Goal: Information Seeking & Learning: Learn about a topic

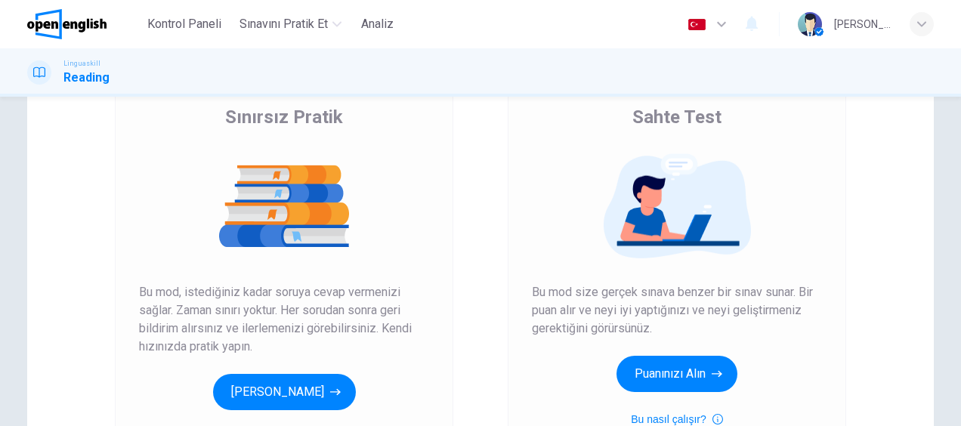
scroll to position [151, 0]
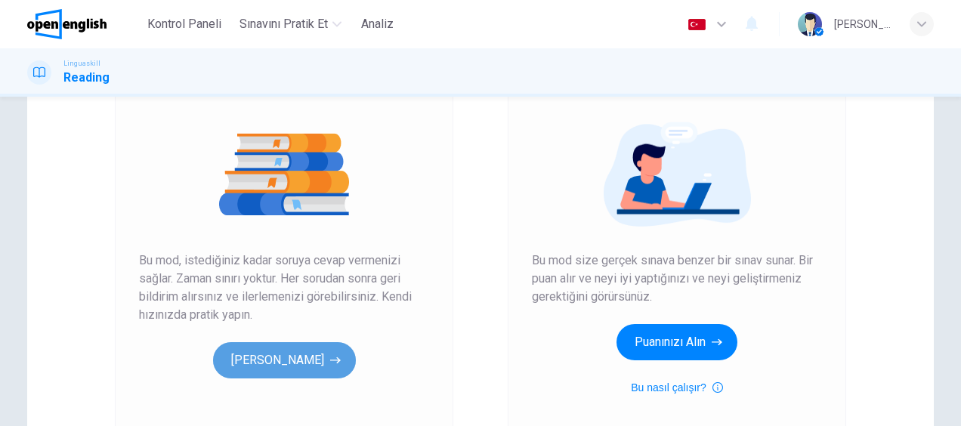
click at [295, 363] on button "[PERSON_NAME]" at bounding box center [284, 360] width 143 height 36
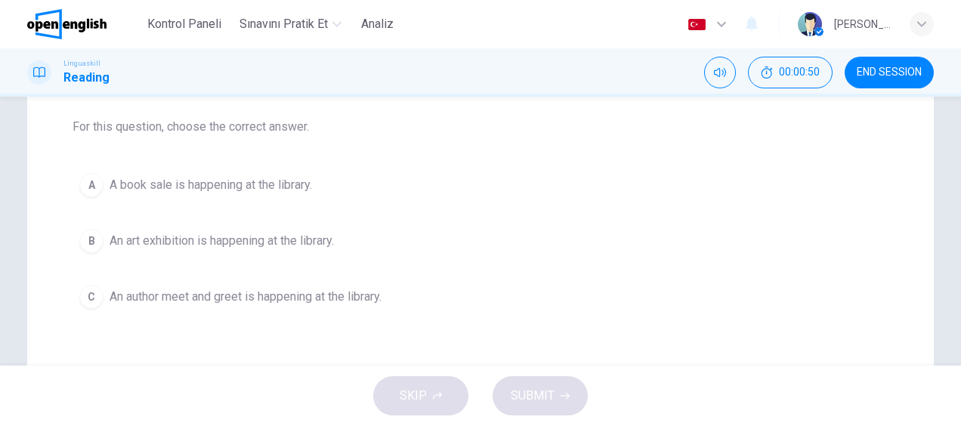
click at [142, 184] on span "A book sale is happening at the library." at bounding box center [211, 185] width 202 height 18
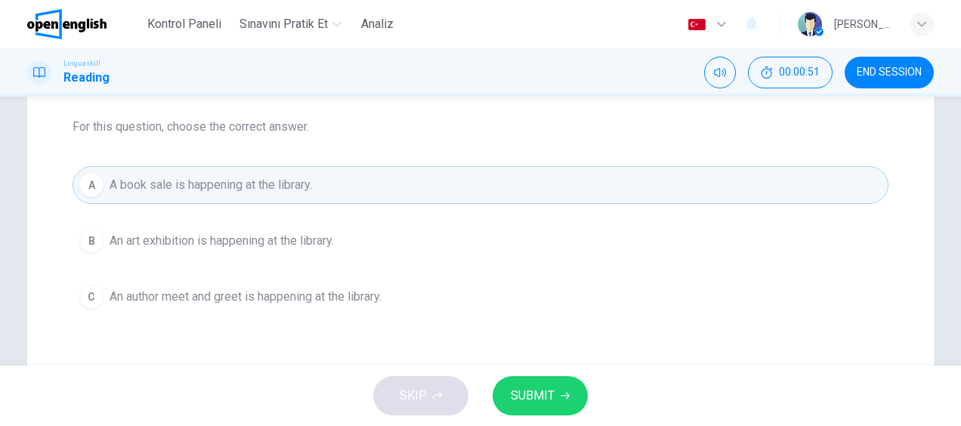
click at [534, 390] on span "SUBMIT" at bounding box center [533, 395] width 44 height 21
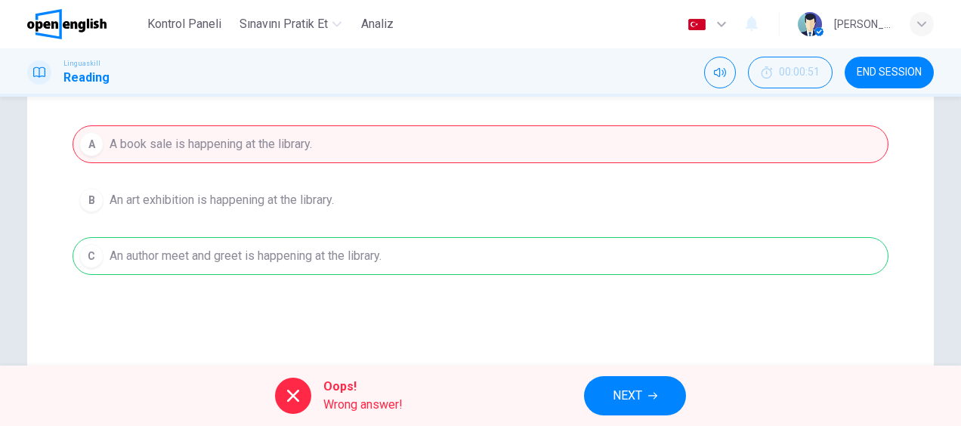
scroll to position [202, 0]
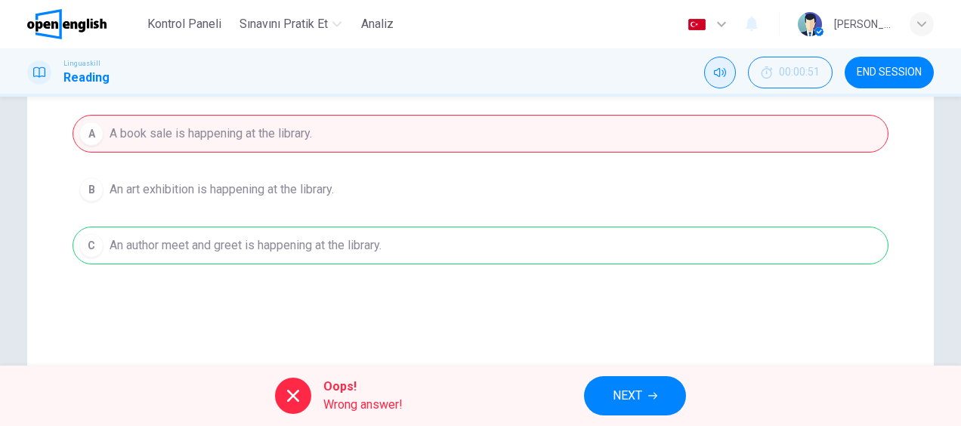
click at [724, 72] on icon "Mute" at bounding box center [720, 72] width 12 height 12
click at [721, 70] on icon "Unmute" at bounding box center [720, 72] width 12 height 12
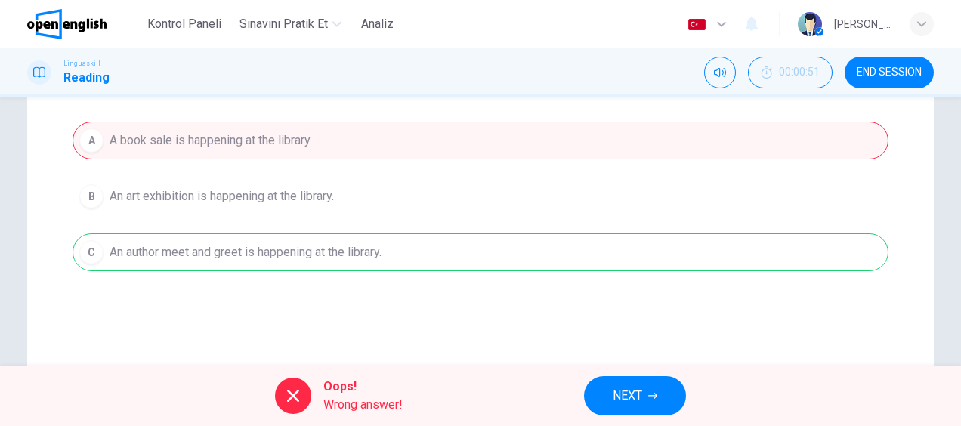
scroll to position [172, 0]
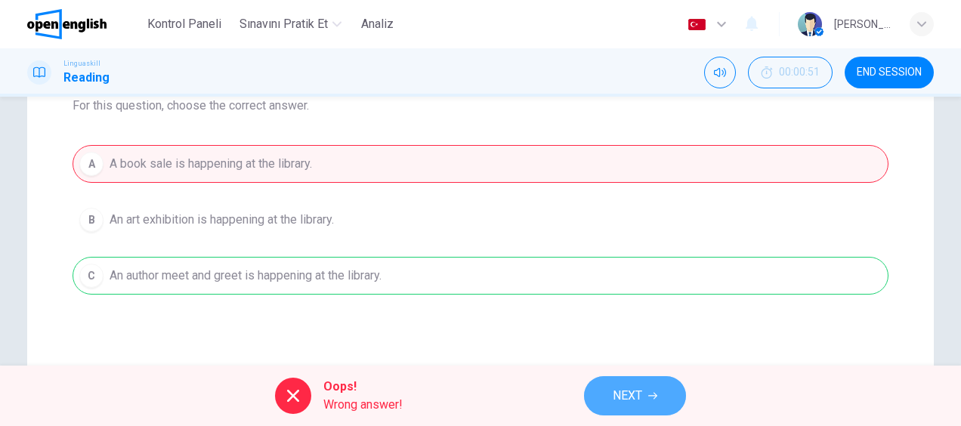
click at [644, 393] on button "NEXT" at bounding box center [635, 395] width 102 height 39
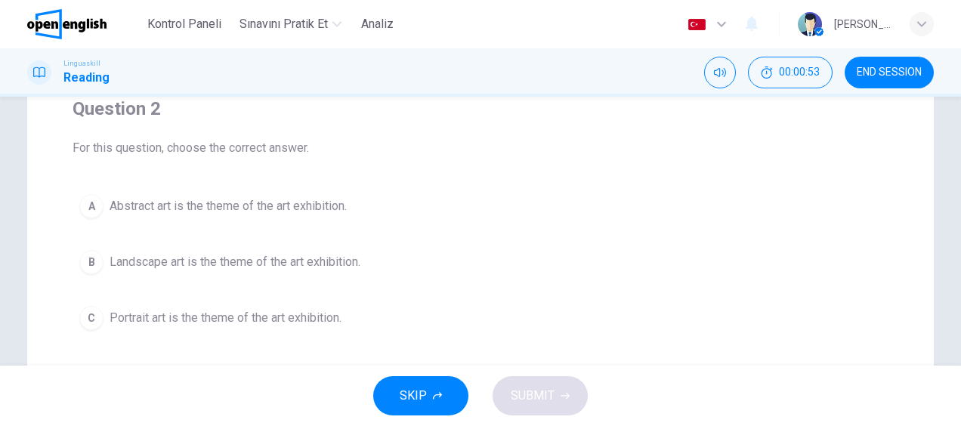
scroll to position [151, 0]
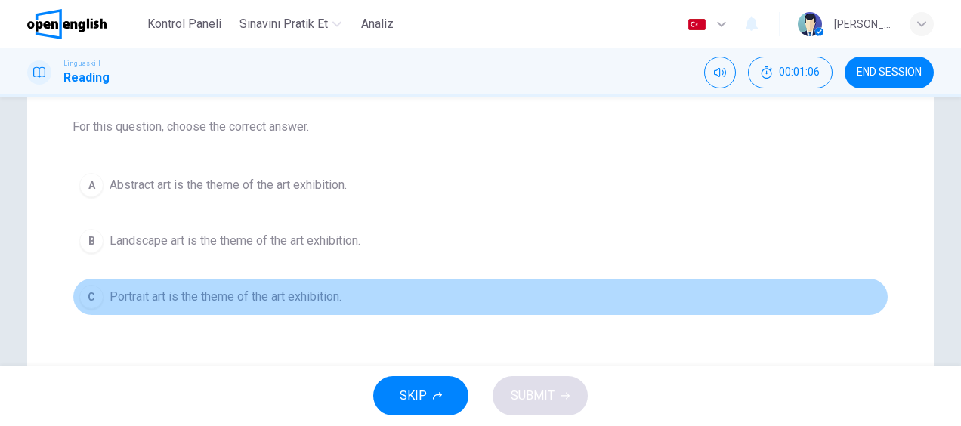
click at [251, 295] on span "Portrait art is the theme of the art exhibition." at bounding box center [226, 297] width 232 height 18
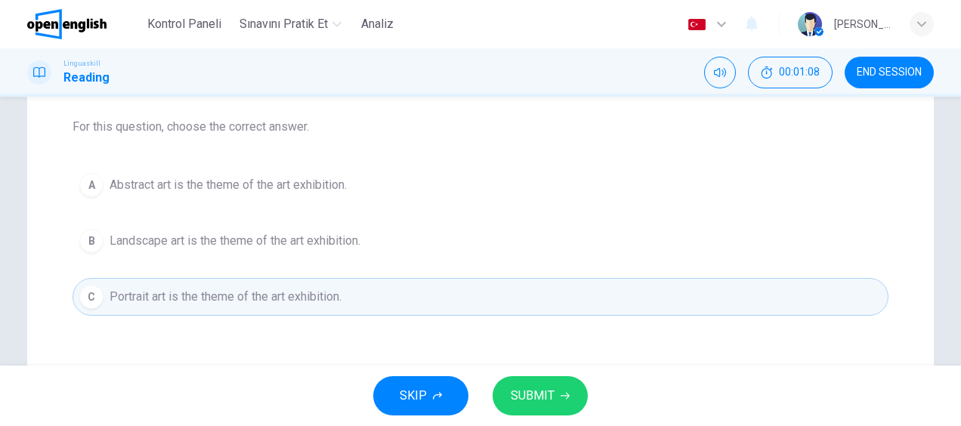
click at [552, 389] on span "SUBMIT" at bounding box center [533, 395] width 44 height 21
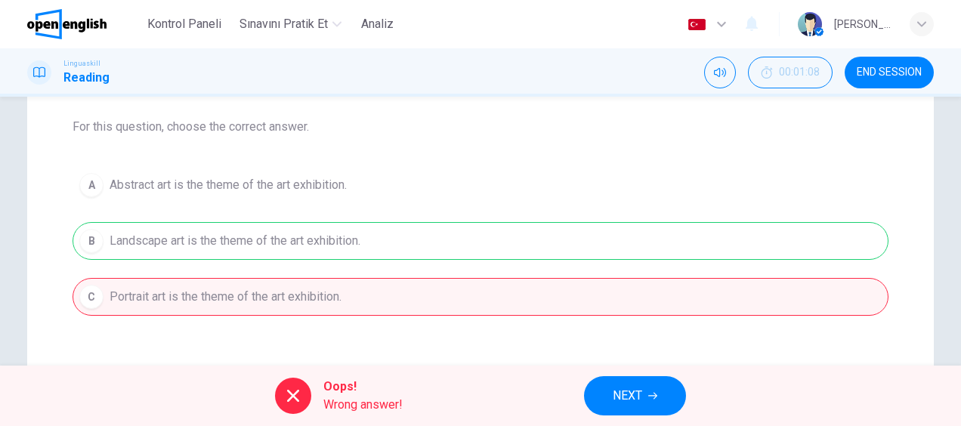
click at [628, 384] on button "NEXT" at bounding box center [635, 395] width 102 height 39
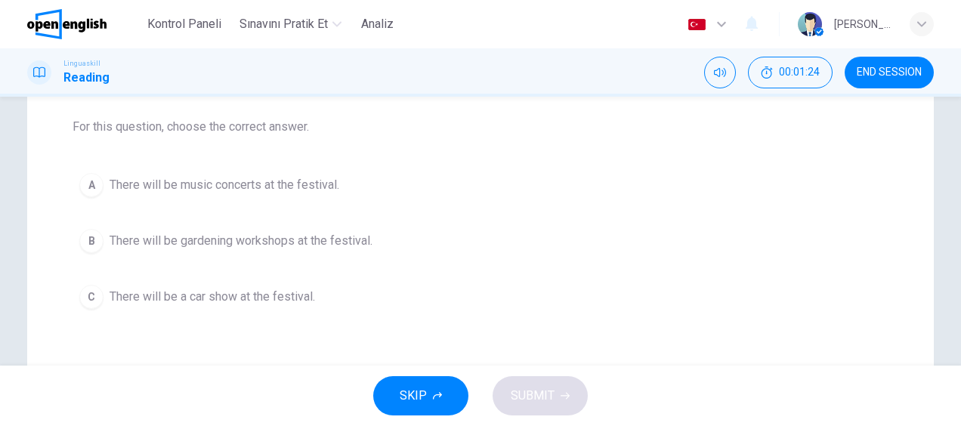
click at [243, 184] on span "There will be music concerts at the festival." at bounding box center [225, 185] width 230 height 18
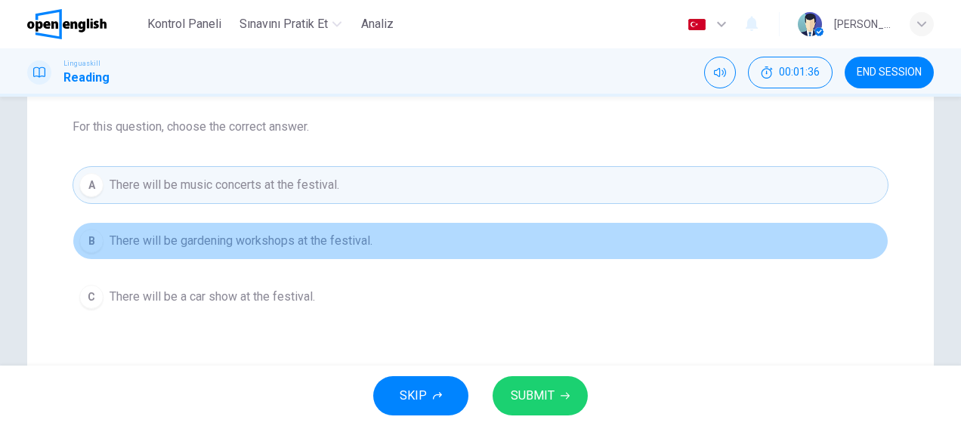
click at [326, 240] on span "There will be gardening workshops at the festival." at bounding box center [241, 241] width 263 height 18
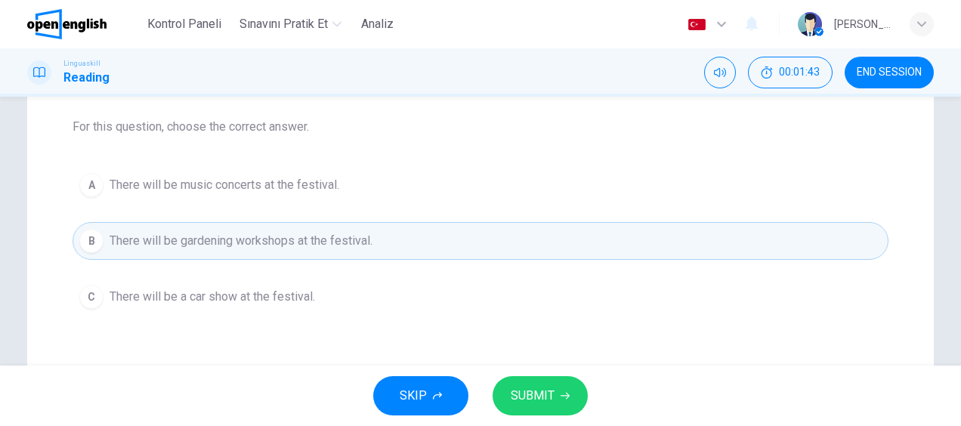
click at [553, 393] on button "SUBMIT" at bounding box center [540, 395] width 95 height 39
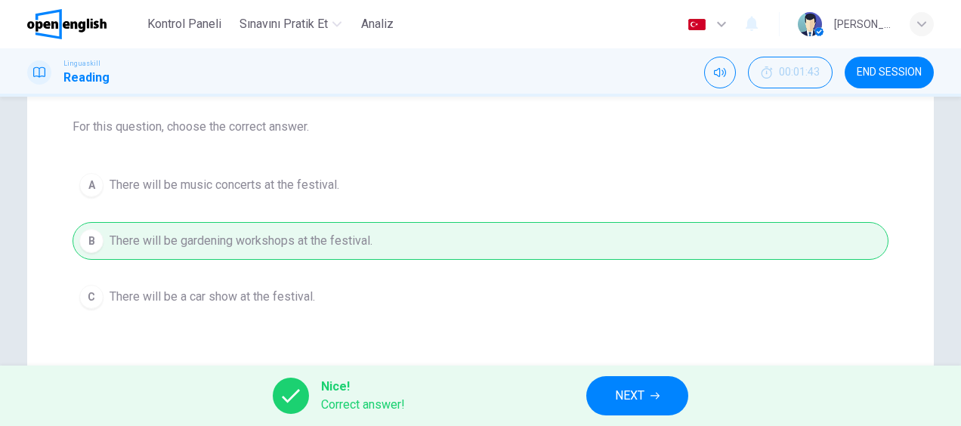
click at [631, 390] on span "NEXT" at bounding box center [629, 395] width 29 height 21
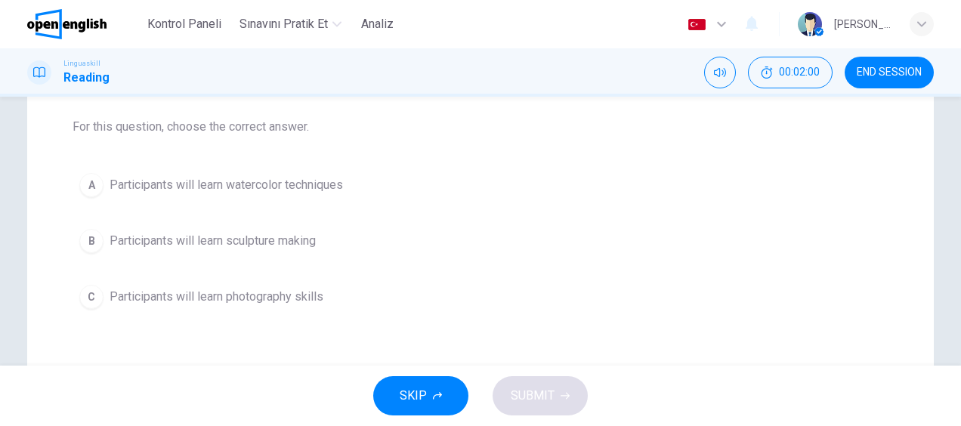
click at [277, 188] on span "Participants will learn watercolor techniques" at bounding box center [226, 185] width 233 height 18
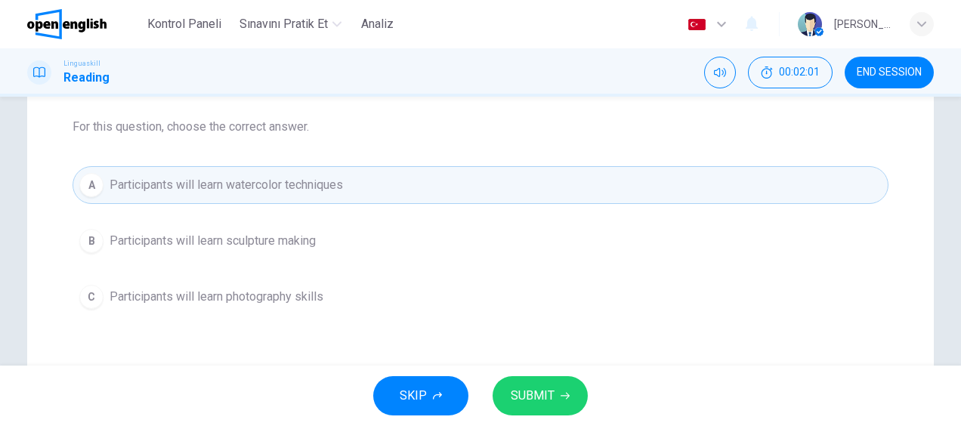
click at [540, 396] on span "SUBMIT" at bounding box center [533, 395] width 44 height 21
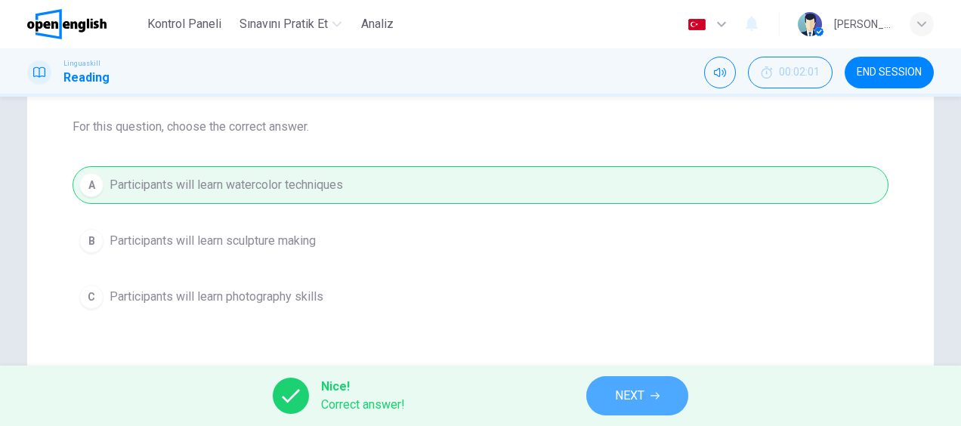
click at [630, 398] on span "NEXT" at bounding box center [629, 395] width 29 height 21
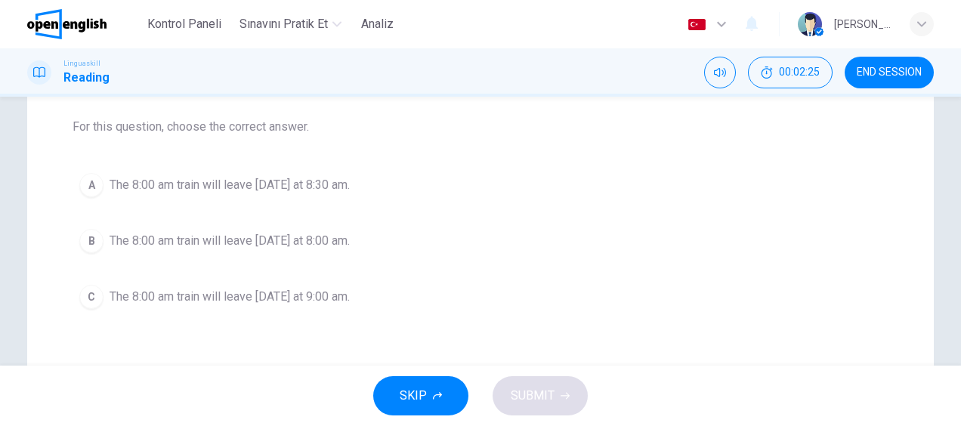
click at [297, 239] on span "The 8:00 am train will leave [DATE] at 8:00 am." at bounding box center [230, 241] width 240 height 18
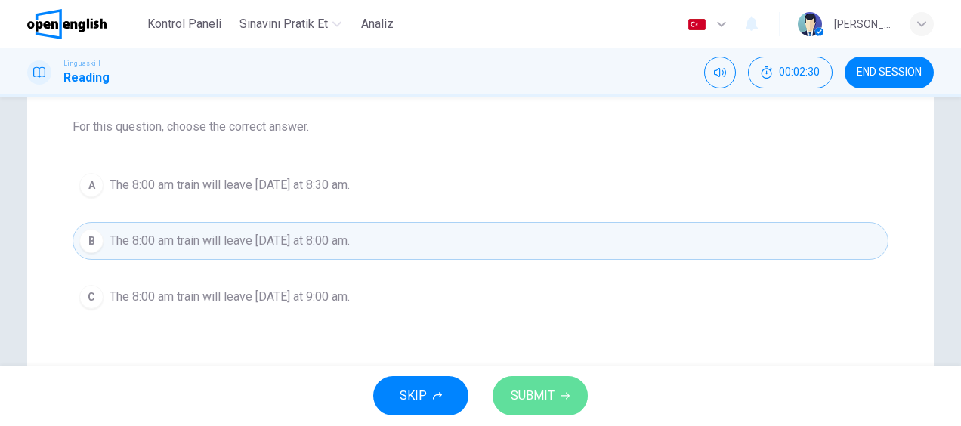
click at [553, 394] on button "SUBMIT" at bounding box center [540, 395] width 95 height 39
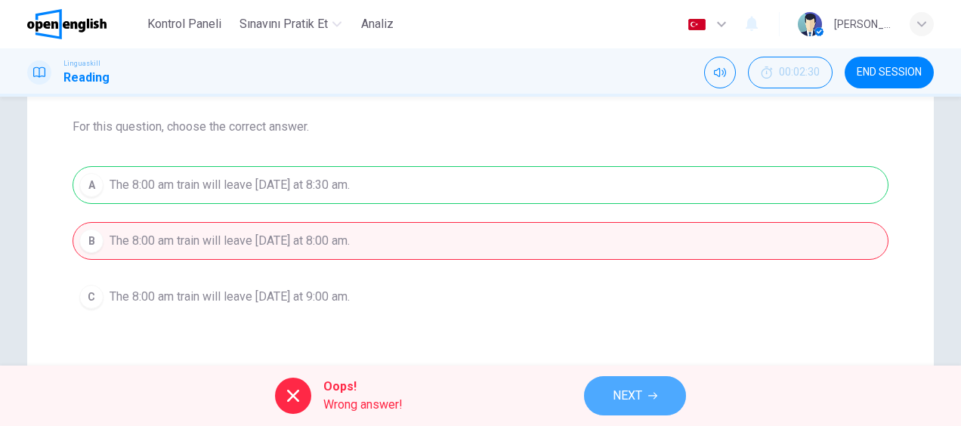
click at [646, 394] on button "NEXT" at bounding box center [635, 395] width 102 height 39
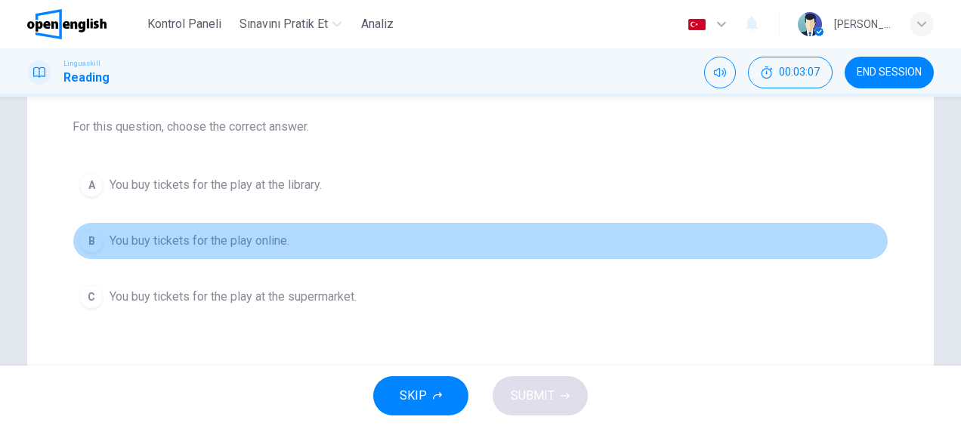
click at [237, 233] on span "You buy tickets for the play online." at bounding box center [200, 241] width 180 height 18
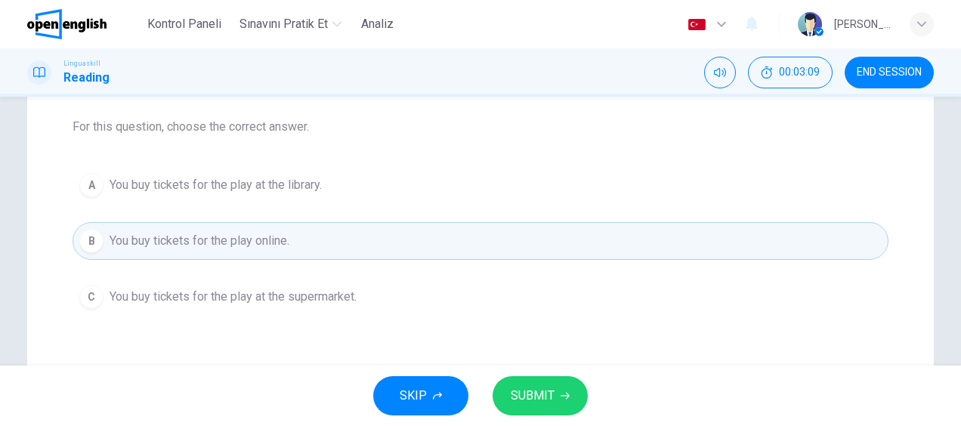
click at [556, 392] on button "SUBMIT" at bounding box center [540, 395] width 95 height 39
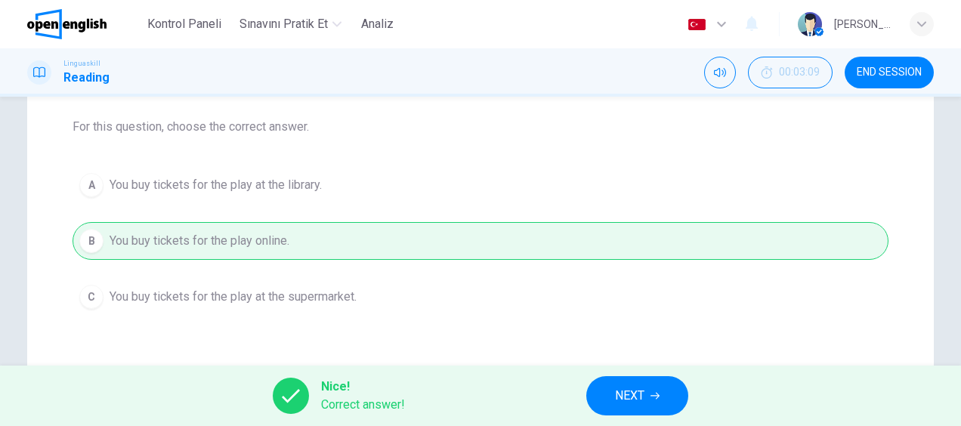
click at [629, 387] on span "NEXT" at bounding box center [629, 395] width 29 height 21
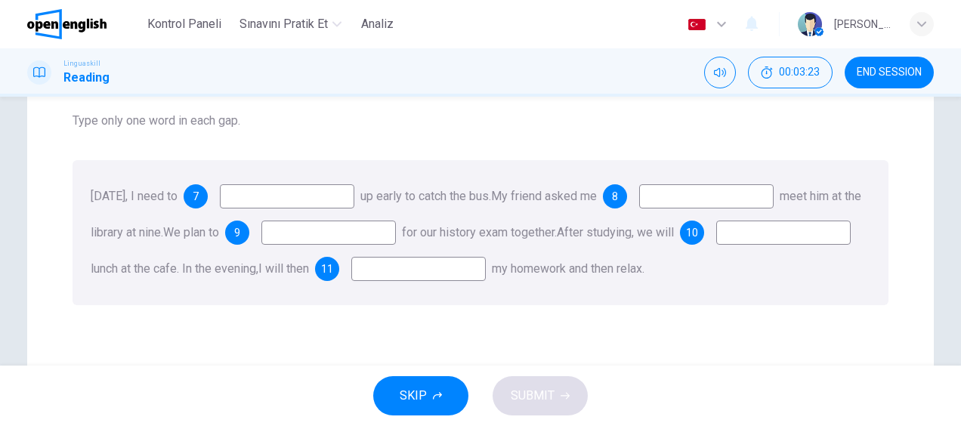
click at [276, 198] on input at bounding box center [287, 196] width 134 height 24
type input "****"
click at [718, 196] on input at bounding box center [706, 196] width 134 height 24
type input "****"
click at [396, 232] on input at bounding box center [328, 233] width 134 height 24
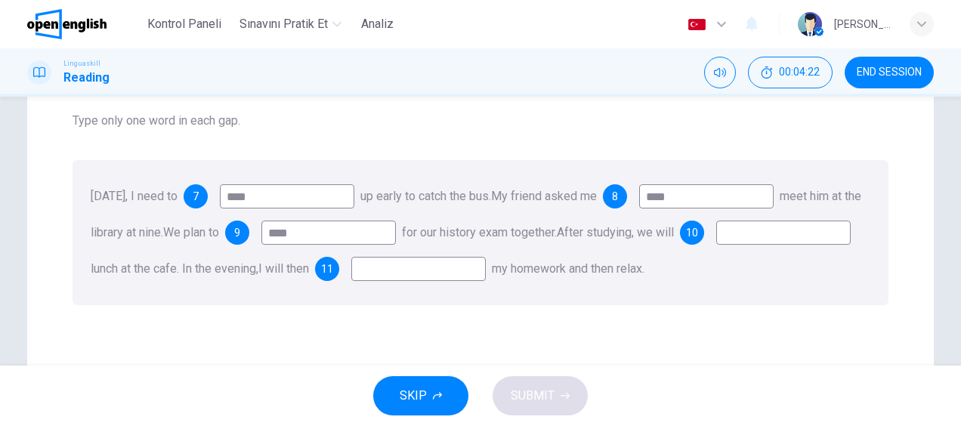
type input "****"
click at [716, 245] on input at bounding box center [783, 233] width 134 height 24
type input "*****"
click at [486, 264] on input at bounding box center [418, 269] width 134 height 24
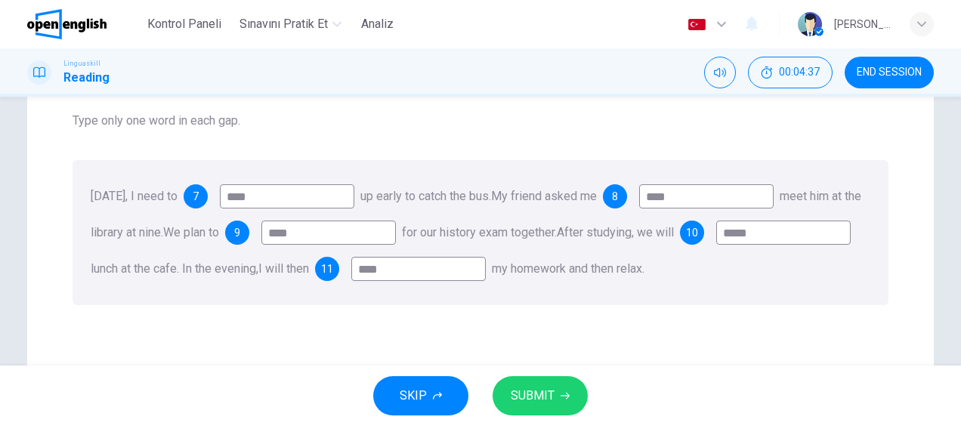
type input "****"
click at [541, 406] on button "SUBMIT" at bounding box center [540, 395] width 95 height 39
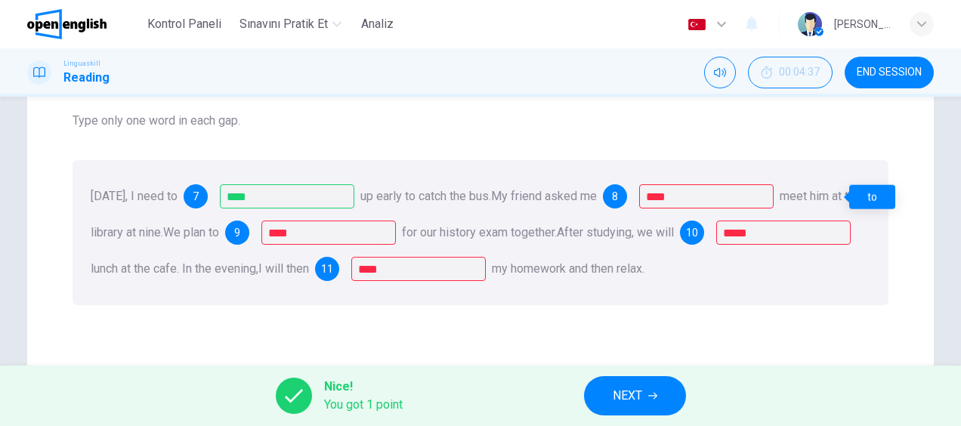
click at [875, 196] on div "to" at bounding box center [872, 197] width 46 height 24
click at [375, 302] on div "[DATE], I need to 7 **** up early to catch the bus. My friend asked me 8 **** m…" at bounding box center [481, 232] width 816 height 145
click at [703, 305] on div "[DATE], I need to 7 **** up early to catch the bus. My friend asked me 8 **** m…" at bounding box center [481, 232] width 816 height 145
click at [650, 388] on button "NEXT" at bounding box center [635, 395] width 102 height 39
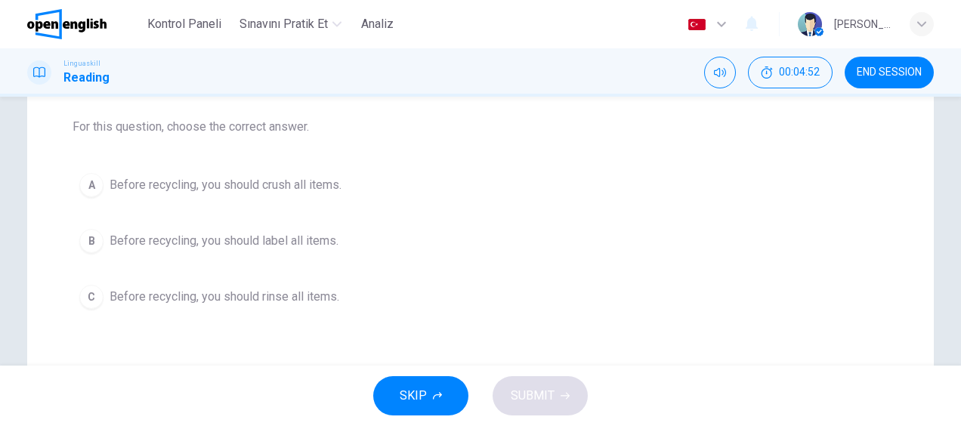
click at [275, 239] on span "Before recycling, you should label all items." at bounding box center [224, 241] width 229 height 18
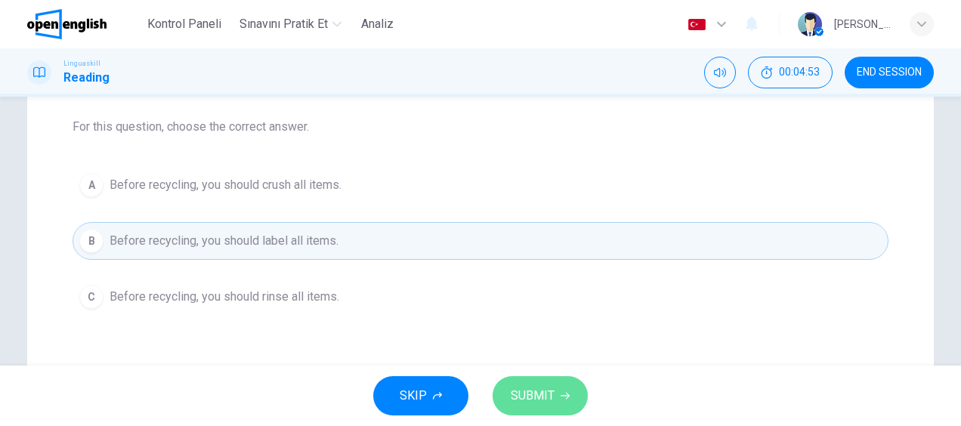
click at [542, 403] on span "SUBMIT" at bounding box center [533, 395] width 44 height 21
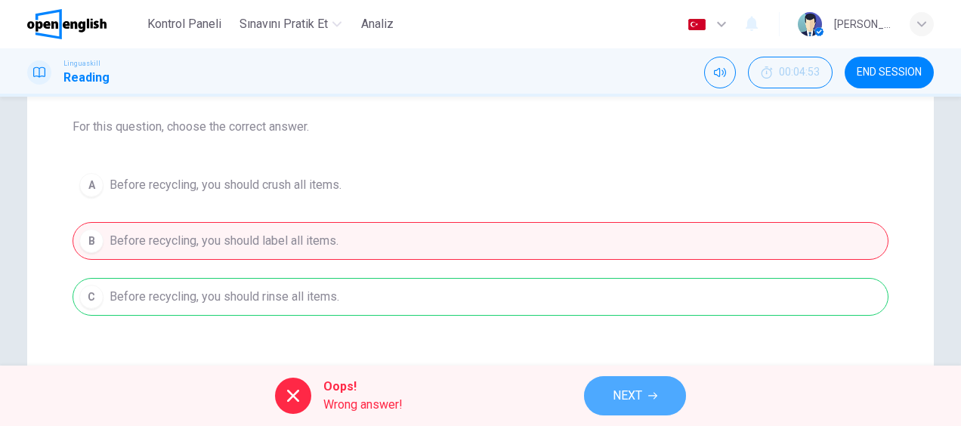
click at [624, 388] on span "NEXT" at bounding box center [627, 395] width 29 height 21
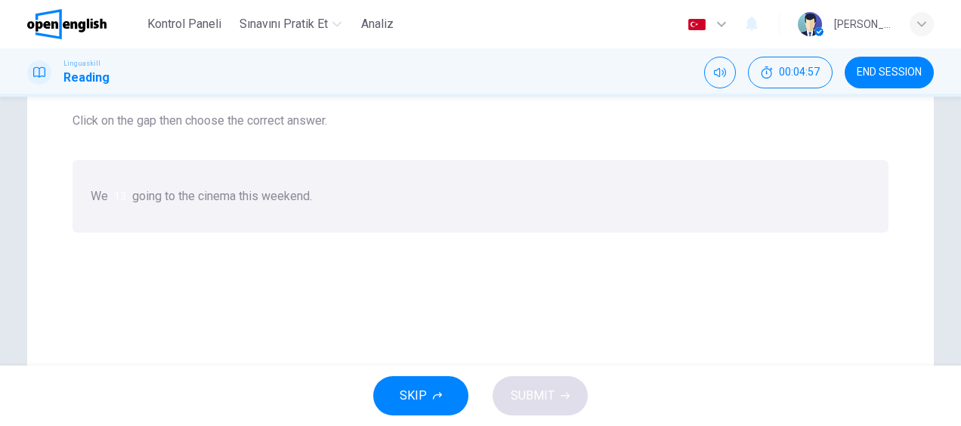
click at [126, 196] on div at bounding box center [126, 196] width 0 height 0
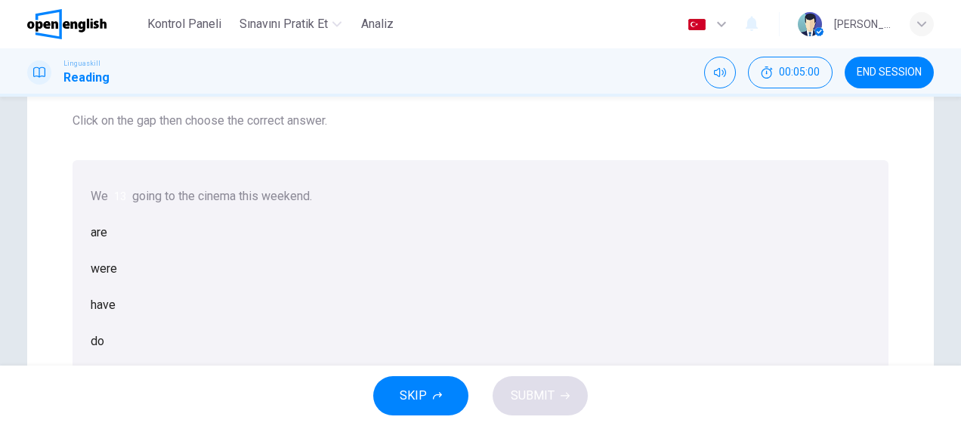
click at [408, 251] on div "are" at bounding box center [481, 233] width 780 height 36
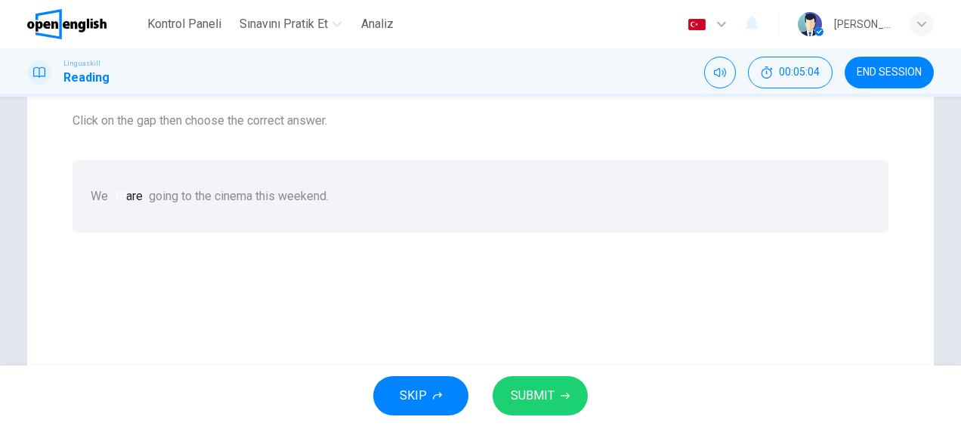
click at [547, 395] on span "SUBMIT" at bounding box center [533, 395] width 44 height 21
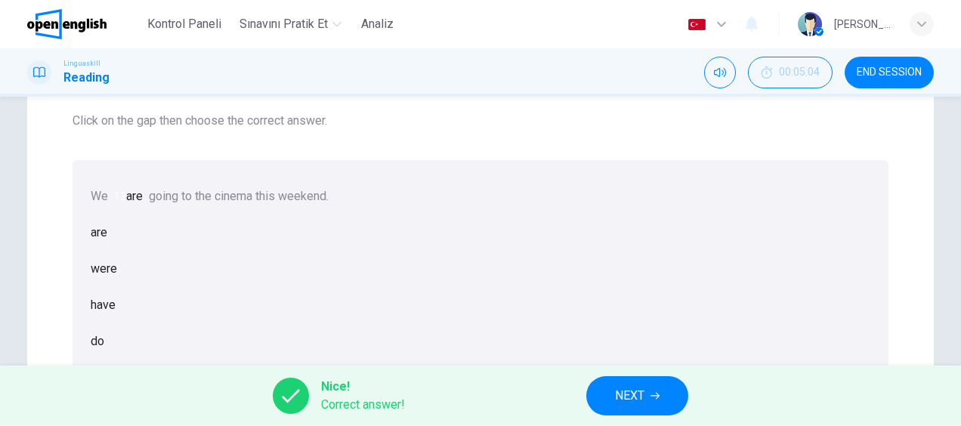
click at [621, 394] on span "NEXT" at bounding box center [629, 395] width 29 height 21
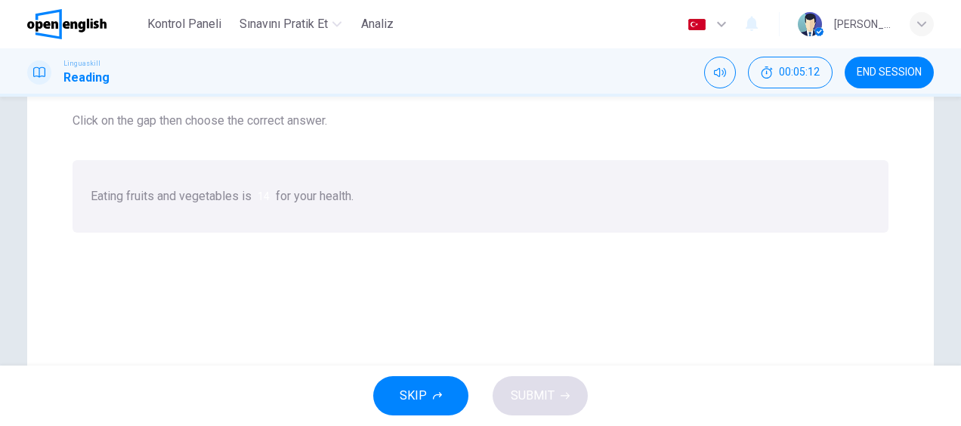
click at [270, 196] on div at bounding box center [270, 196] width 0 height 0
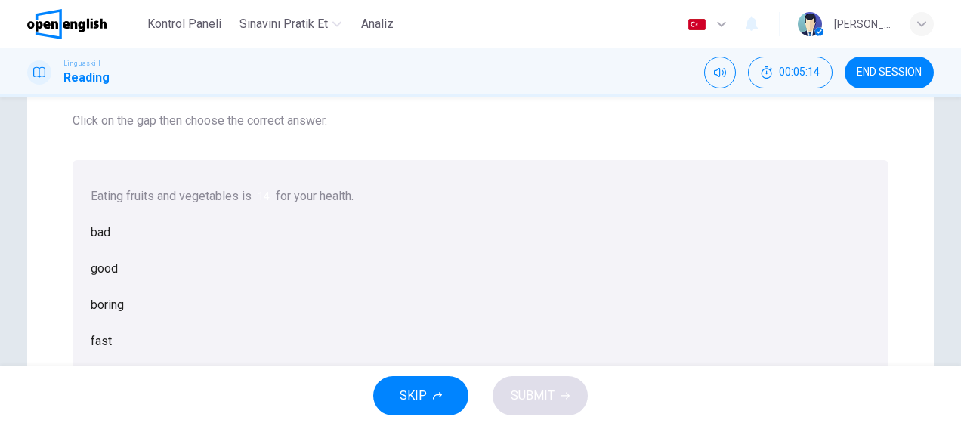
click at [432, 287] on div "good" at bounding box center [481, 269] width 780 height 36
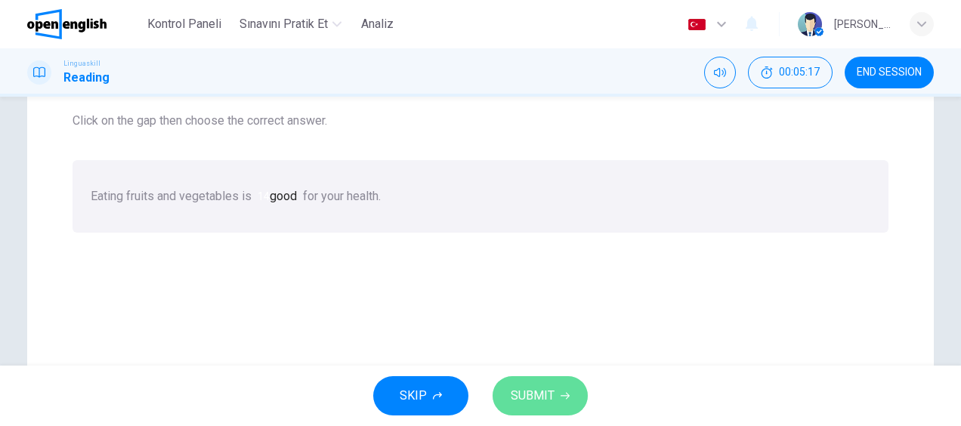
click at [545, 391] on span "SUBMIT" at bounding box center [533, 395] width 44 height 21
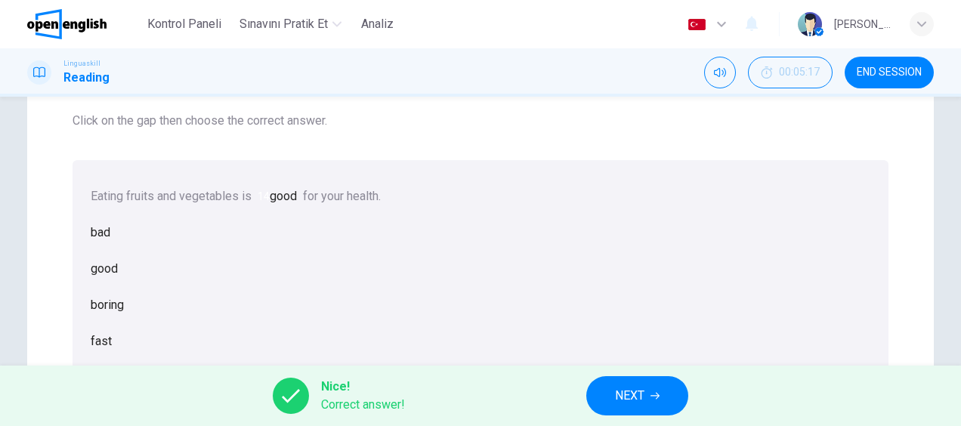
click at [652, 393] on icon "button" at bounding box center [654, 395] width 9 height 9
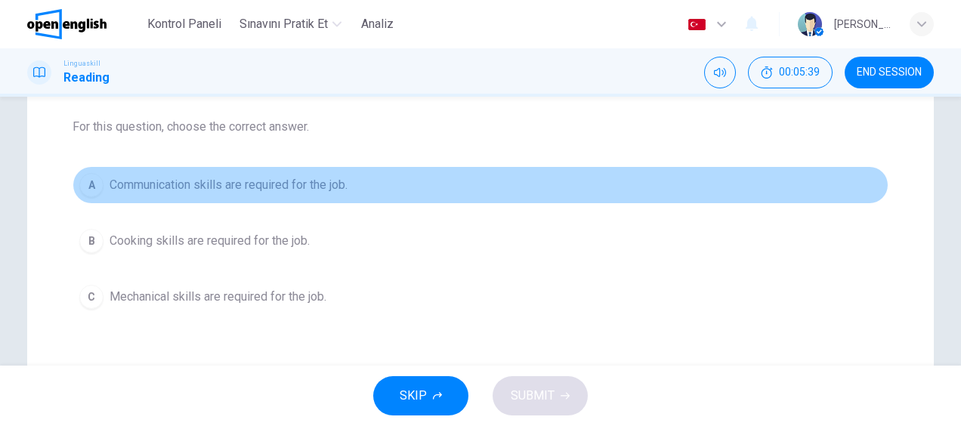
click at [307, 184] on span "Communication skills are required for the job." at bounding box center [229, 185] width 238 height 18
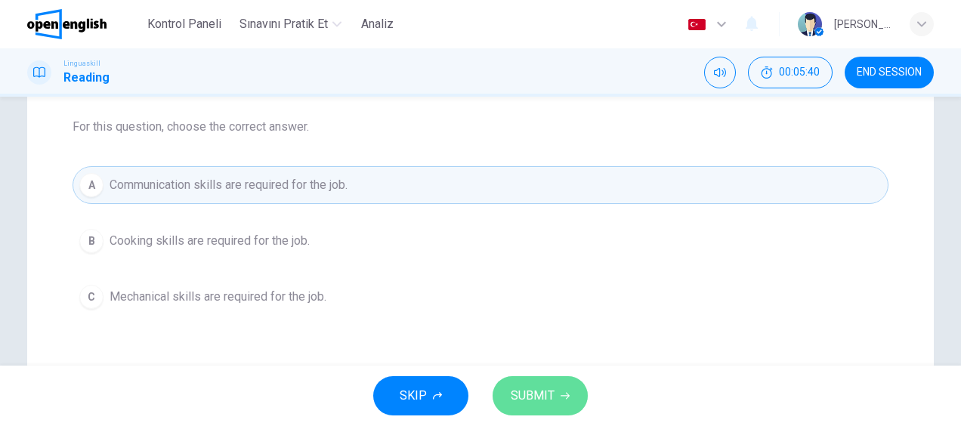
click at [533, 387] on span "SUBMIT" at bounding box center [533, 395] width 44 height 21
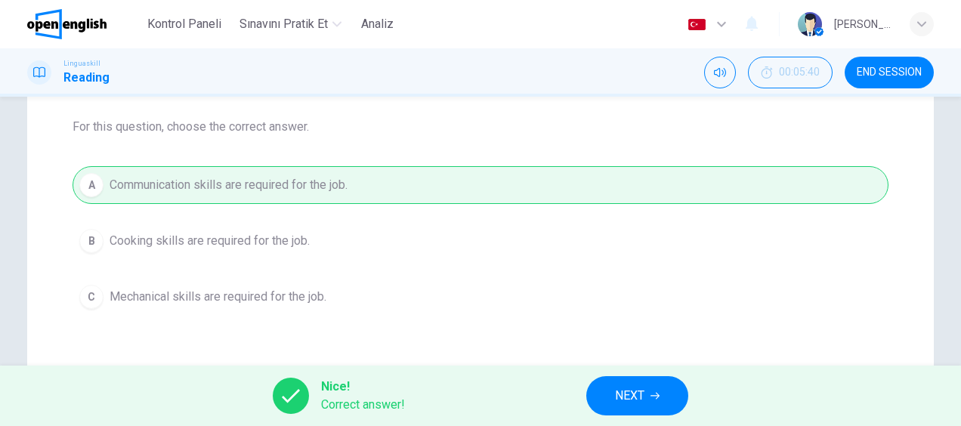
click at [669, 403] on button "NEXT" at bounding box center [637, 395] width 102 height 39
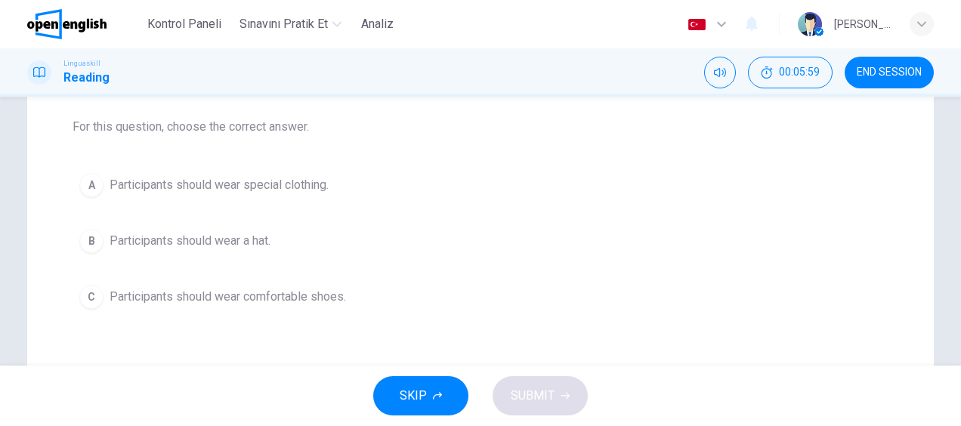
click at [234, 181] on span "Participants should wear special clothing." at bounding box center [219, 185] width 219 height 18
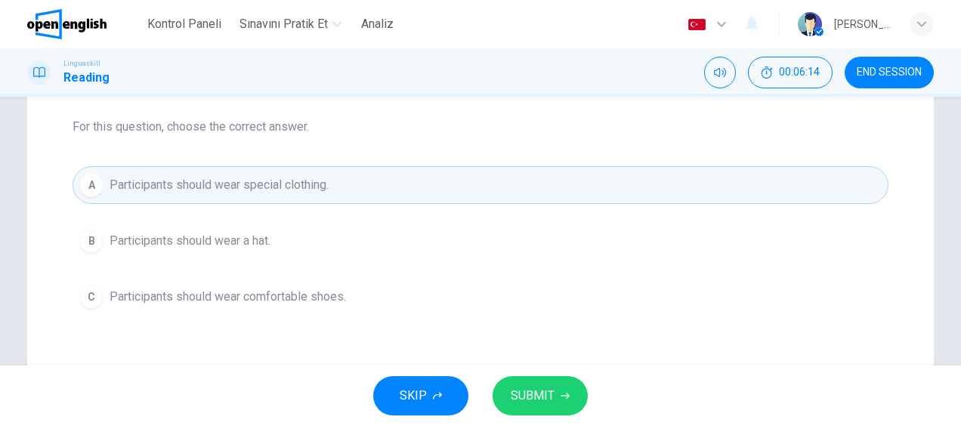
click at [555, 395] on button "SUBMIT" at bounding box center [540, 395] width 95 height 39
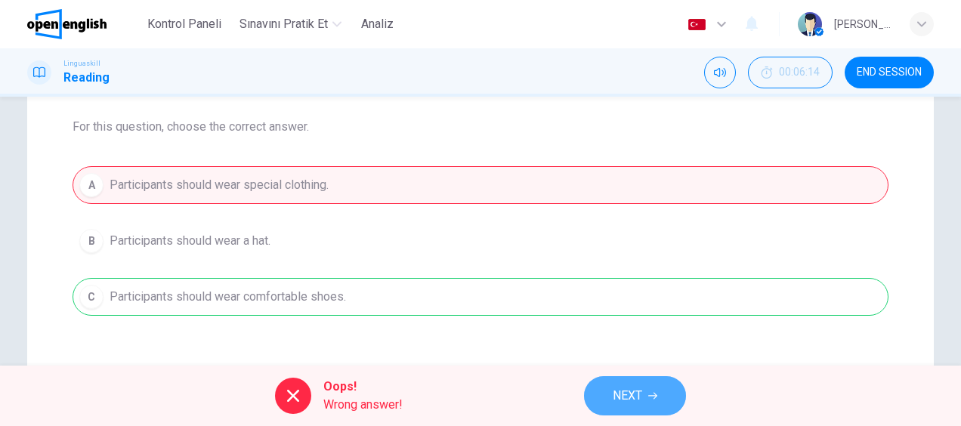
click at [637, 403] on span "NEXT" at bounding box center [627, 395] width 29 height 21
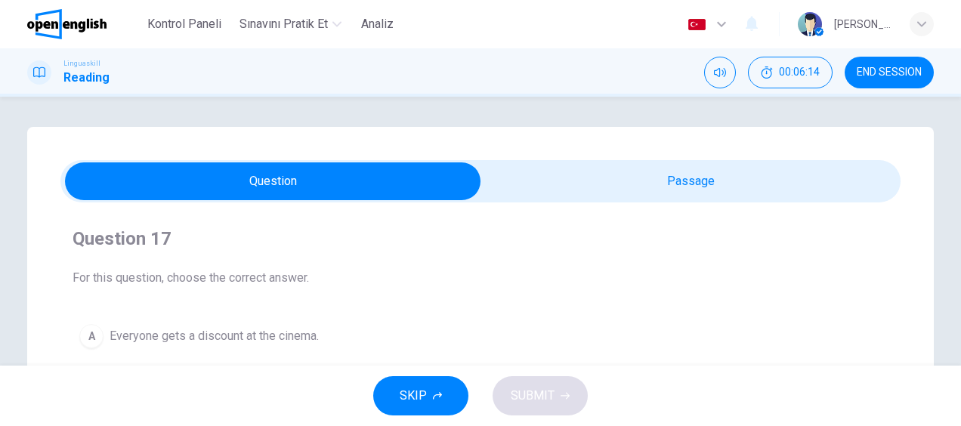
scroll to position [76, 0]
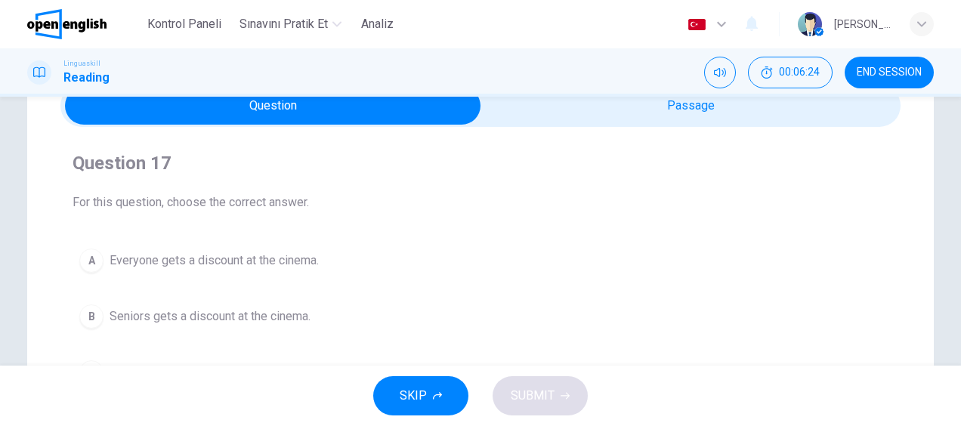
click at [236, 316] on span "Seniors gets a discount at the cinema." at bounding box center [210, 316] width 201 height 18
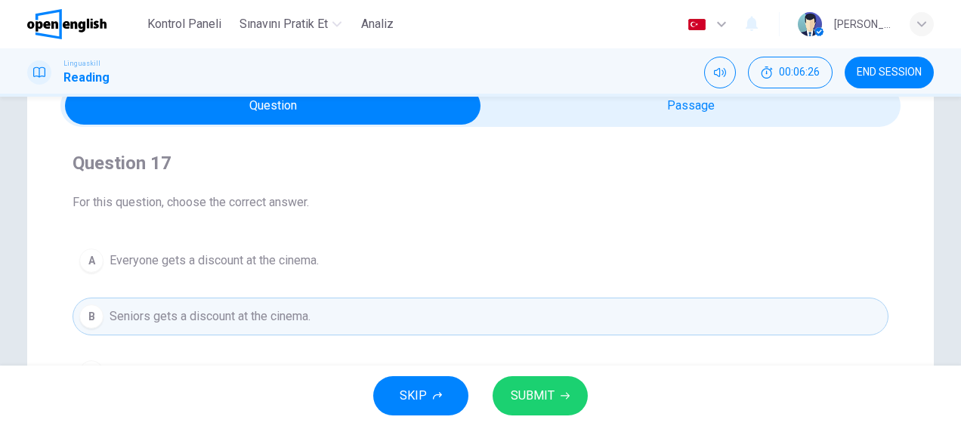
click at [553, 391] on span "SUBMIT" at bounding box center [533, 395] width 44 height 21
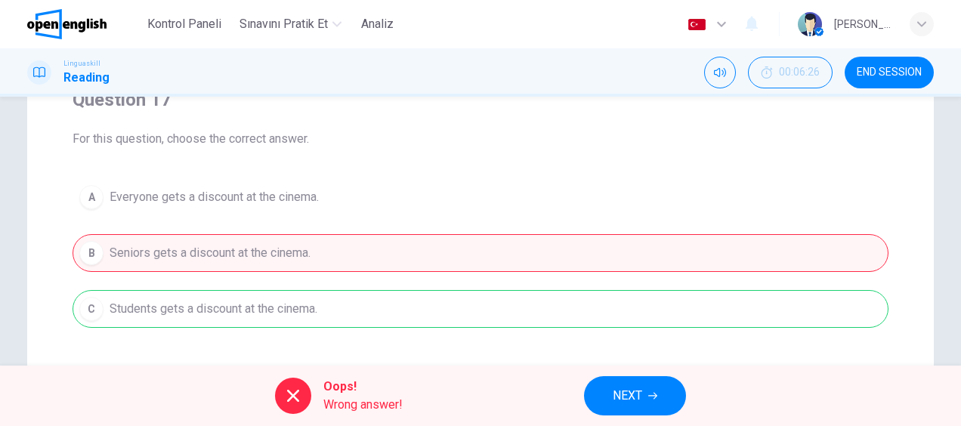
scroll to position [227, 0]
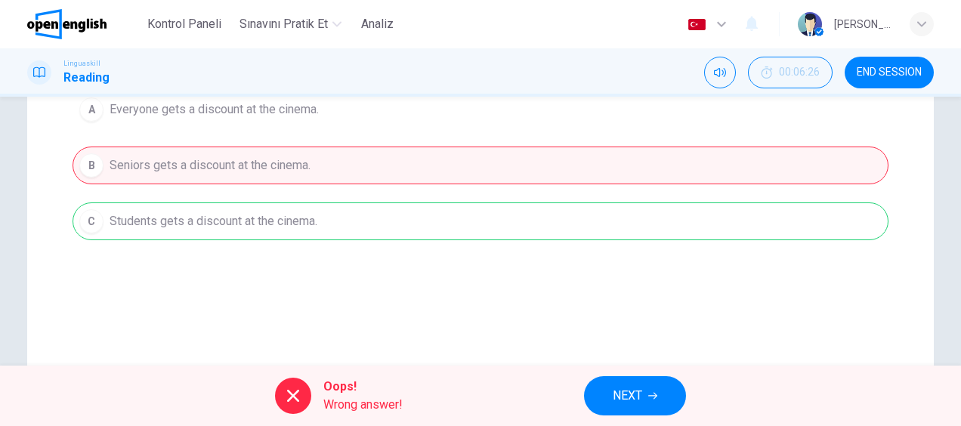
click at [349, 212] on div "A Everyone gets a discount at the cinema. B Seniors gets a discount at the cine…" at bounding box center [481, 166] width 816 height 150
click at [623, 395] on span "NEXT" at bounding box center [627, 395] width 29 height 21
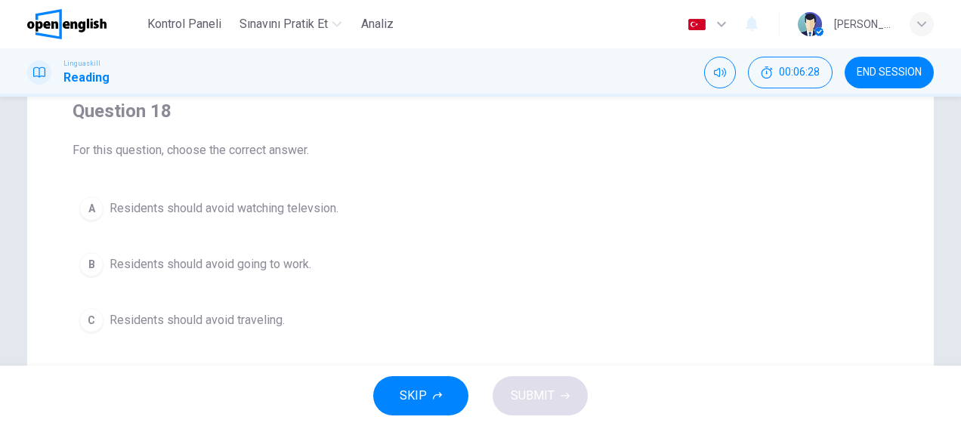
scroll to position [151, 0]
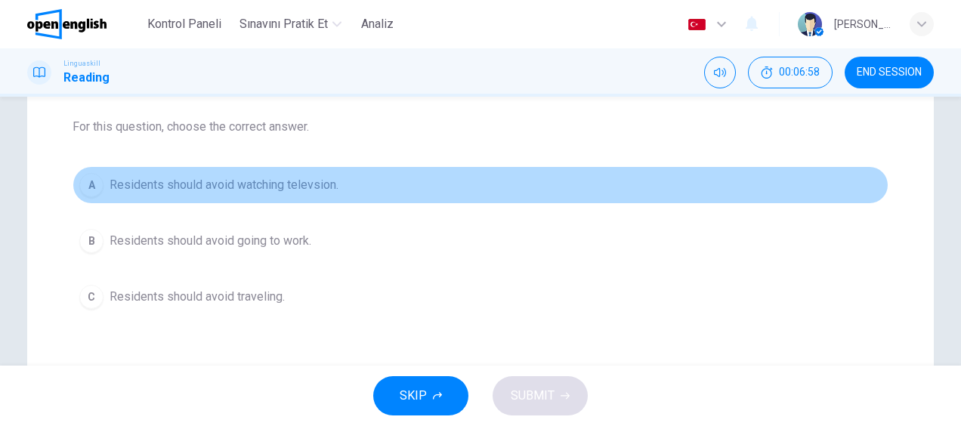
click at [286, 187] on span "Residents should avoid watching televsion." at bounding box center [224, 185] width 229 height 18
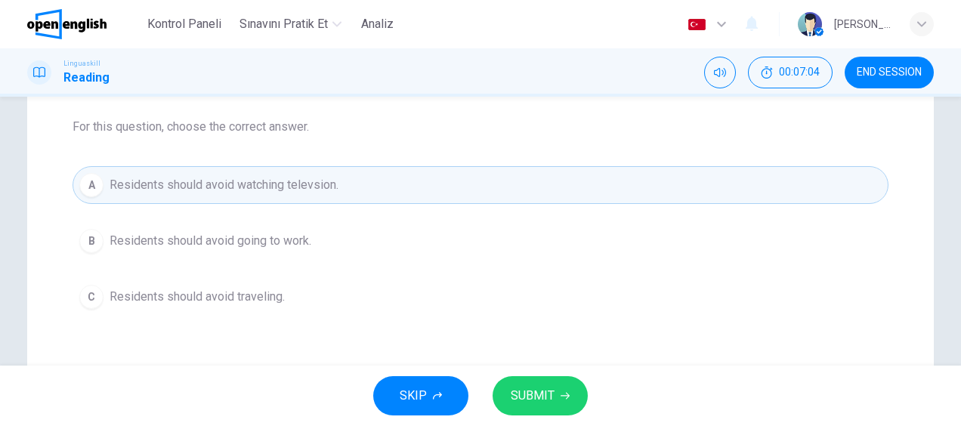
click at [218, 293] on span "Residents should avoid traveling." at bounding box center [197, 297] width 175 height 18
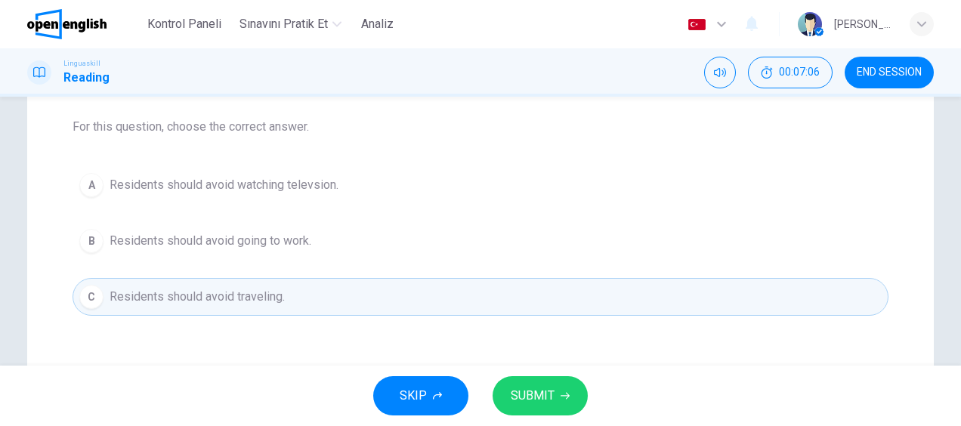
click at [542, 396] on span "SUBMIT" at bounding box center [533, 395] width 44 height 21
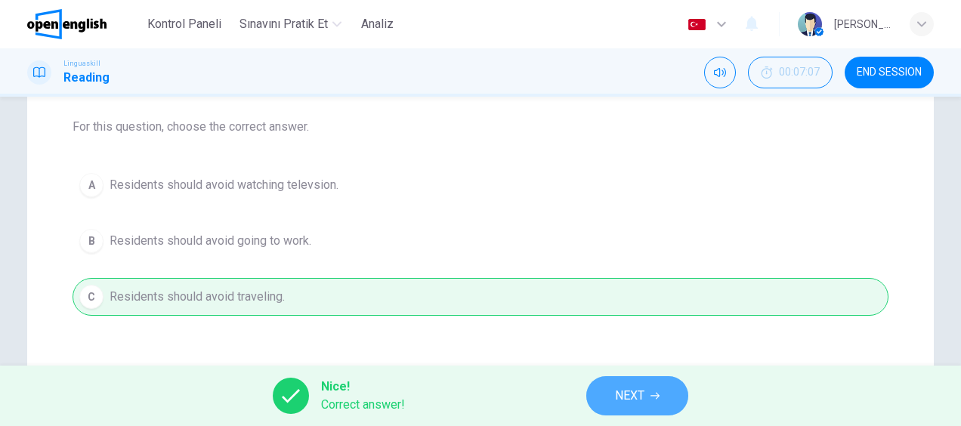
click at [665, 389] on button "NEXT" at bounding box center [637, 395] width 102 height 39
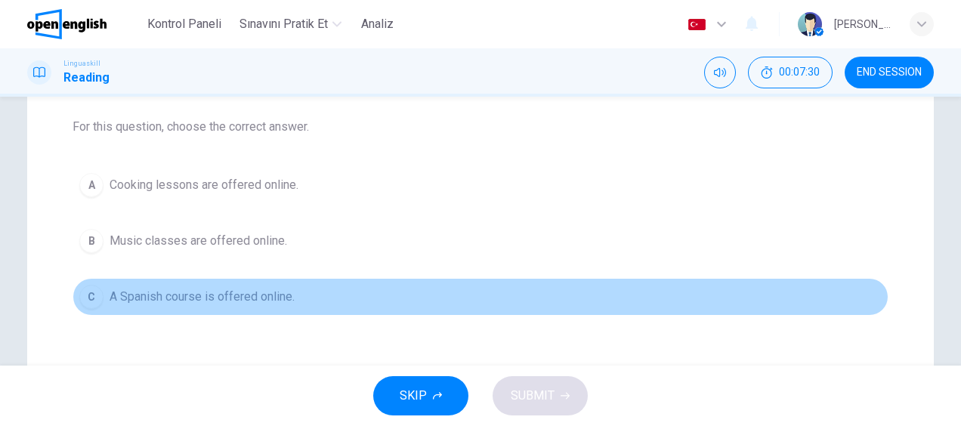
click at [183, 295] on span "A Spanish course is offered online." at bounding box center [202, 297] width 185 height 18
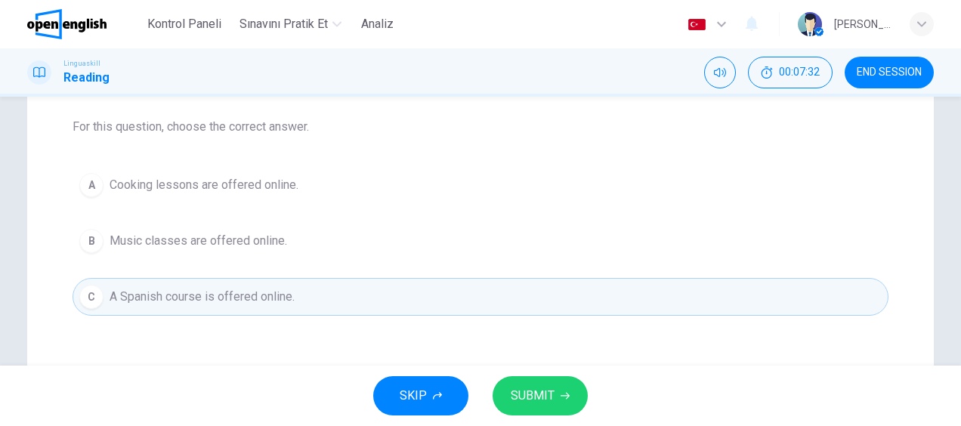
click at [543, 397] on span "SUBMIT" at bounding box center [533, 395] width 44 height 21
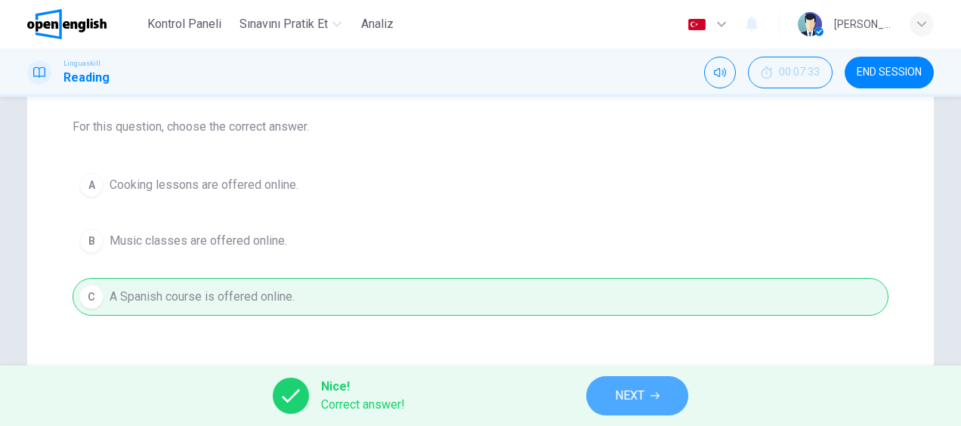
click at [635, 391] on span "NEXT" at bounding box center [629, 395] width 29 height 21
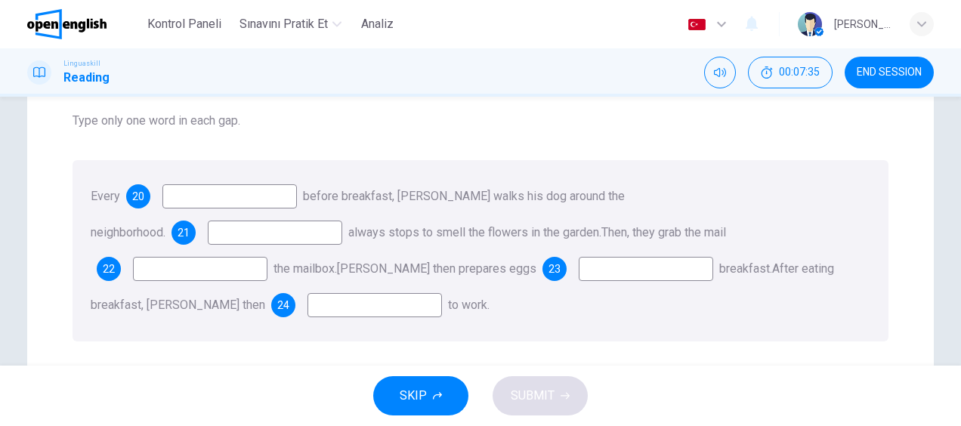
click at [237, 194] on input at bounding box center [229, 196] width 134 height 24
click at [245, 193] on input at bounding box center [229, 196] width 134 height 24
click at [284, 234] on input at bounding box center [275, 233] width 134 height 24
click at [245, 267] on input at bounding box center [200, 269] width 134 height 24
click at [611, 271] on input at bounding box center [646, 269] width 134 height 24
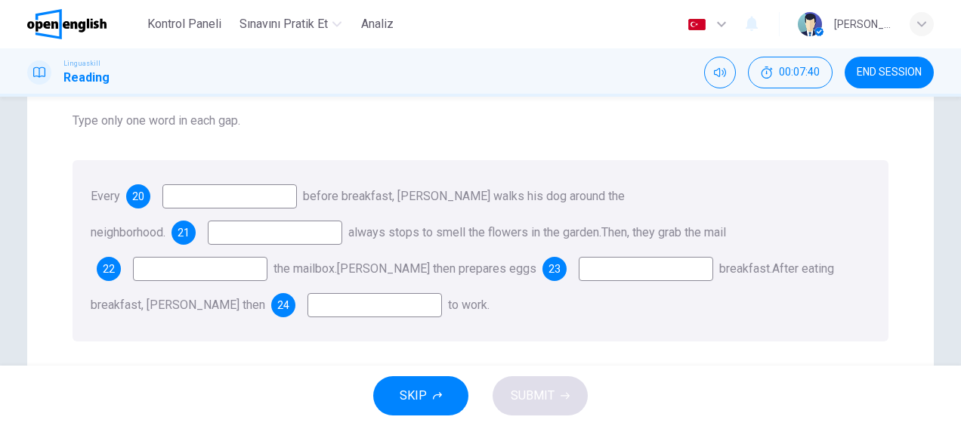
click at [356, 301] on input at bounding box center [374, 305] width 134 height 24
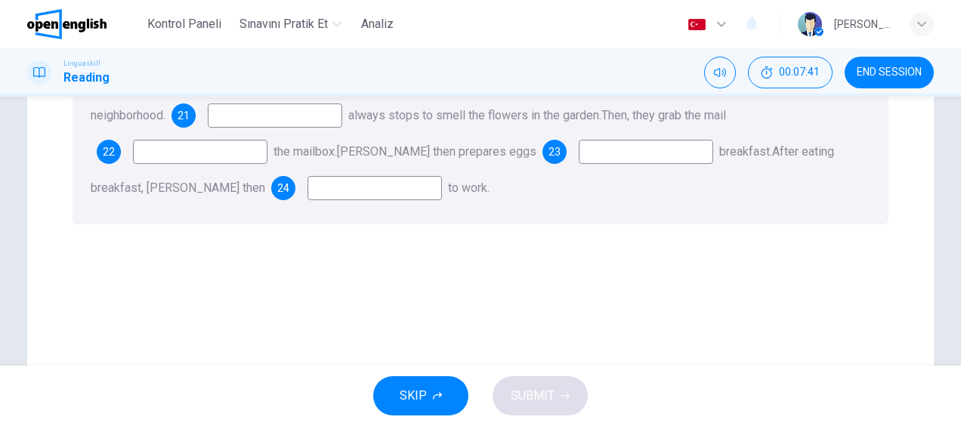
scroll to position [76, 0]
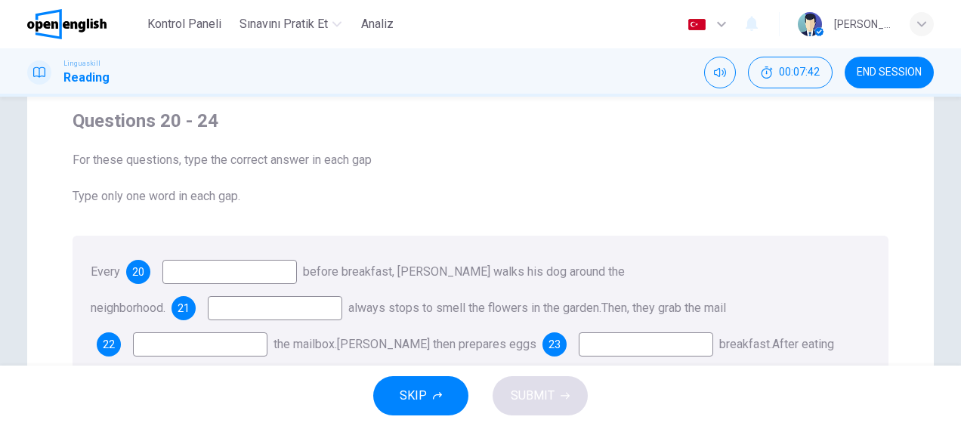
click at [204, 277] on input at bounding box center [229, 272] width 134 height 24
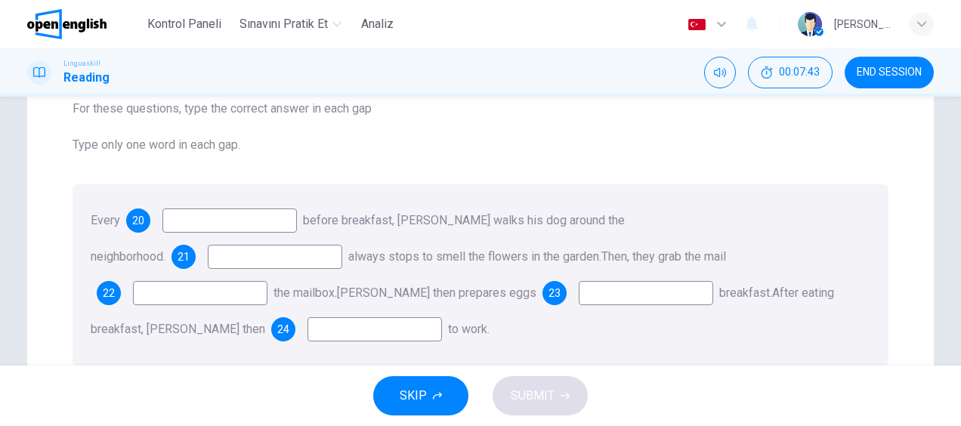
scroll to position [151, 0]
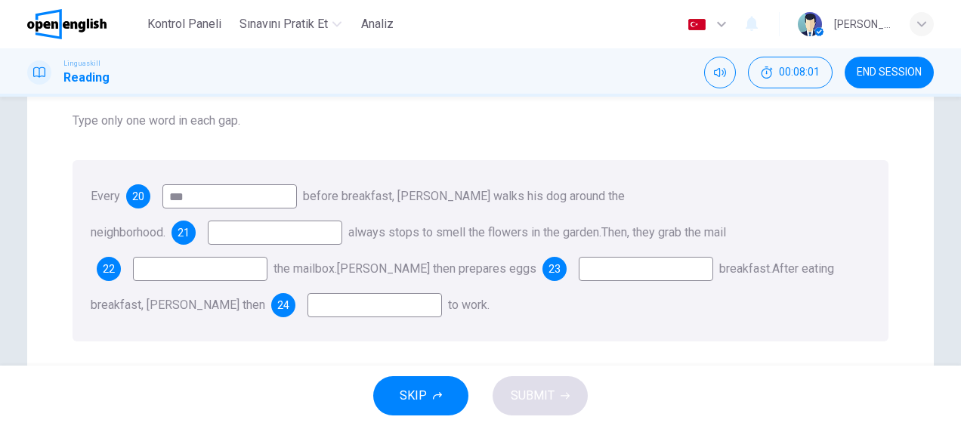
type input "***"
click at [273, 231] on input at bounding box center [275, 233] width 134 height 24
type input "*"
type input "**"
click at [137, 266] on input at bounding box center [200, 269] width 134 height 24
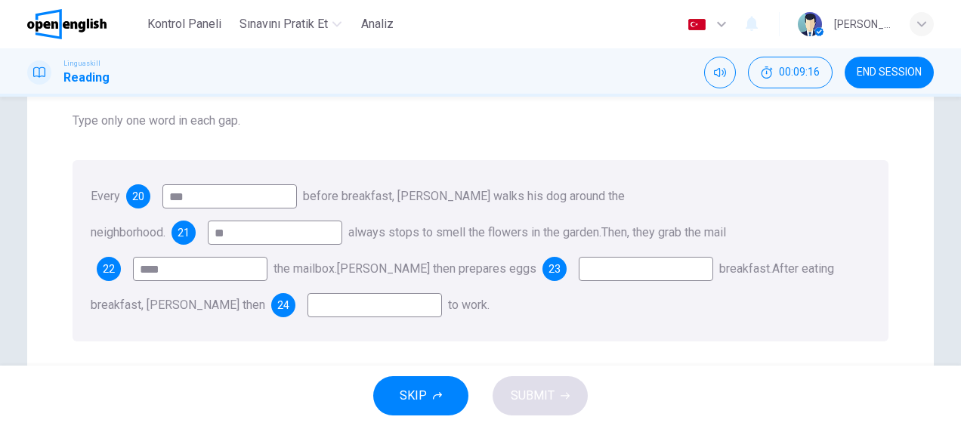
type input "****"
click at [600, 270] on input at bounding box center [646, 269] width 134 height 24
type input "***"
click at [394, 304] on input at bounding box center [374, 305] width 134 height 24
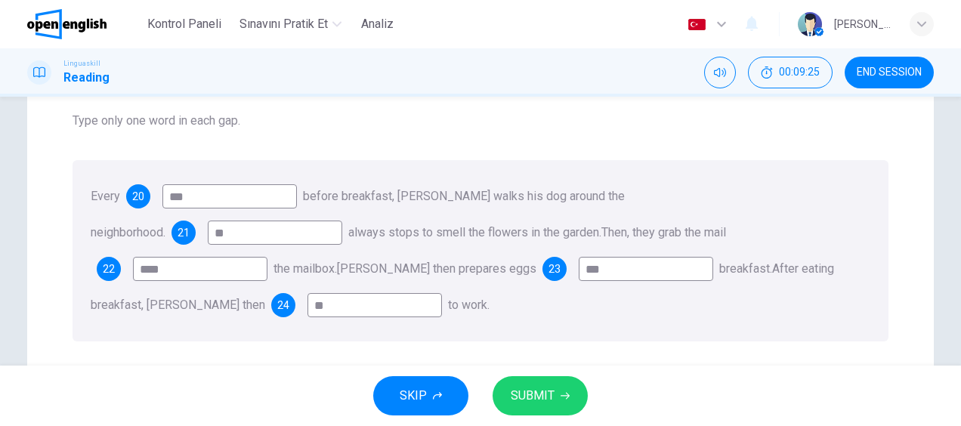
type input "**"
click at [529, 396] on span "SUBMIT" at bounding box center [533, 395] width 44 height 21
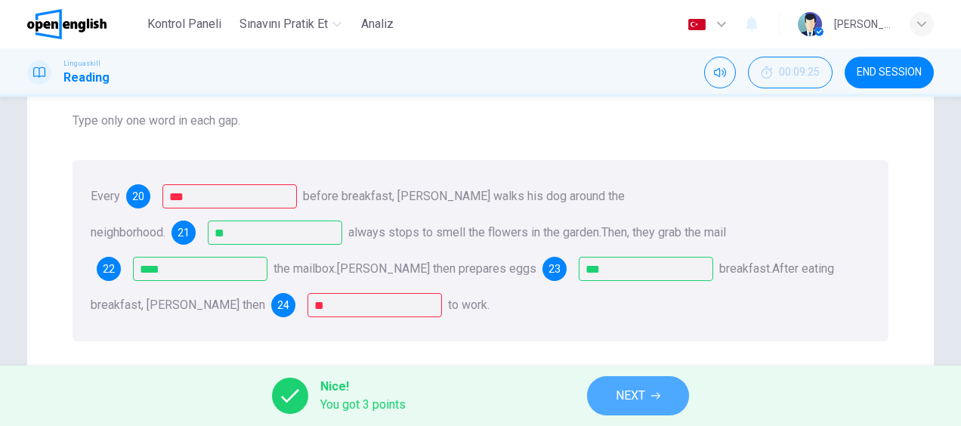
click at [650, 397] on button "NEXT" at bounding box center [638, 395] width 102 height 39
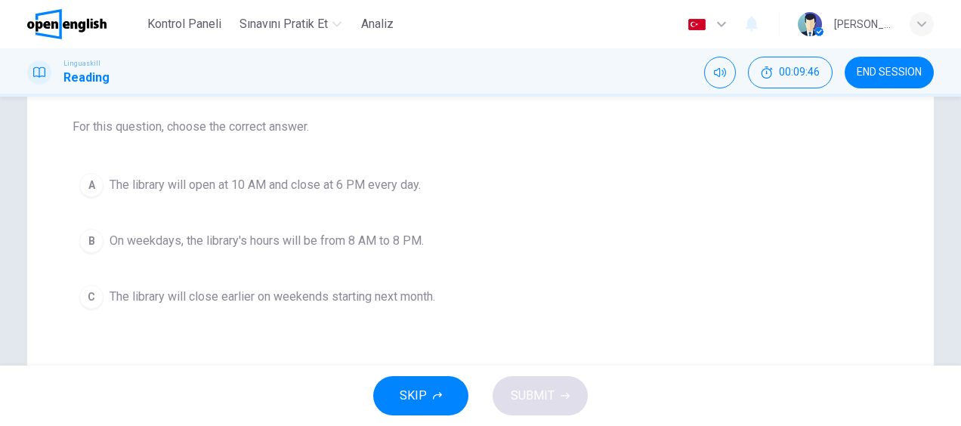
click at [142, 178] on span "The library will open at 10 AM and close at 6 PM every day." at bounding box center [265, 185] width 311 height 18
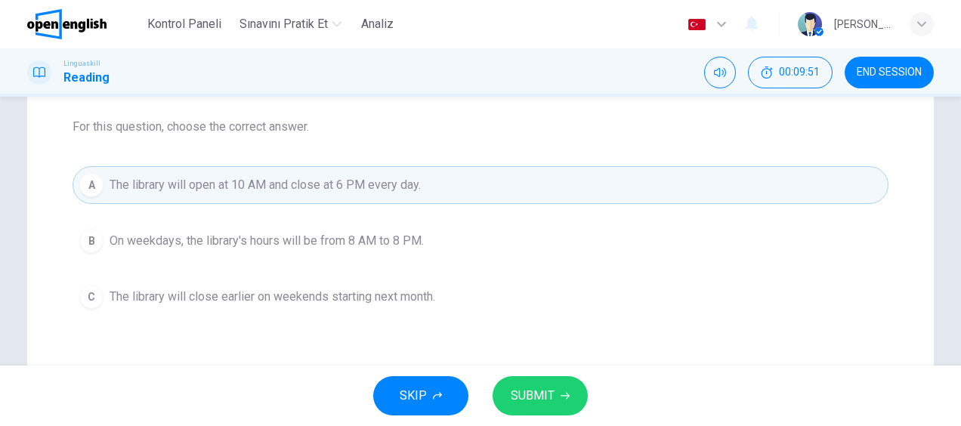
click at [548, 396] on span "SUBMIT" at bounding box center [533, 395] width 44 height 21
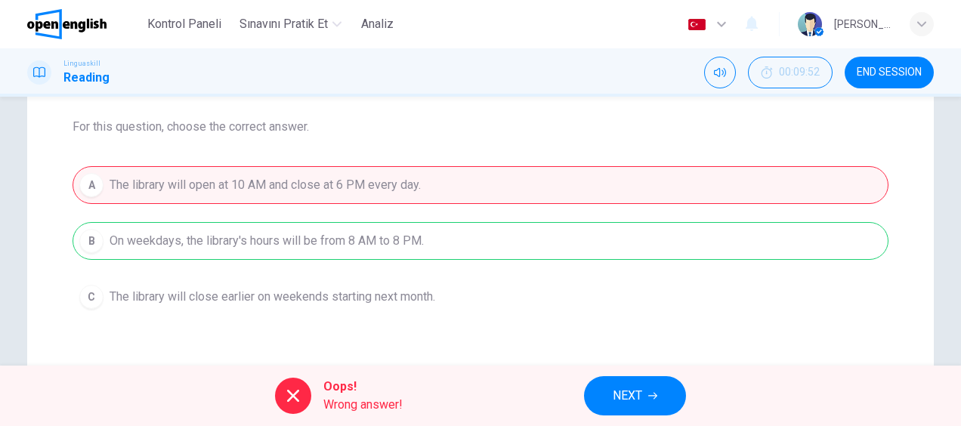
click at [630, 391] on span "NEXT" at bounding box center [627, 395] width 29 height 21
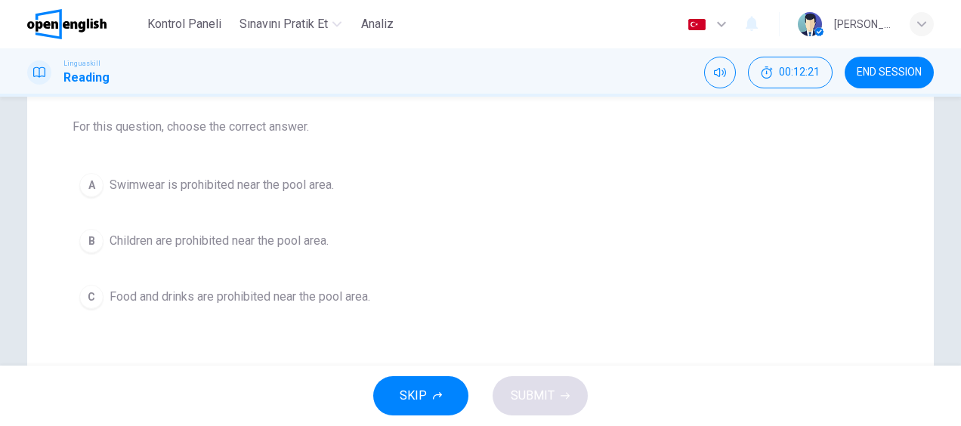
click at [320, 289] on span "Food and drinks are prohibited near the pool area." at bounding box center [240, 297] width 261 height 18
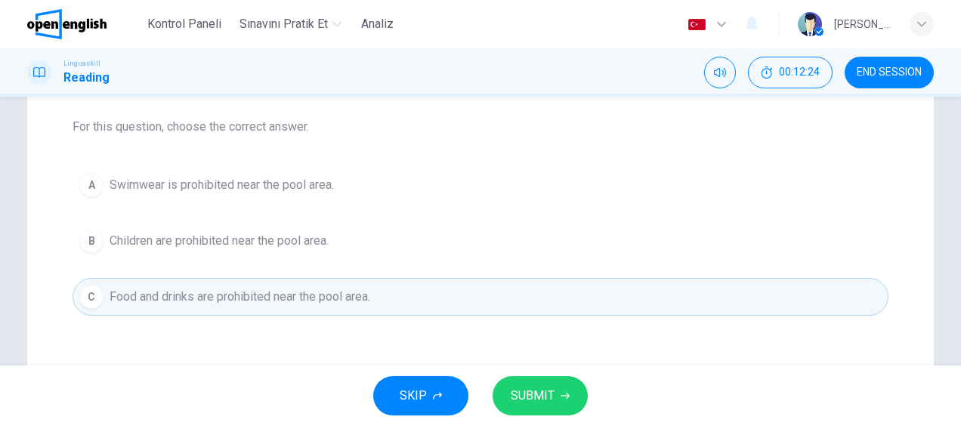
click at [542, 397] on span "SUBMIT" at bounding box center [533, 395] width 44 height 21
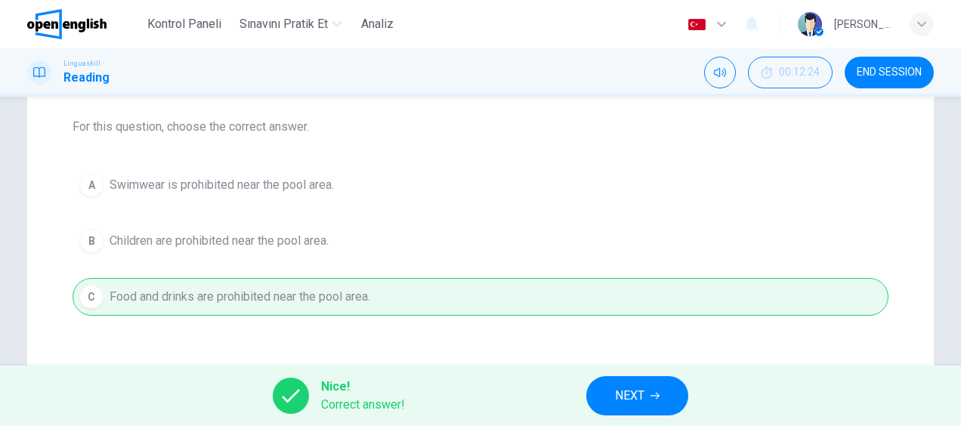
click at [653, 392] on icon "button" at bounding box center [654, 395] width 9 height 9
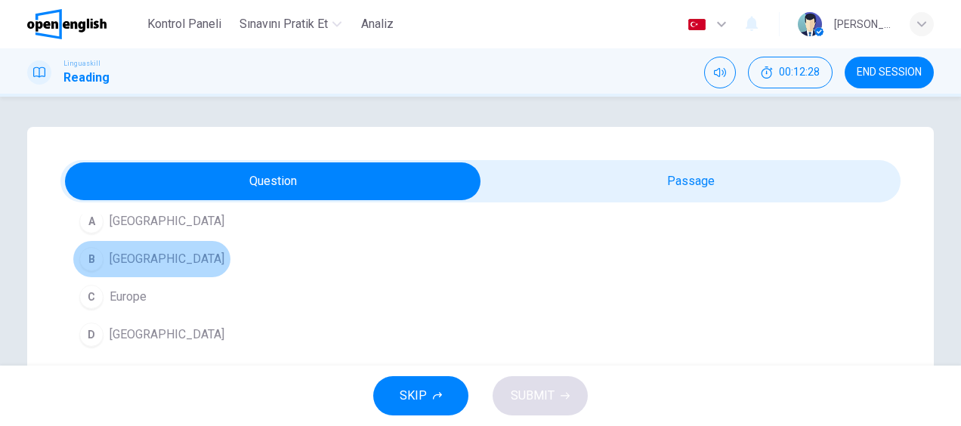
click at [136, 268] on span "[GEOGRAPHIC_DATA]" at bounding box center [167, 259] width 115 height 18
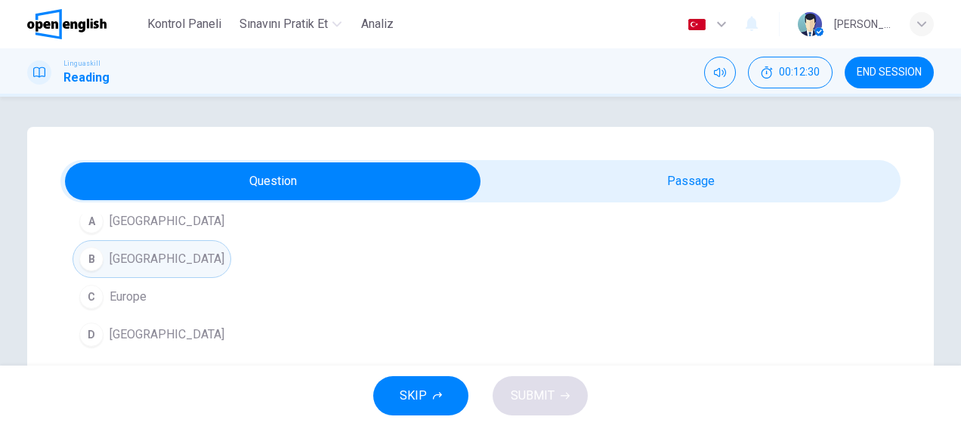
click at [161, 278] on button "B [GEOGRAPHIC_DATA]" at bounding box center [152, 259] width 159 height 38
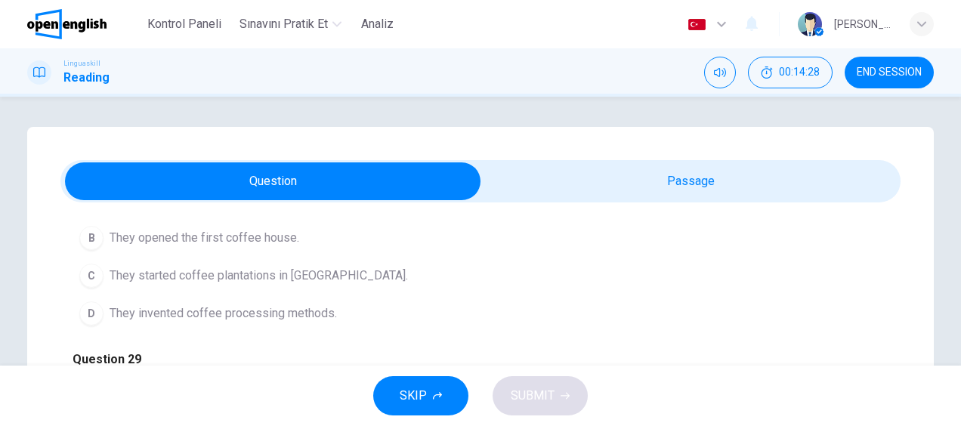
scroll to position [453, 0]
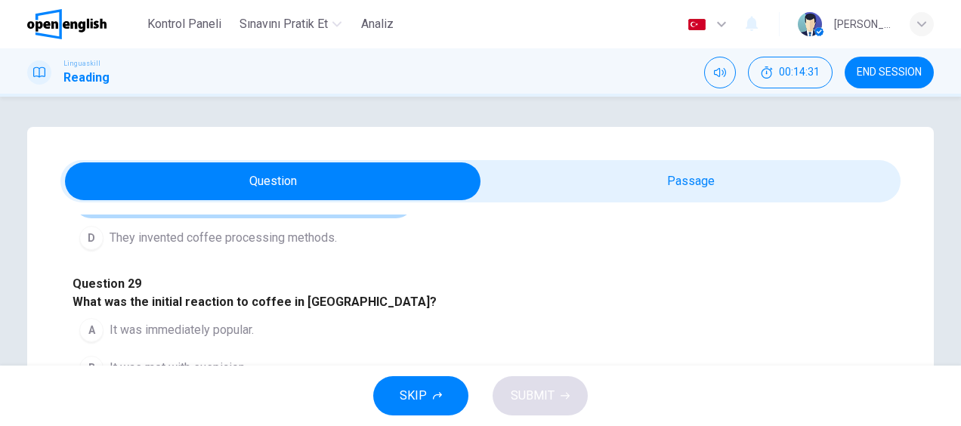
click at [299, 209] on span "They started coffee plantations in [GEOGRAPHIC_DATA]." at bounding box center [259, 200] width 298 height 18
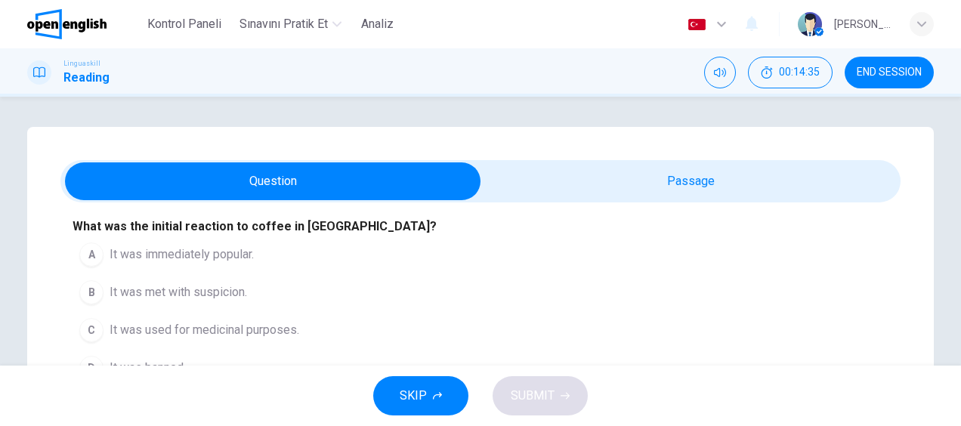
scroll to position [680, 0]
click at [227, 297] on span "It was met with suspicion." at bounding box center [178, 292] width 137 height 18
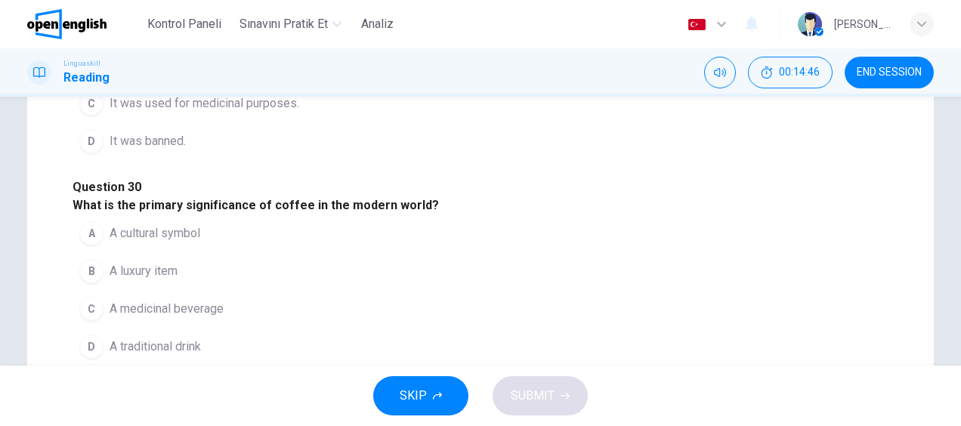
scroll to position [752, 0]
click at [156, 224] on span "A cultural symbol" at bounding box center [155, 233] width 91 height 18
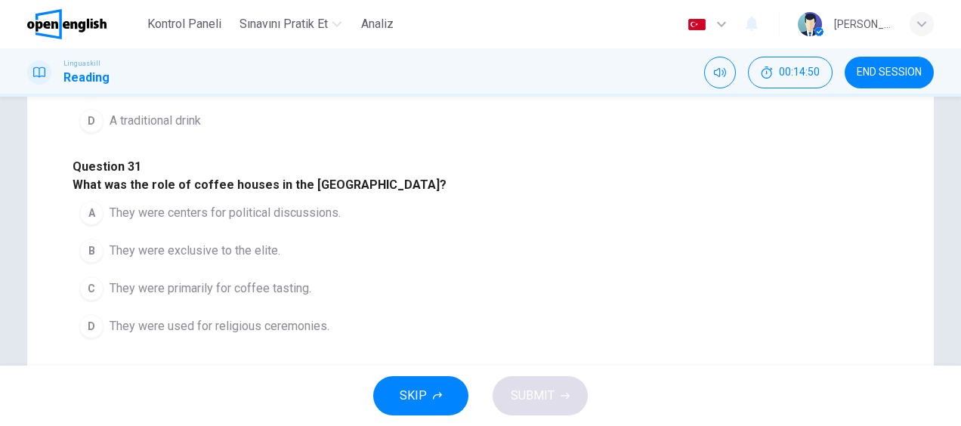
scroll to position [453, 0]
click at [261, 203] on span "They were centers for political discussions." at bounding box center [225, 212] width 231 height 18
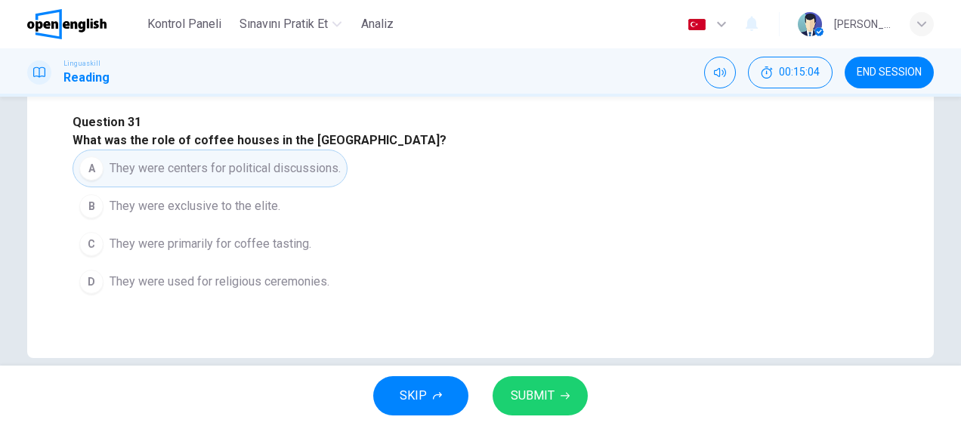
scroll to position [520, 0]
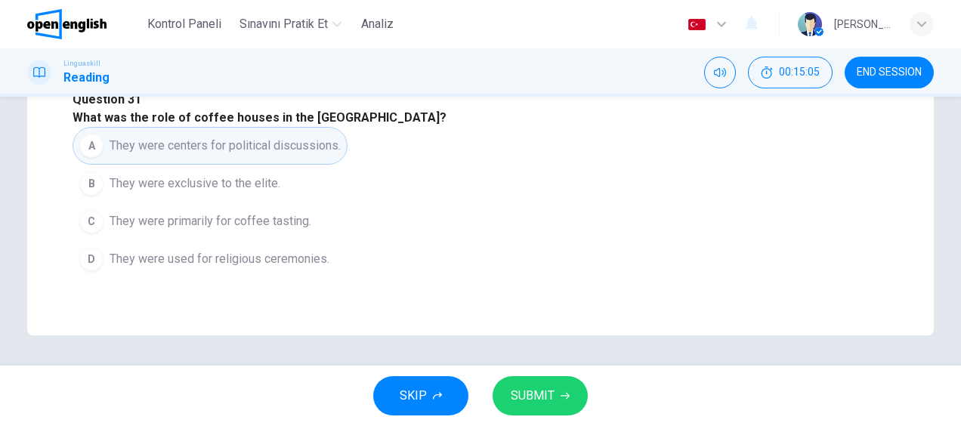
click at [523, 391] on span "SUBMIT" at bounding box center [533, 395] width 44 height 21
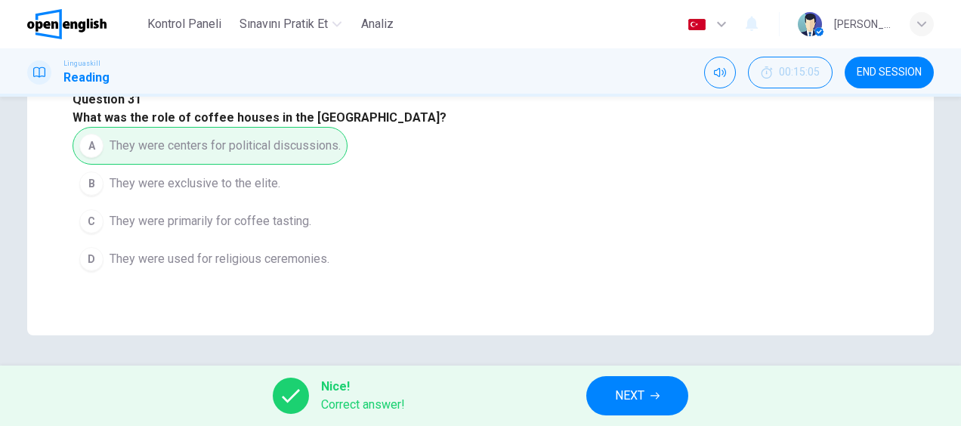
click at [663, 397] on button "NEXT" at bounding box center [637, 395] width 102 height 39
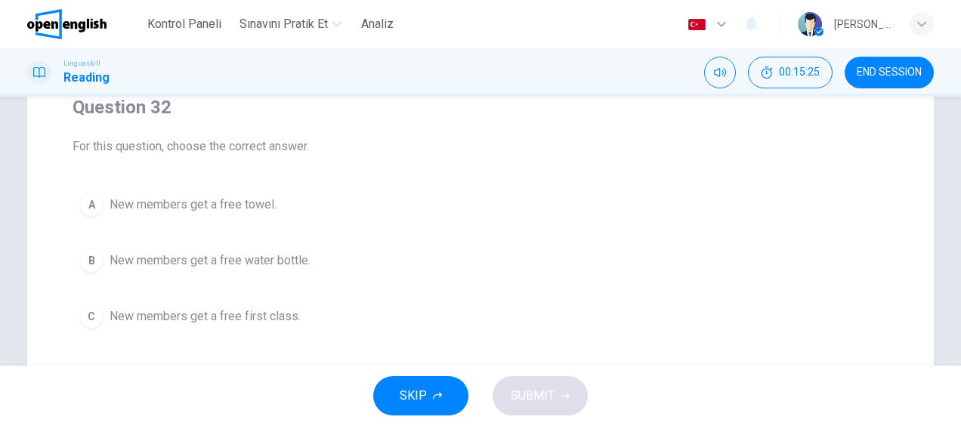
scroll to position [151, 0]
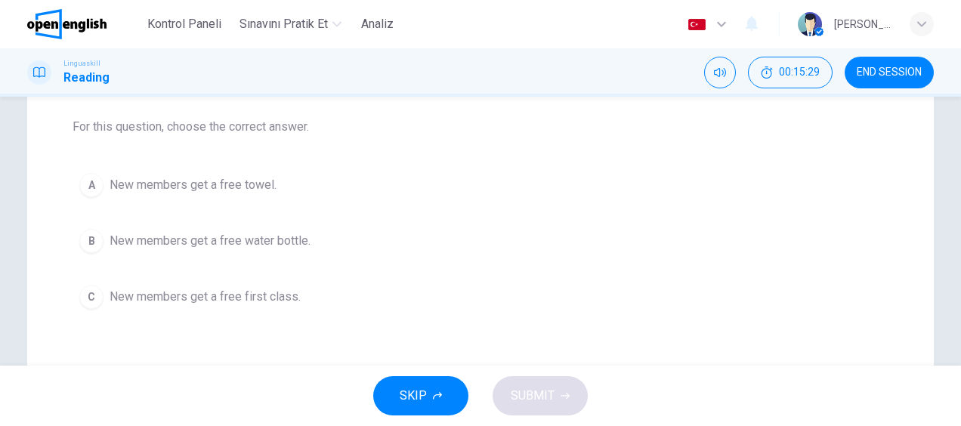
click at [237, 293] on span "New members get a free first class." at bounding box center [205, 297] width 191 height 18
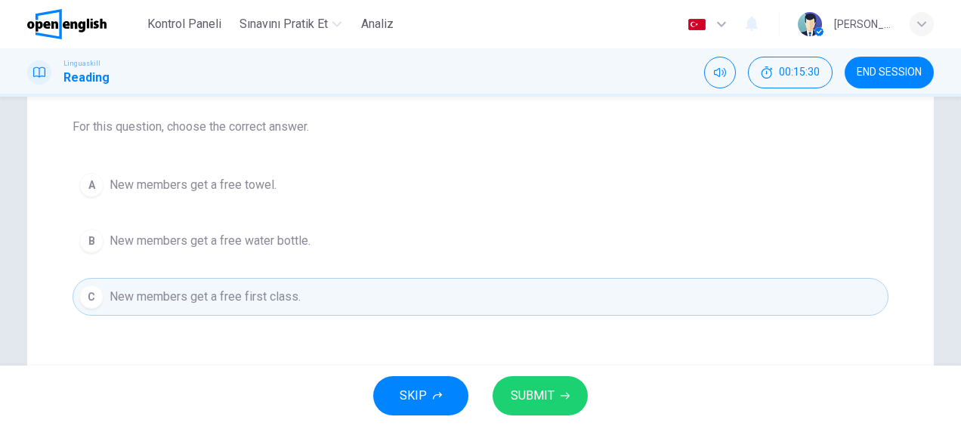
scroll to position [227, 0]
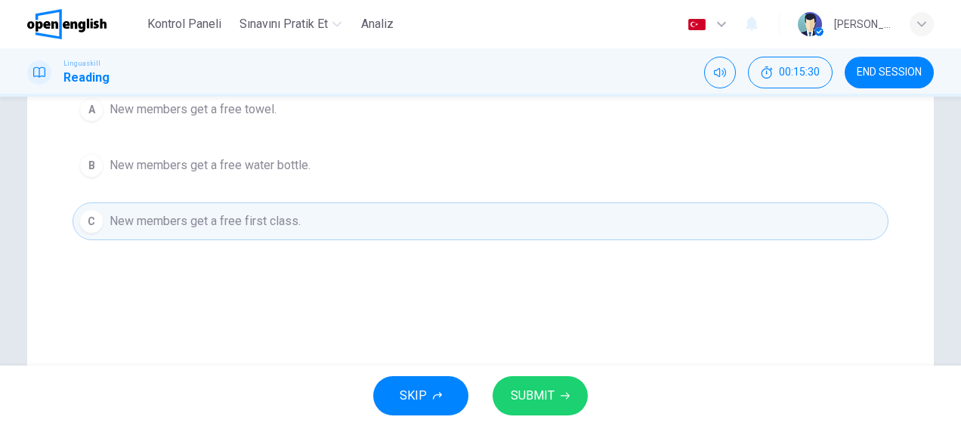
click at [546, 391] on span "SUBMIT" at bounding box center [533, 395] width 44 height 21
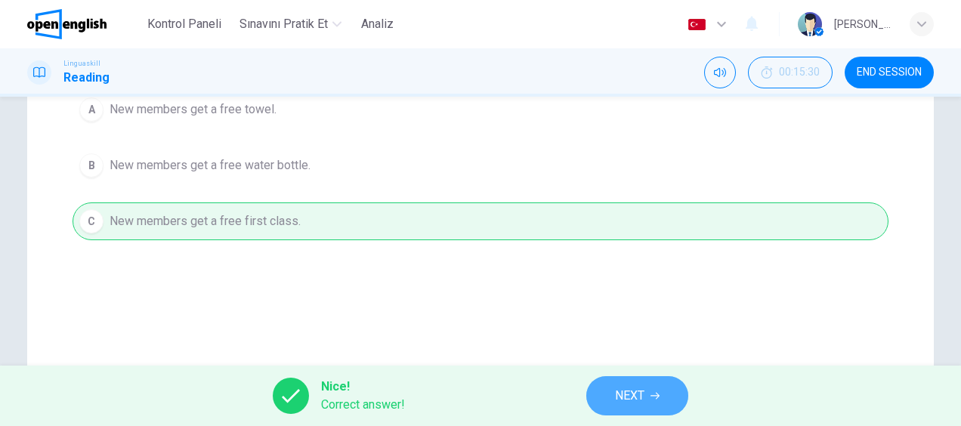
click at [649, 397] on button "NEXT" at bounding box center [637, 395] width 102 height 39
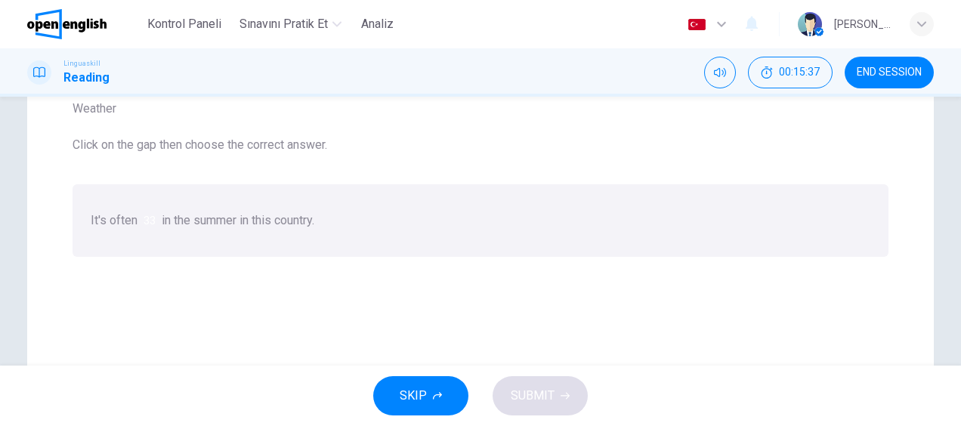
scroll to position [151, 0]
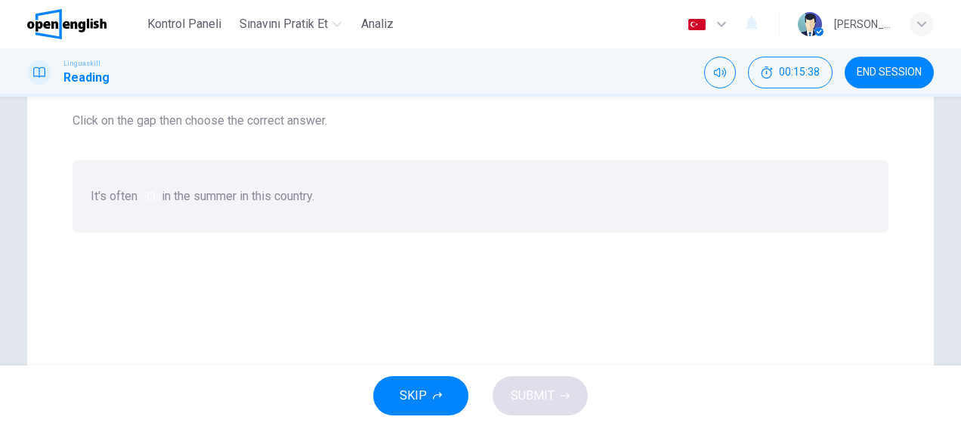
click at [156, 196] on div at bounding box center [156, 196] width 0 height 0
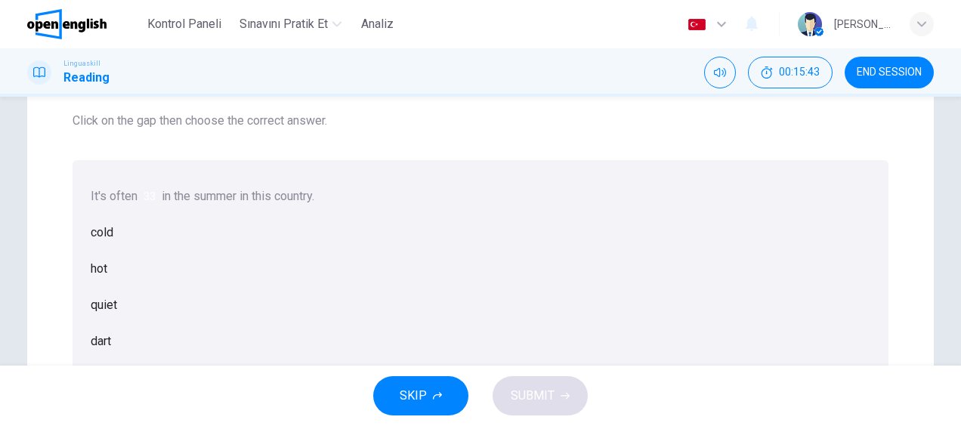
click at [447, 287] on div "hot" at bounding box center [481, 269] width 780 height 36
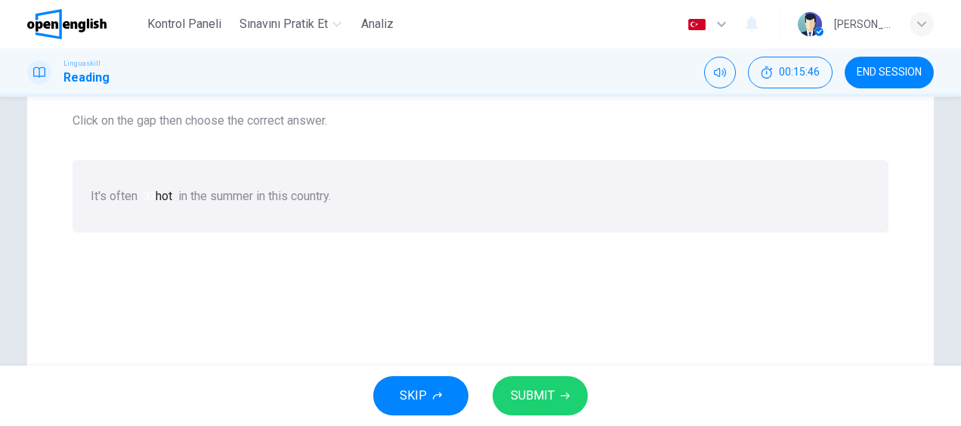
click at [561, 391] on icon "button" at bounding box center [565, 395] width 9 height 9
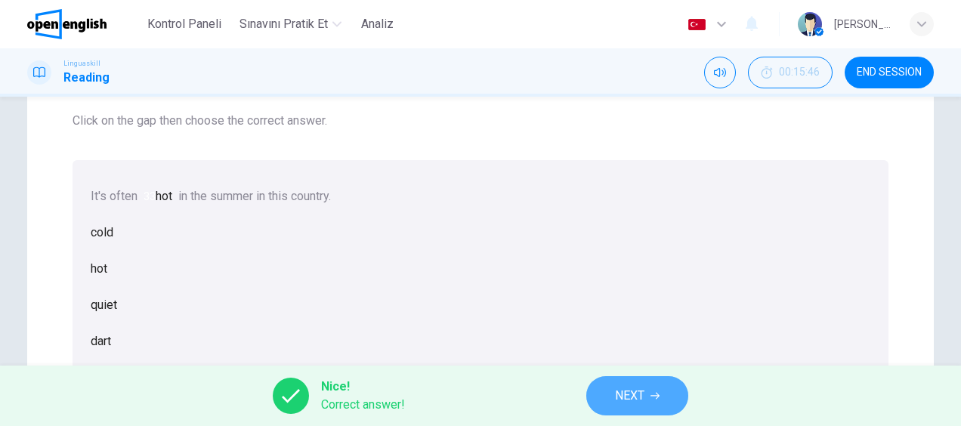
click at [648, 394] on button "NEXT" at bounding box center [637, 395] width 102 height 39
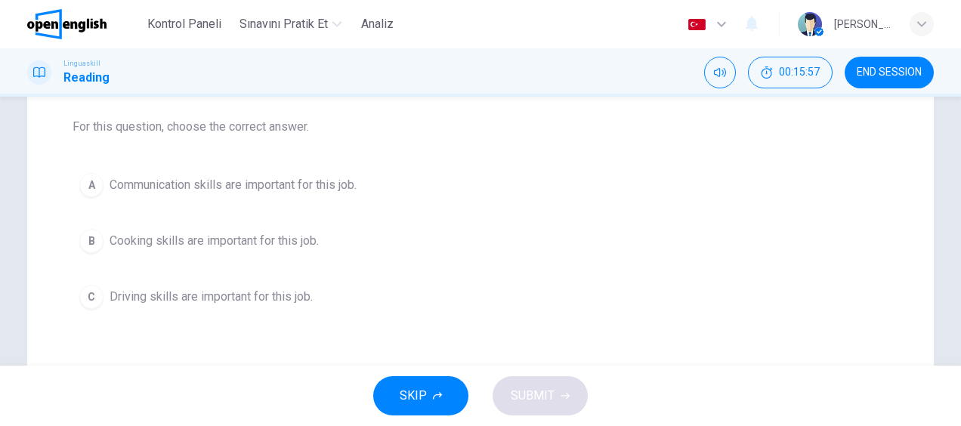
click at [323, 192] on span "Communication skills are important for this job." at bounding box center [233, 185] width 247 height 18
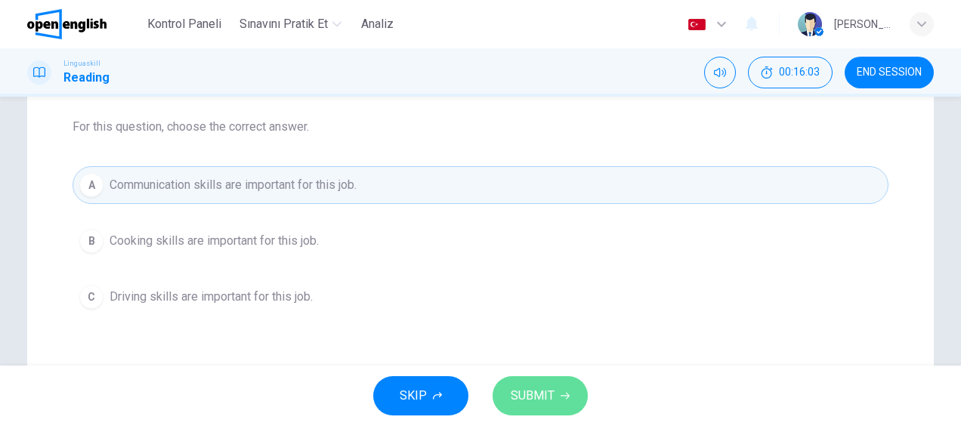
click at [529, 400] on span "SUBMIT" at bounding box center [533, 395] width 44 height 21
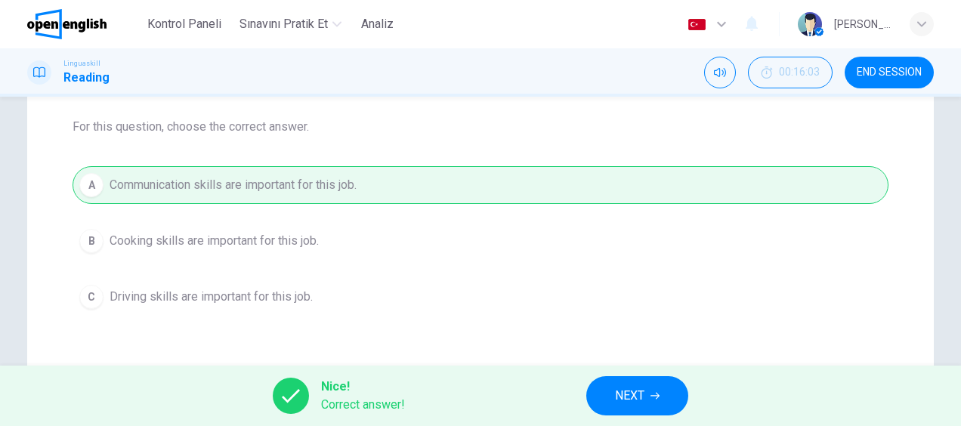
click at [654, 395] on icon "button" at bounding box center [654, 395] width 9 height 9
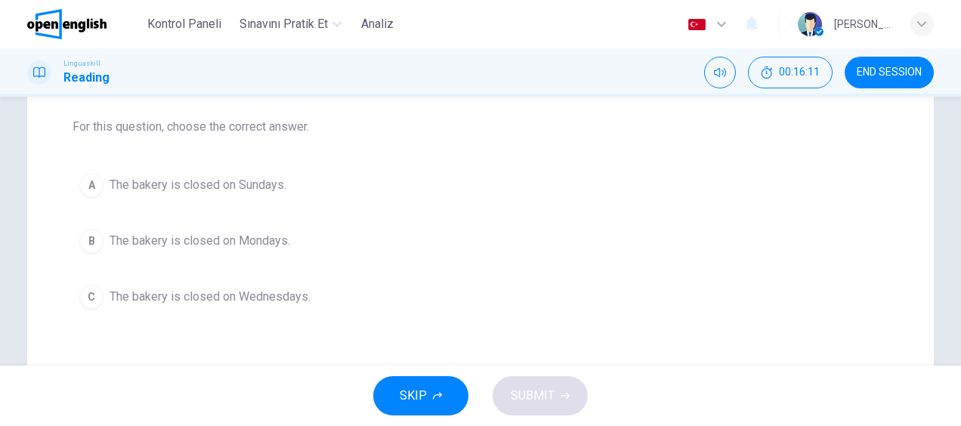
click at [261, 182] on span "The bakery is closed on Sundays." at bounding box center [198, 185] width 177 height 18
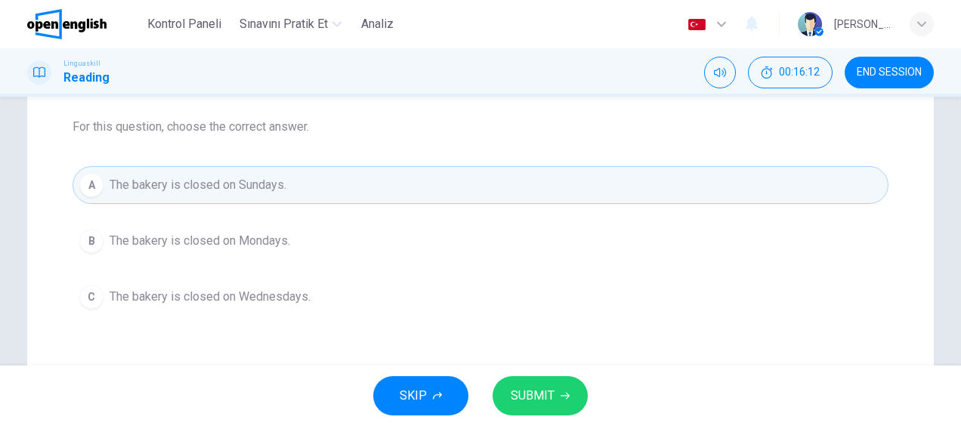
click at [543, 393] on span "SUBMIT" at bounding box center [533, 395] width 44 height 21
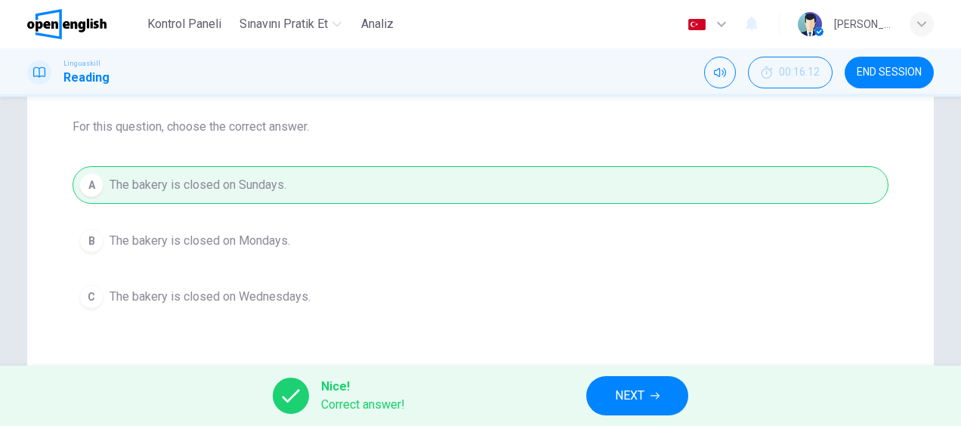
click at [633, 395] on span "NEXT" at bounding box center [629, 395] width 29 height 21
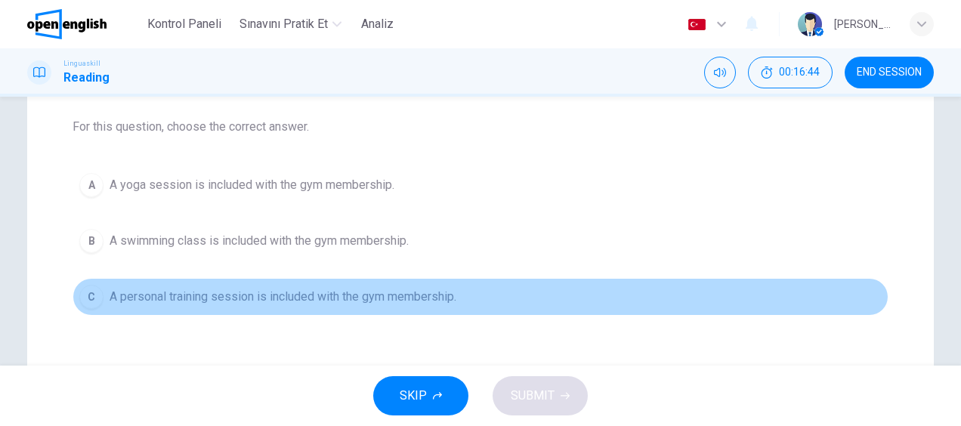
click at [223, 295] on span "A personal training session is included with the gym membership." at bounding box center [283, 297] width 347 height 18
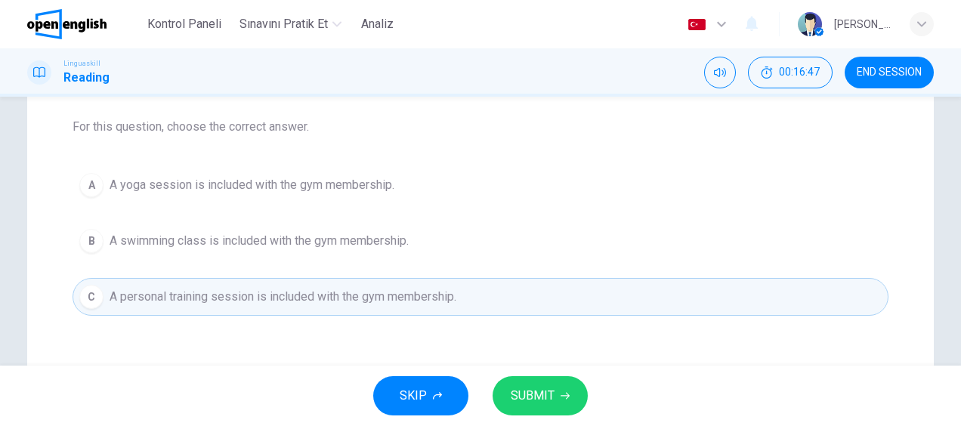
click at [521, 402] on span "SUBMIT" at bounding box center [533, 395] width 44 height 21
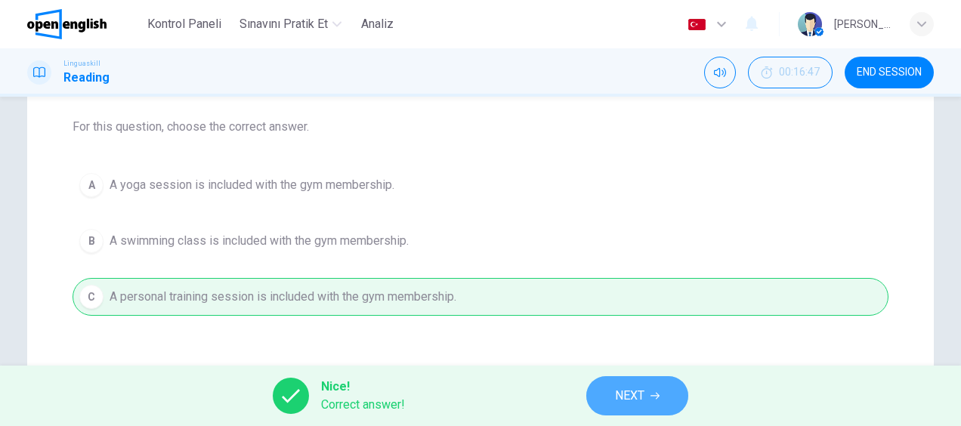
click at [653, 394] on icon "button" at bounding box center [654, 395] width 9 height 9
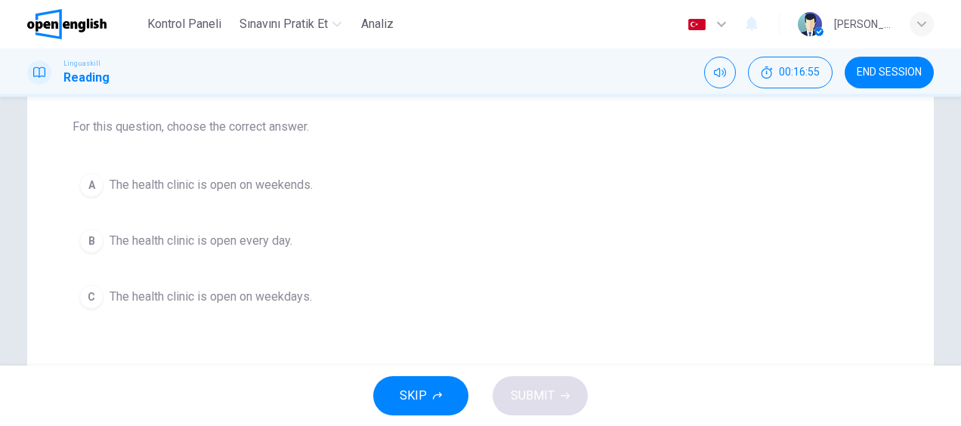
click at [262, 245] on span "The health clinic is open every day." at bounding box center [201, 241] width 183 height 18
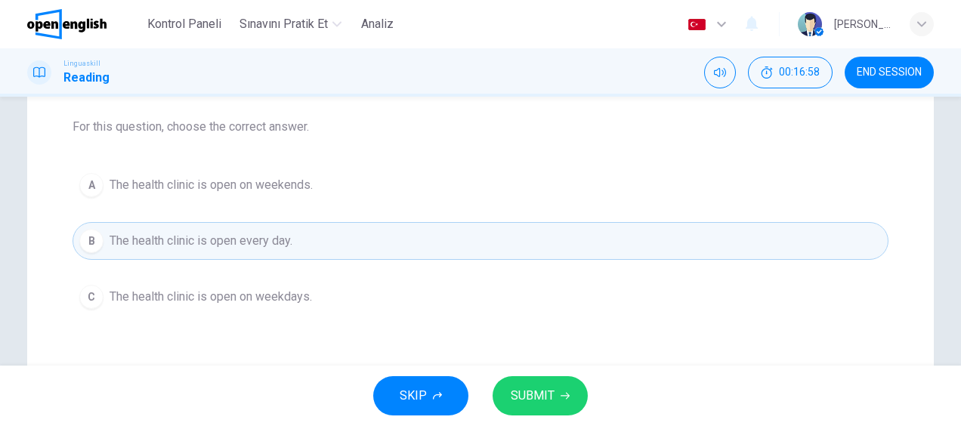
click at [536, 391] on span "SUBMIT" at bounding box center [533, 395] width 44 height 21
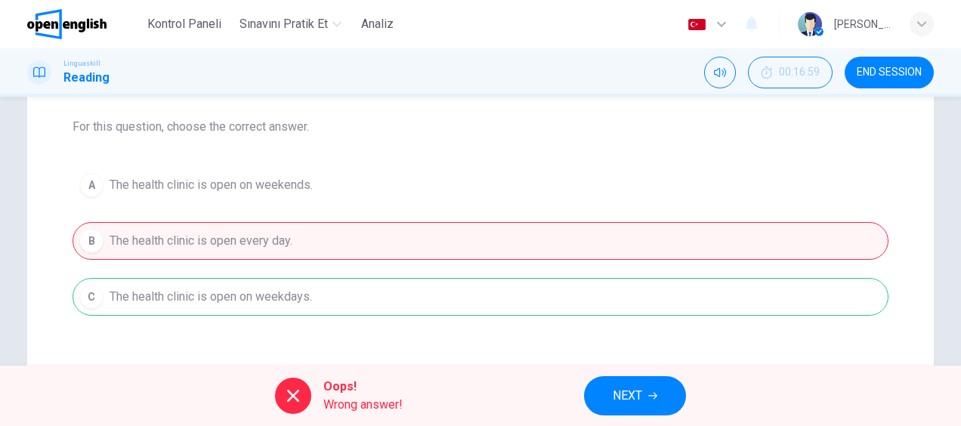
click at [647, 391] on button "NEXT" at bounding box center [635, 395] width 102 height 39
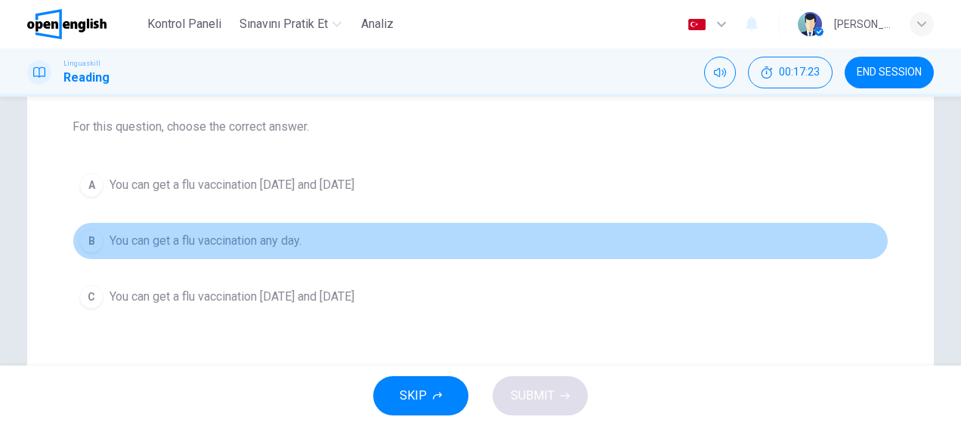
click at [256, 244] on span "You can get a flu vaccination any day." at bounding box center [206, 241] width 192 height 18
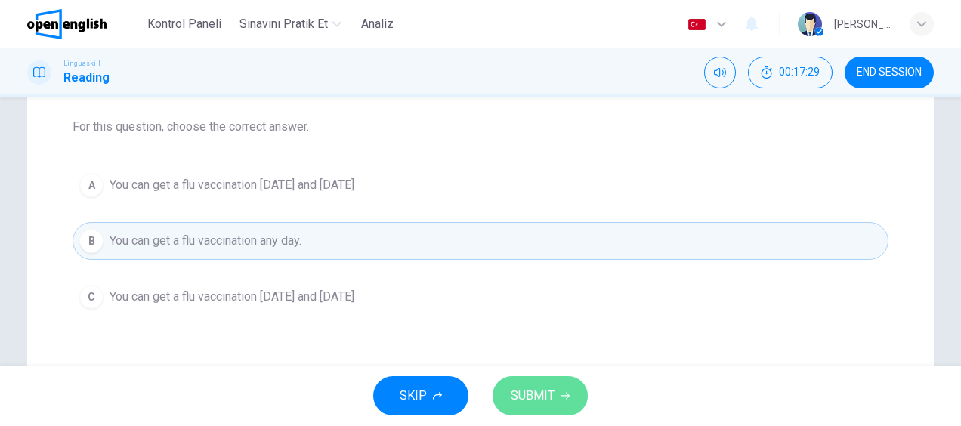
click at [550, 397] on span "SUBMIT" at bounding box center [533, 395] width 44 height 21
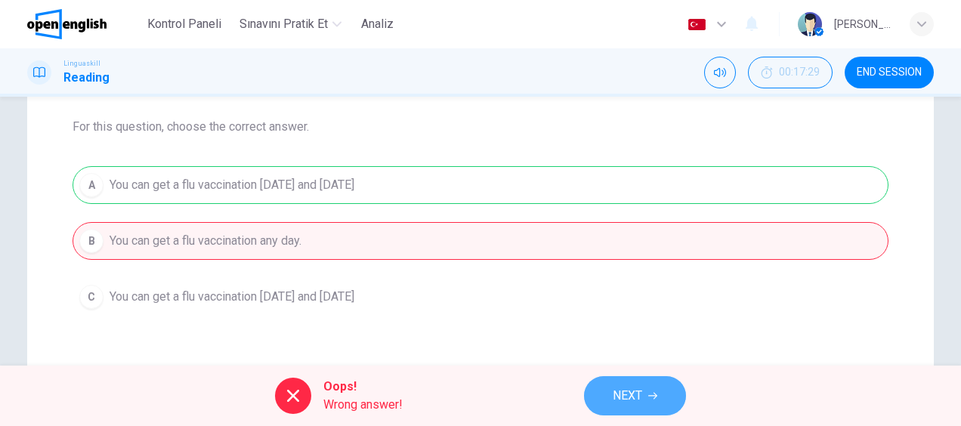
click at [638, 394] on span "NEXT" at bounding box center [627, 395] width 29 height 21
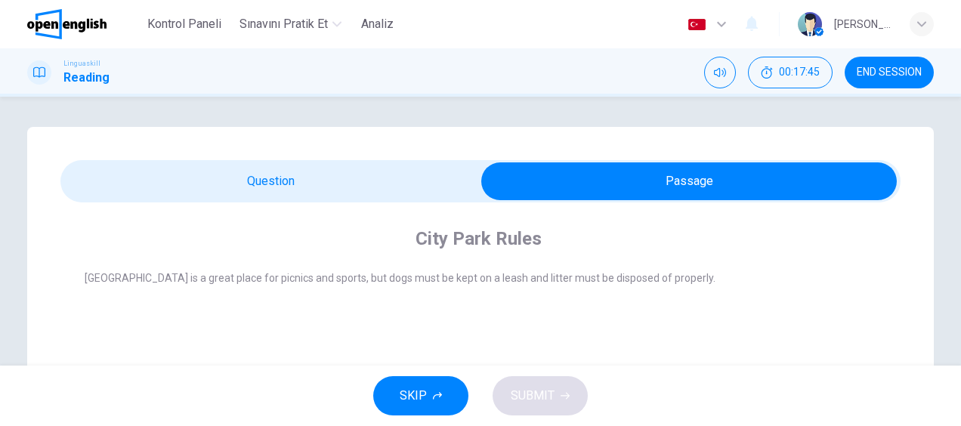
drag, startPoint x: 647, startPoint y: 279, endPoint x: 96, endPoint y: 280, distance: 550.8
click at [96, 280] on span "[GEOGRAPHIC_DATA] is a great place for picnics and sports, but dogs must be kep…" at bounding box center [400, 278] width 631 height 12
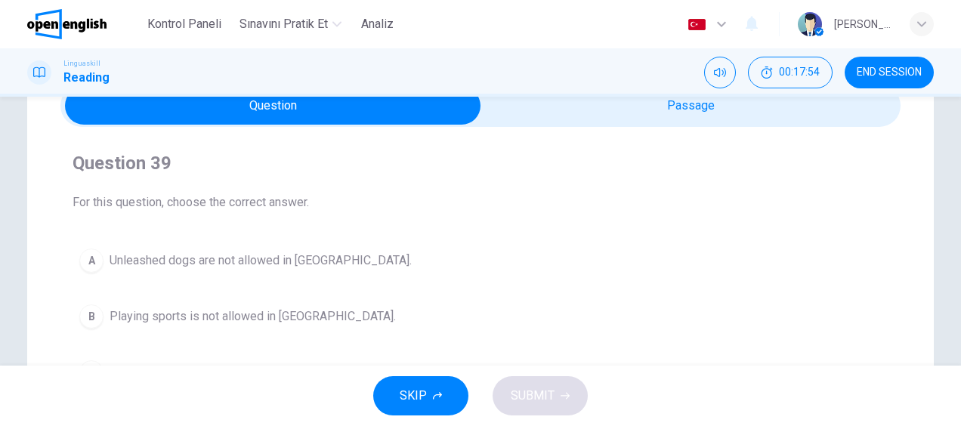
scroll to position [151, 0]
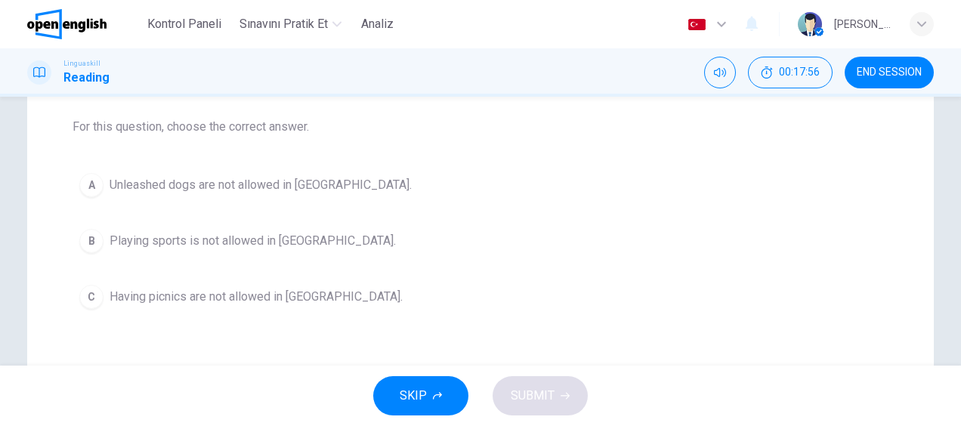
click at [240, 181] on span "Unleashed dogs are not allowed in [GEOGRAPHIC_DATA]." at bounding box center [261, 185] width 302 height 18
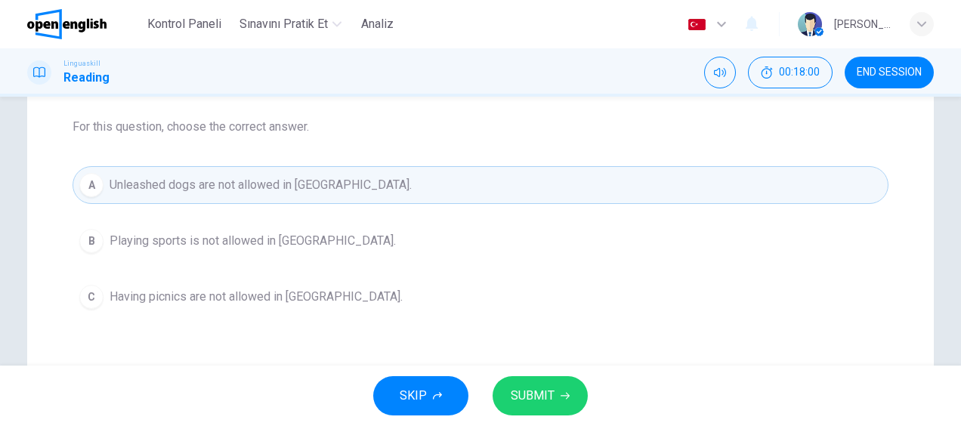
scroll to position [227, 0]
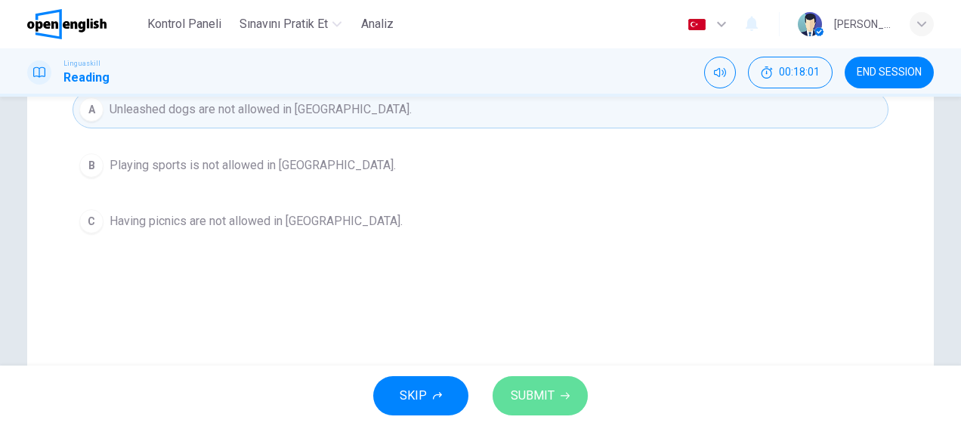
click at [524, 391] on span "SUBMIT" at bounding box center [533, 395] width 44 height 21
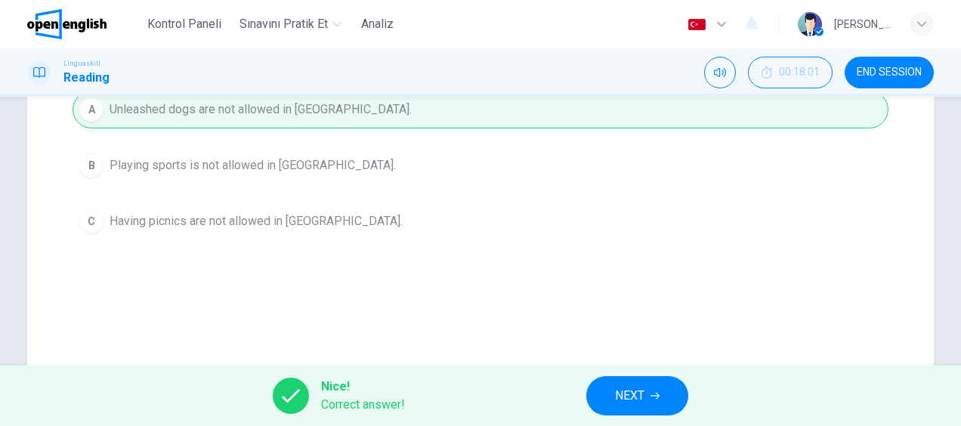
click at [623, 406] on button "NEXT" at bounding box center [637, 395] width 102 height 39
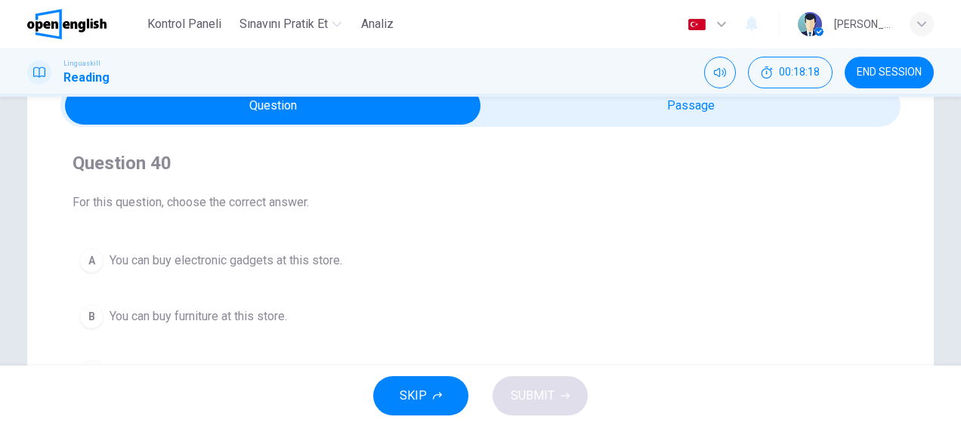
scroll to position [151, 0]
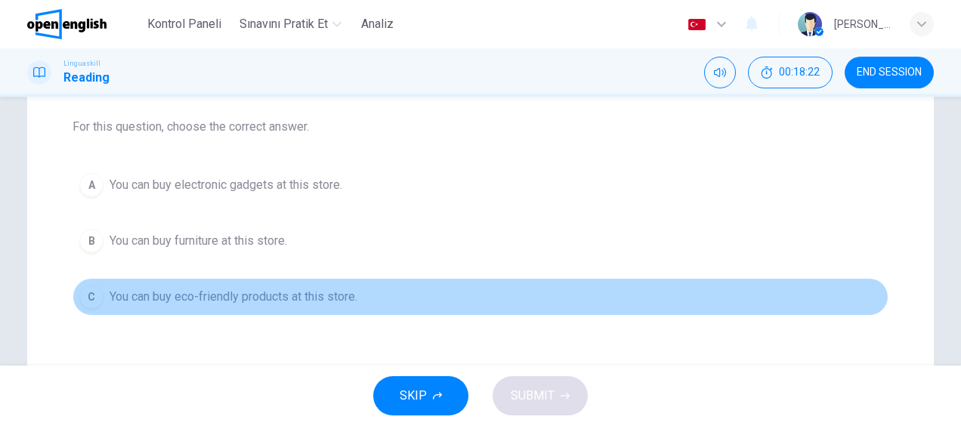
click at [313, 295] on span "You can buy eco-friendly products at this store." at bounding box center [234, 297] width 248 height 18
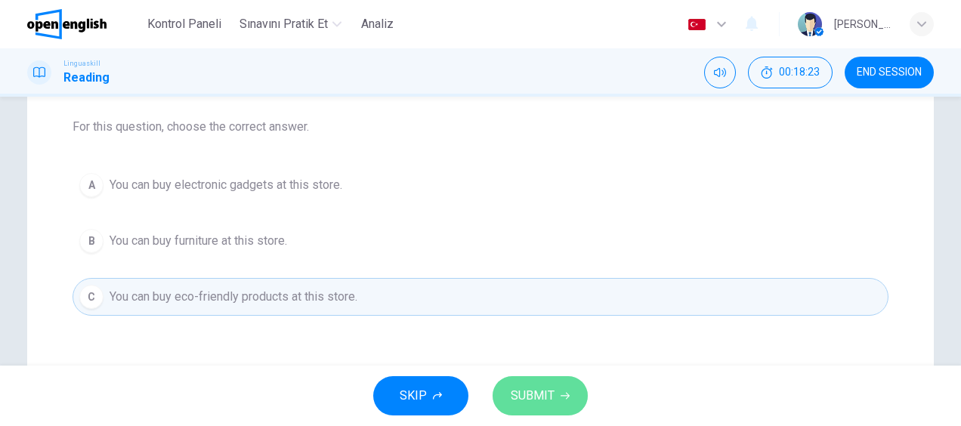
click at [523, 389] on span "SUBMIT" at bounding box center [533, 395] width 44 height 21
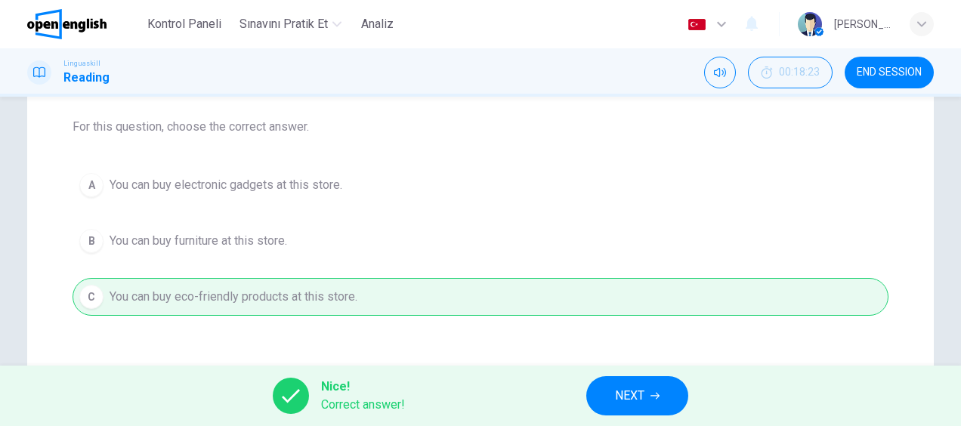
click at [642, 398] on span "NEXT" at bounding box center [629, 395] width 29 height 21
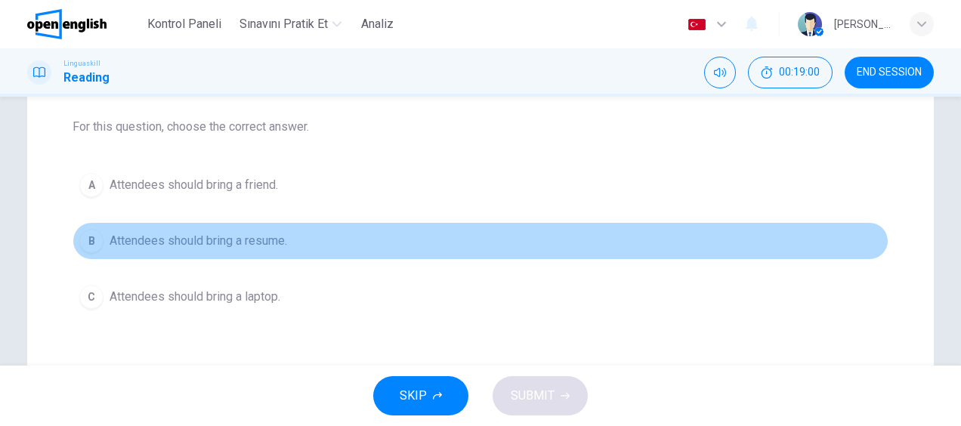
click at [247, 237] on span "Attendees should bring a resume." at bounding box center [199, 241] width 178 height 18
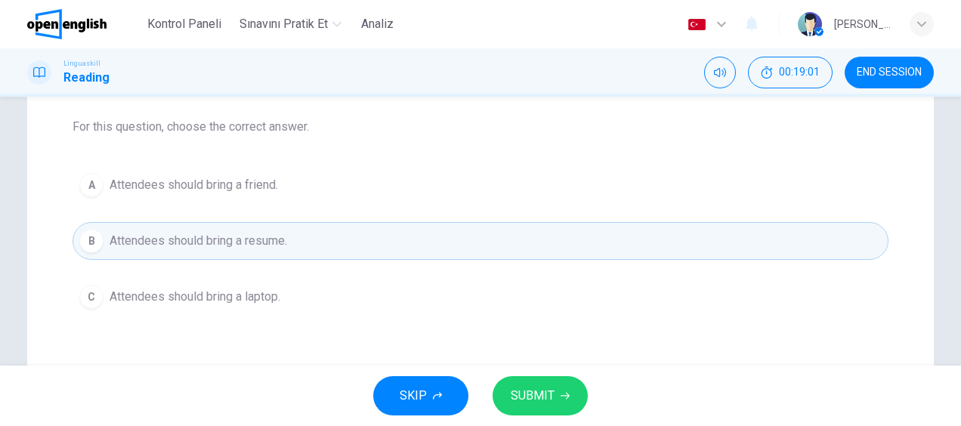
click at [557, 402] on button "SUBMIT" at bounding box center [540, 395] width 95 height 39
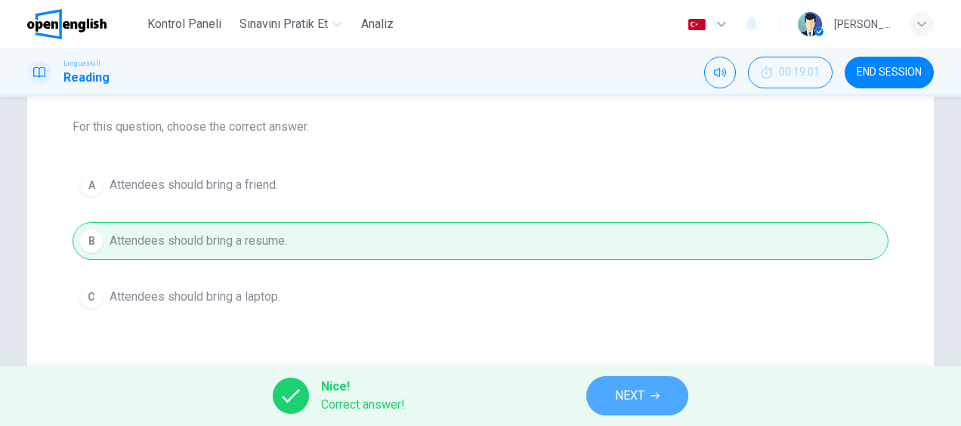
click at [653, 394] on icon "button" at bounding box center [654, 395] width 9 height 9
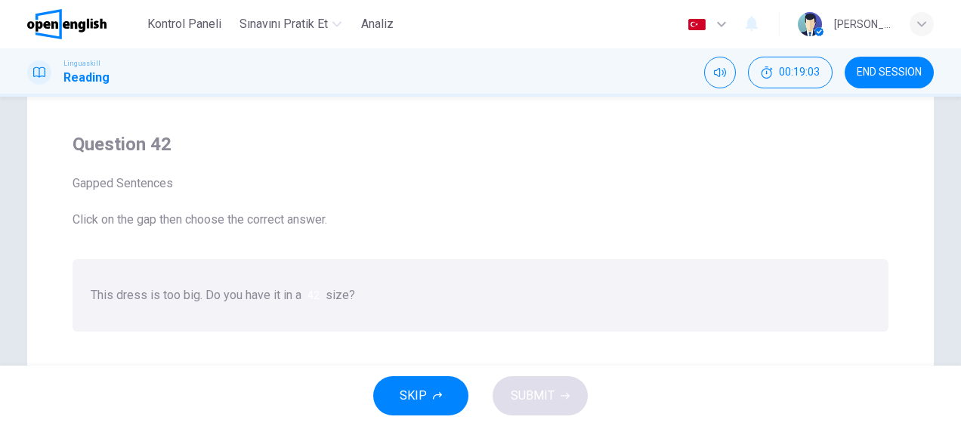
scroll to position [76, 0]
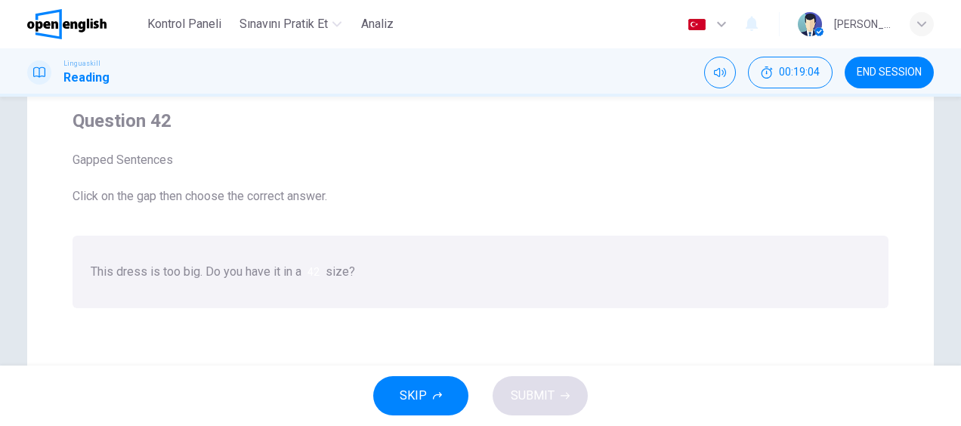
click at [320, 272] on div at bounding box center [320, 272] width 0 height 0
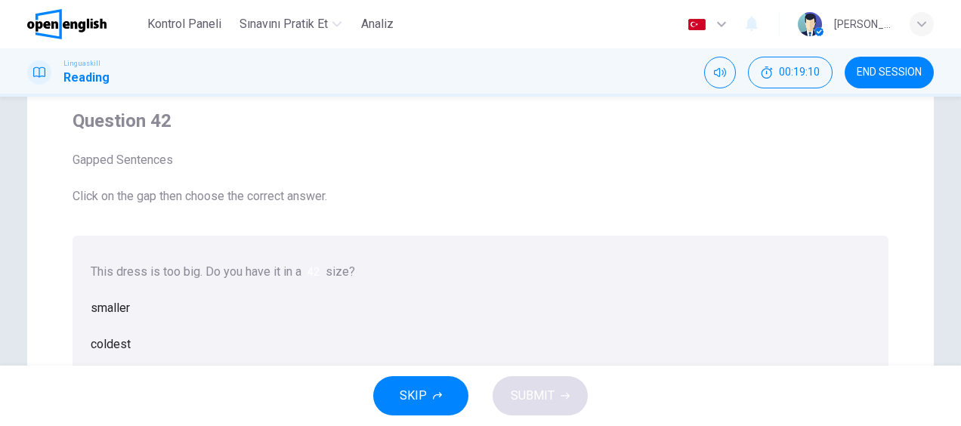
click at [397, 326] on div "smaller" at bounding box center [481, 308] width 780 height 36
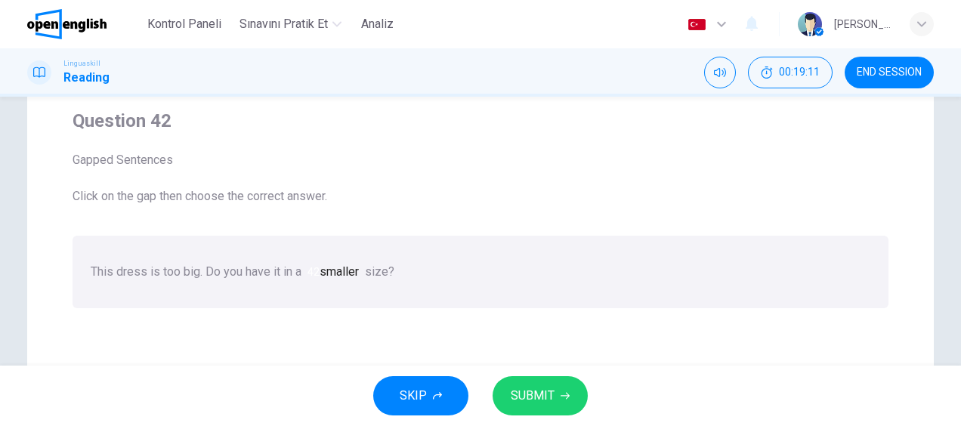
click at [544, 395] on span "SUBMIT" at bounding box center [533, 395] width 44 height 21
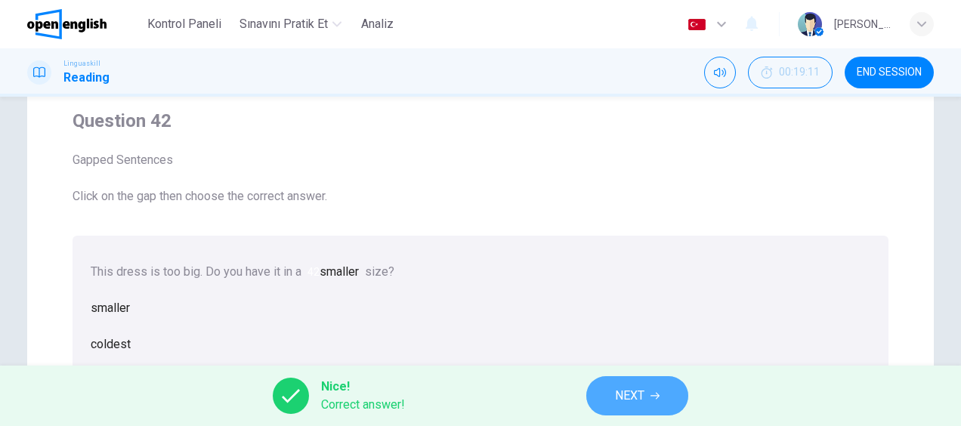
click at [672, 394] on button "NEXT" at bounding box center [637, 395] width 102 height 39
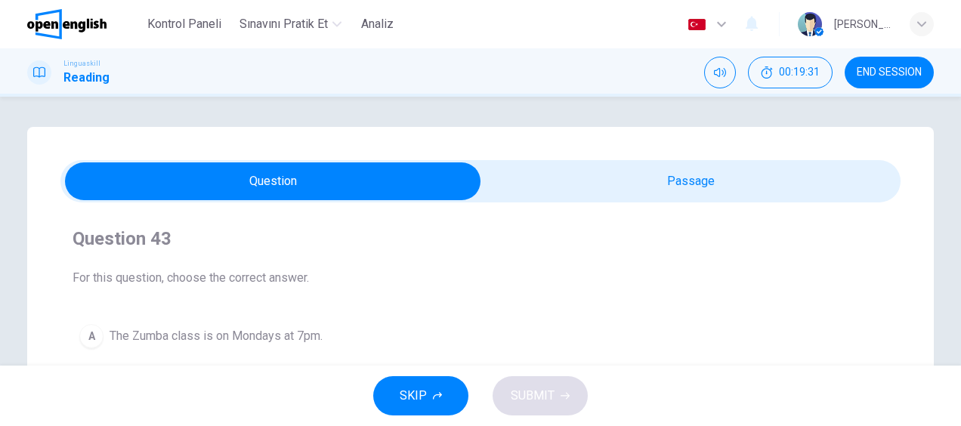
scroll to position [151, 0]
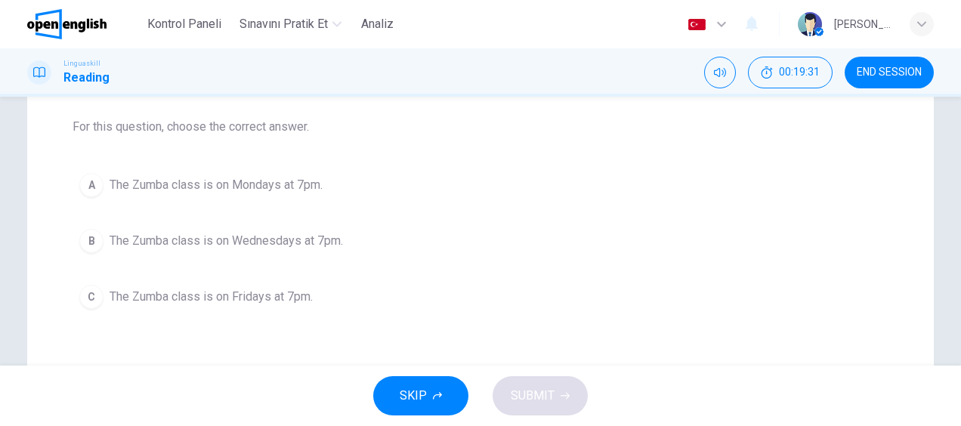
click at [219, 237] on span "The Zumba class is on Wednesdays at 7pm." at bounding box center [226, 241] width 233 height 18
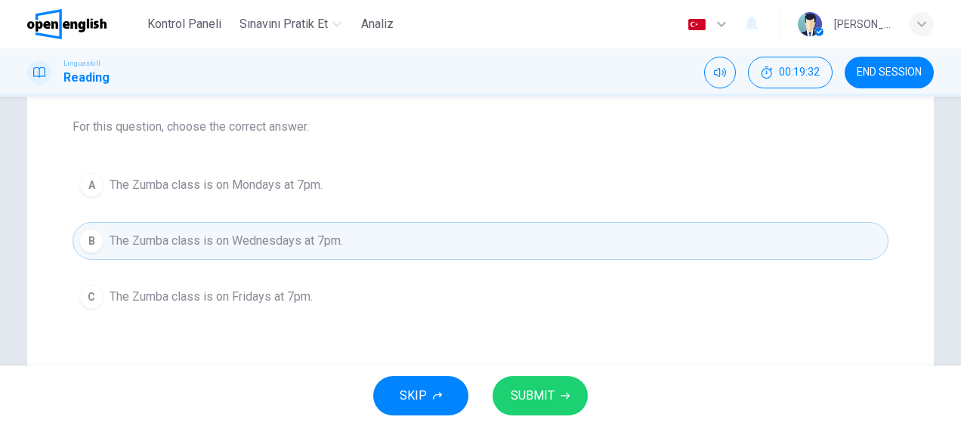
click at [558, 396] on button "SUBMIT" at bounding box center [540, 395] width 95 height 39
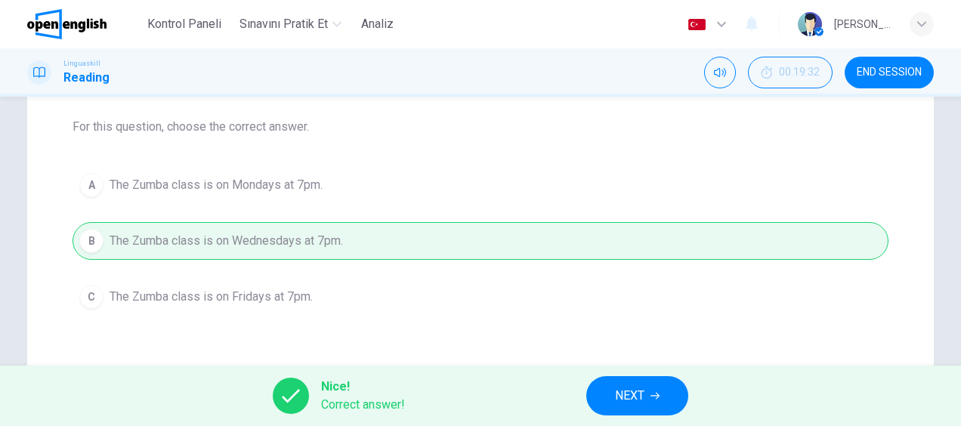
click at [650, 396] on button "NEXT" at bounding box center [637, 395] width 102 height 39
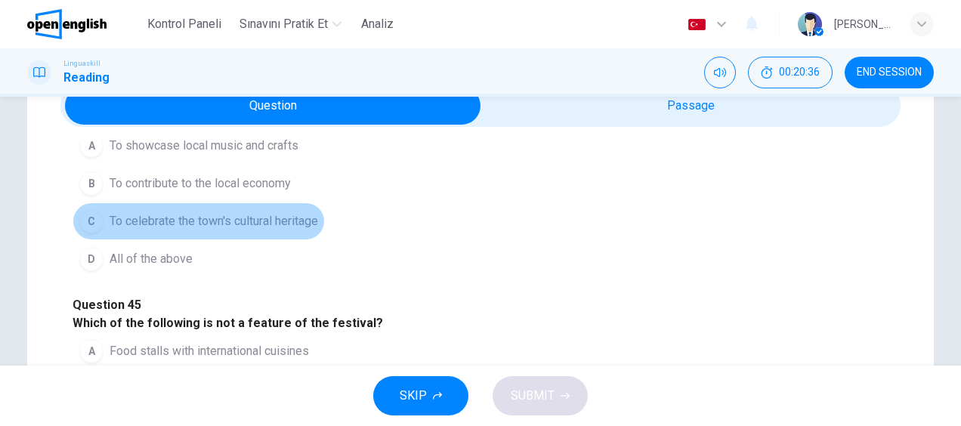
click at [263, 230] on span "To celebrate the town's cultural heritage" at bounding box center [214, 221] width 209 height 18
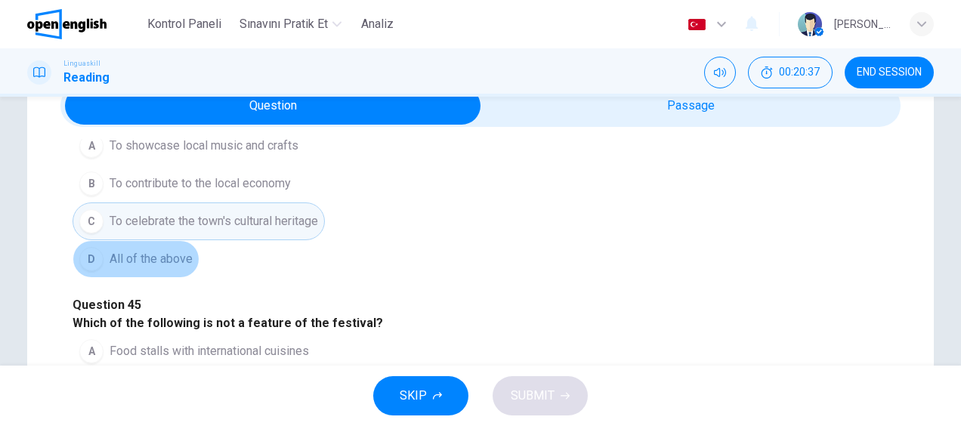
click at [169, 268] on span "All of the above" at bounding box center [151, 259] width 83 height 18
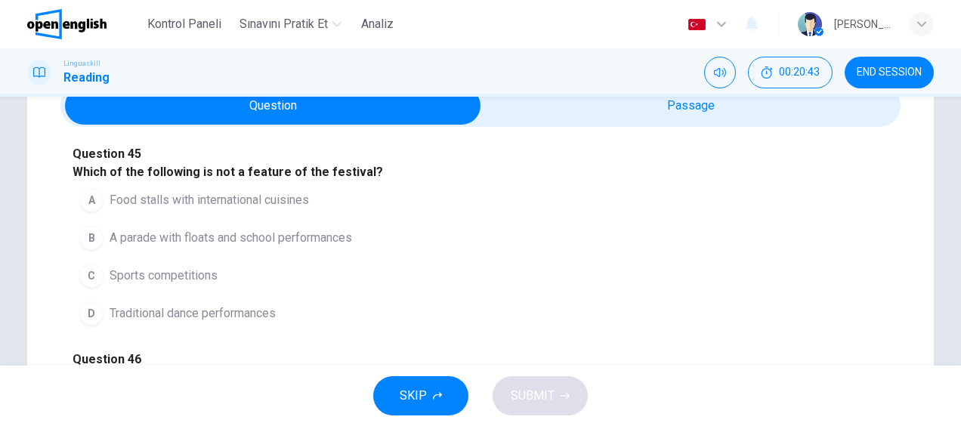
scroll to position [378, 0]
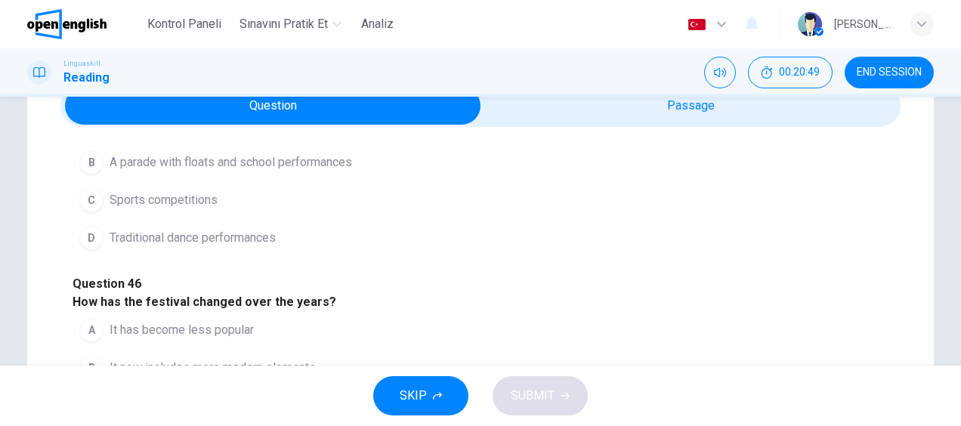
click at [192, 209] on span "Sports competitions" at bounding box center [164, 200] width 108 height 18
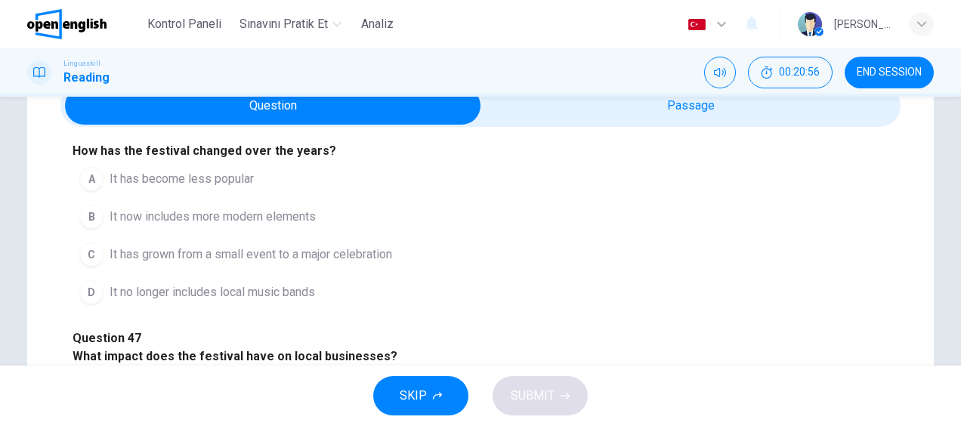
scroll to position [680, 0]
click at [332, 258] on span "It has grown from a small event to a major celebration" at bounding box center [251, 255] width 283 height 18
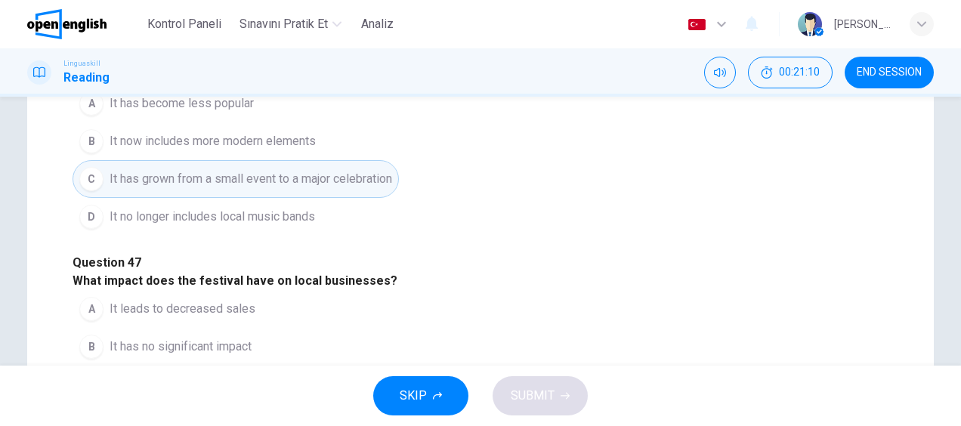
scroll to position [227, 0]
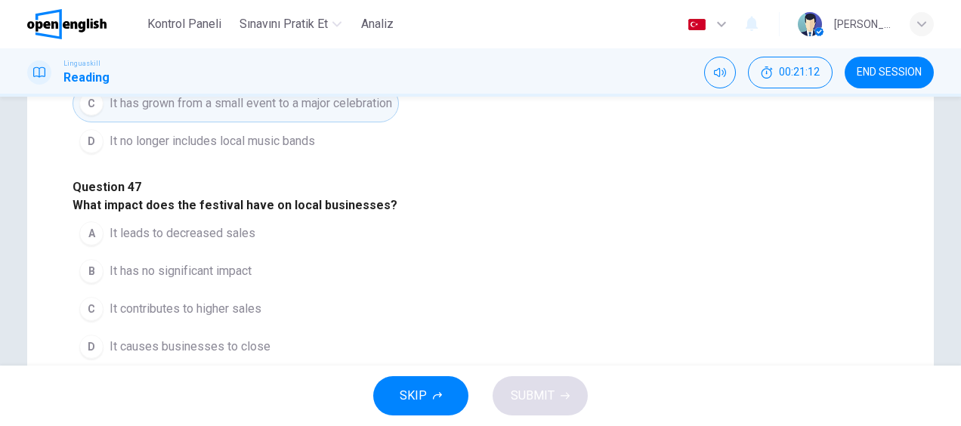
click at [236, 300] on span "It contributes to higher sales" at bounding box center [186, 309] width 152 height 18
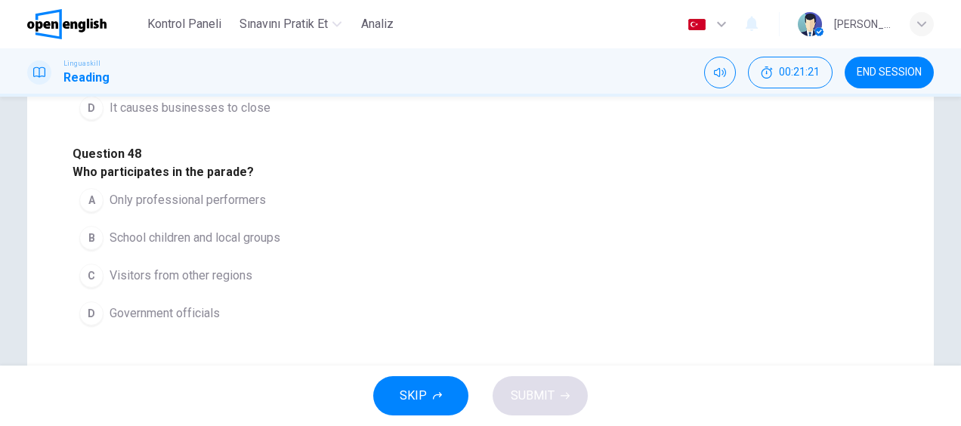
scroll to position [444, 0]
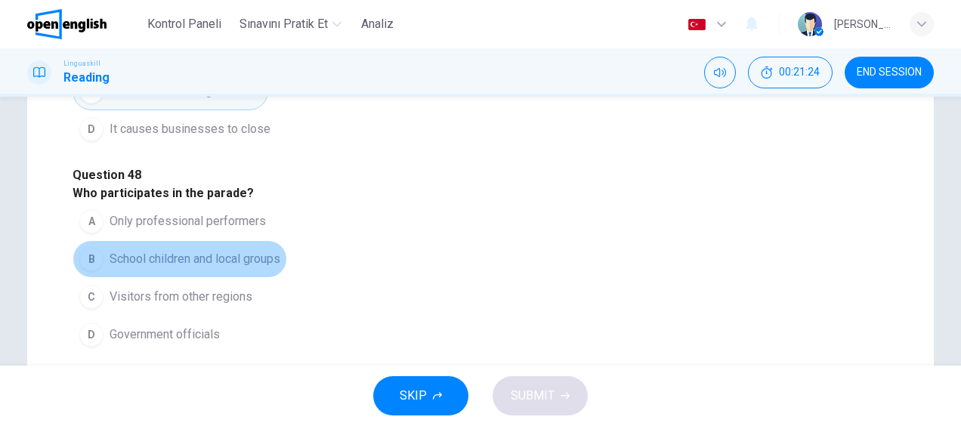
click at [198, 250] on span "School children and local groups" at bounding box center [195, 259] width 171 height 18
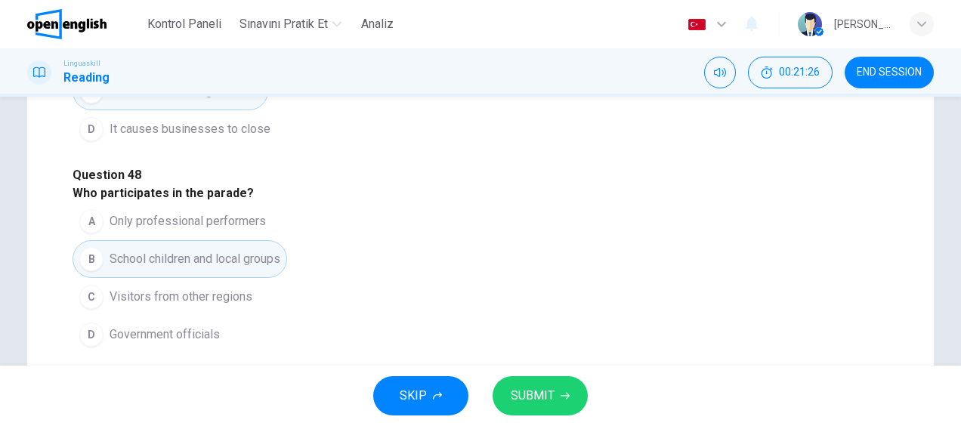
click at [534, 397] on span "SUBMIT" at bounding box center [533, 395] width 44 height 21
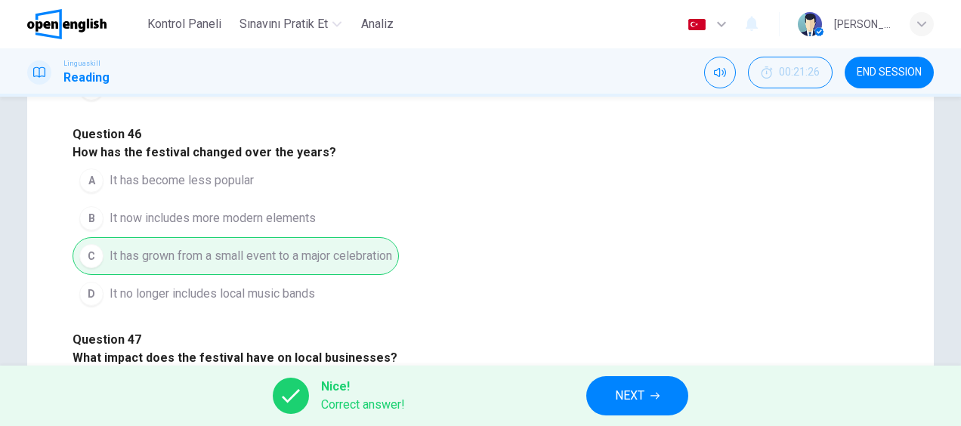
scroll to position [73, 0]
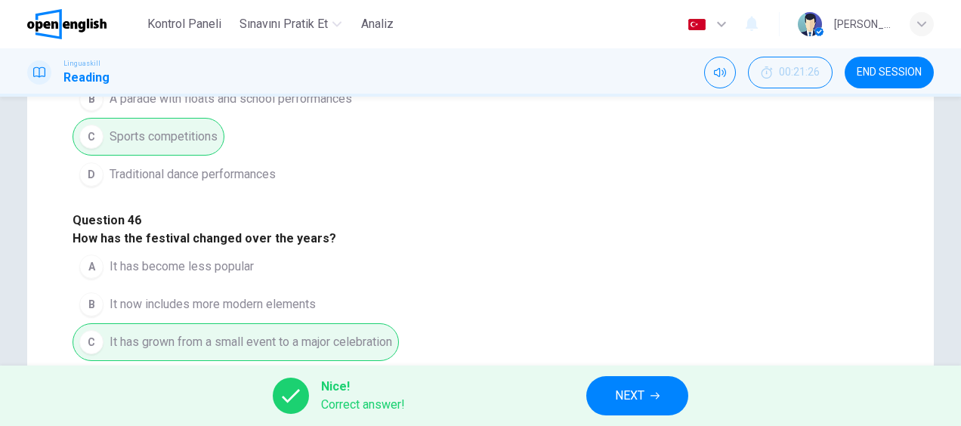
click at [641, 397] on span "NEXT" at bounding box center [629, 395] width 29 height 21
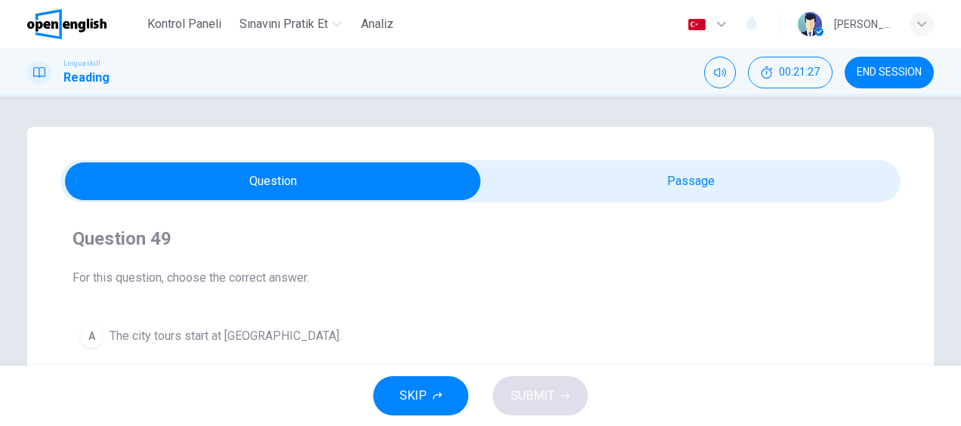
click at [617, 203] on div "Question 49 For this question, choose the correct answer. A The city tours star…" at bounding box center [480, 346] width 840 height 289
click at [617, 204] on div "Question 49 For this question, choose the correct answer. A The city tours star…" at bounding box center [480, 346] width 840 height 289
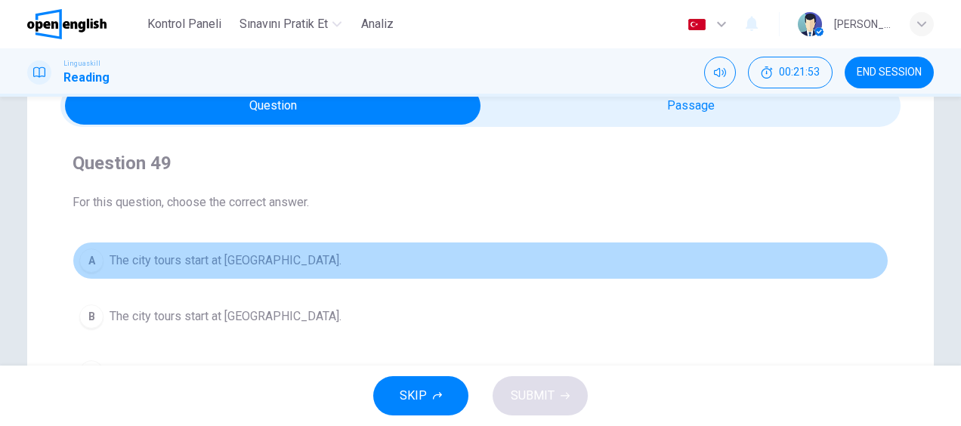
click at [145, 263] on span "The city tours start at [GEOGRAPHIC_DATA]." at bounding box center [226, 261] width 232 height 18
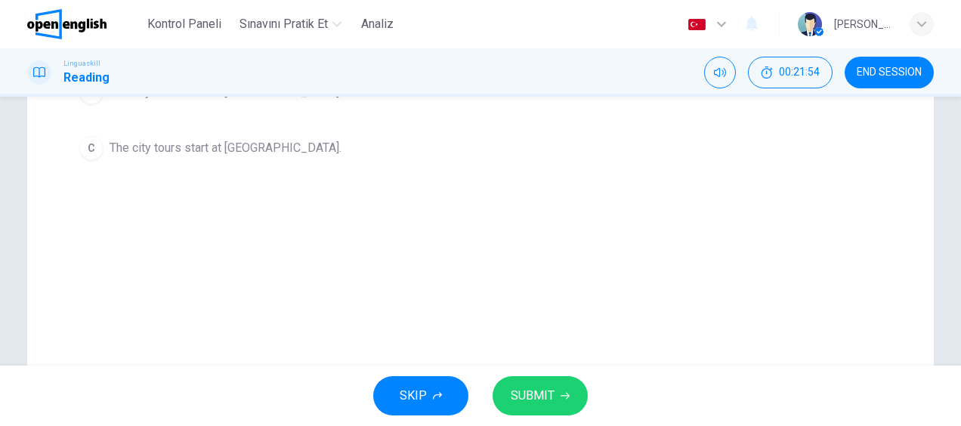
scroll to position [302, 0]
click at [555, 397] on button "SUBMIT" at bounding box center [540, 395] width 95 height 39
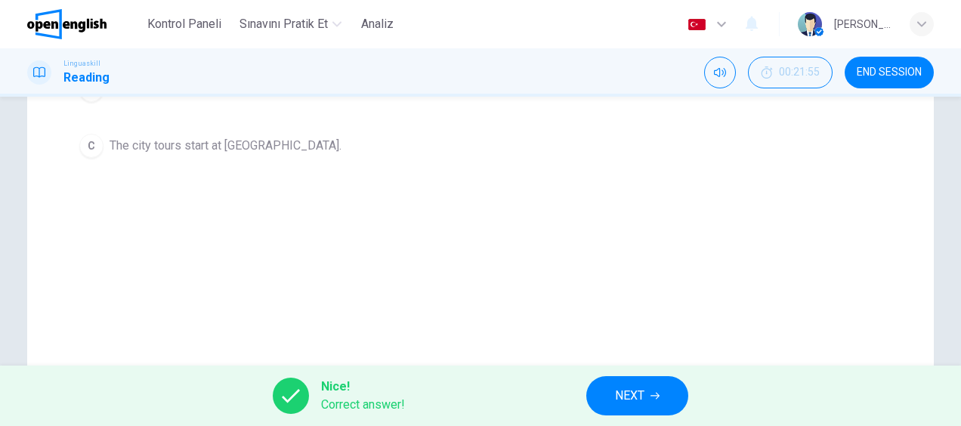
click at [631, 394] on span "NEXT" at bounding box center [629, 395] width 29 height 21
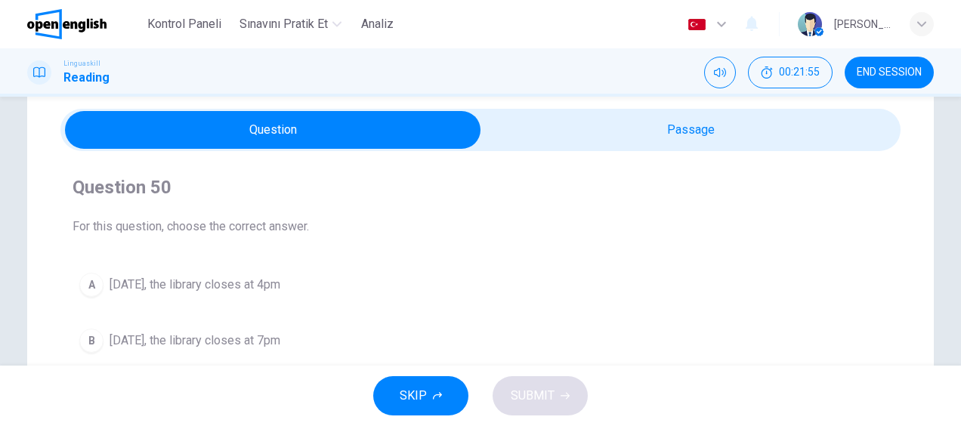
scroll to position [76, 0]
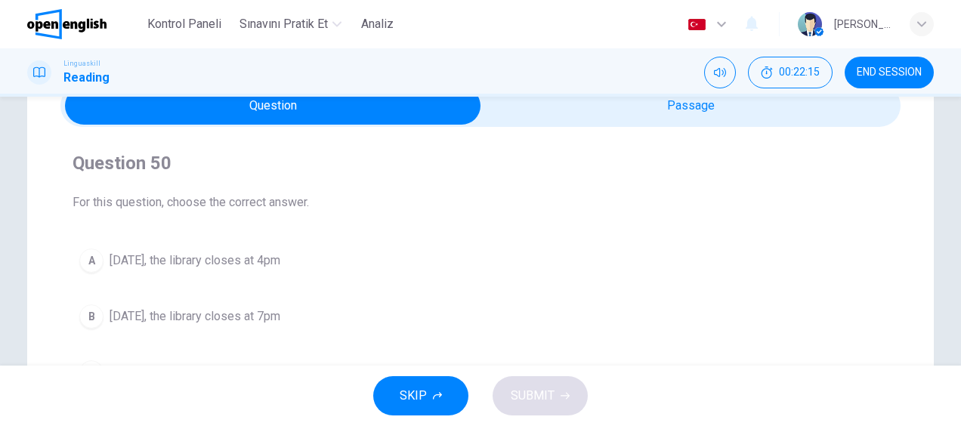
click at [267, 260] on span "[DATE], the library closes at 4pm" at bounding box center [195, 261] width 171 height 18
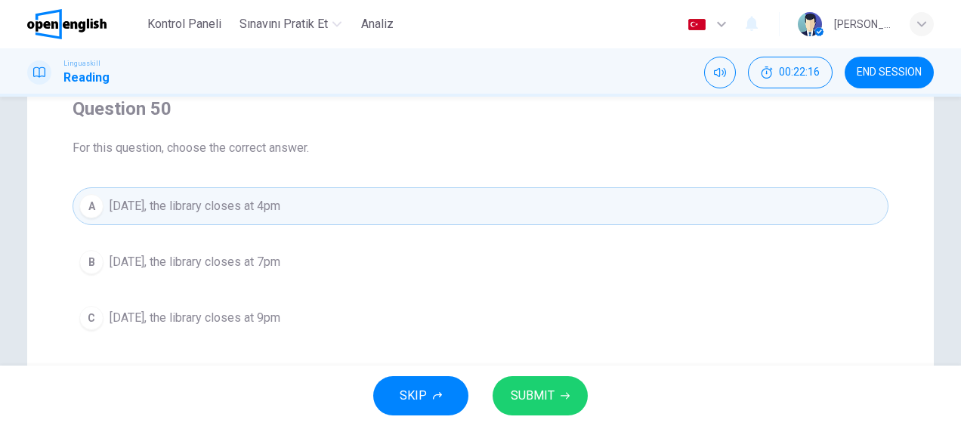
scroll to position [151, 0]
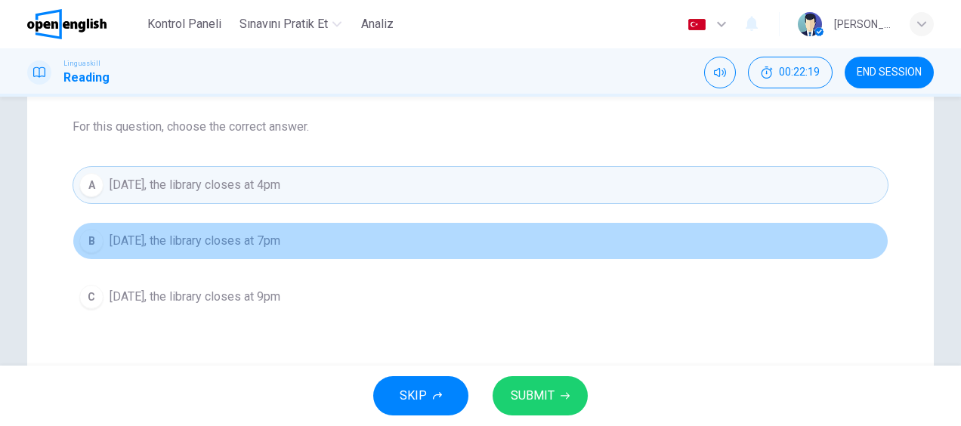
click at [280, 240] on span "[DATE], the library closes at 7pm" at bounding box center [195, 241] width 171 height 18
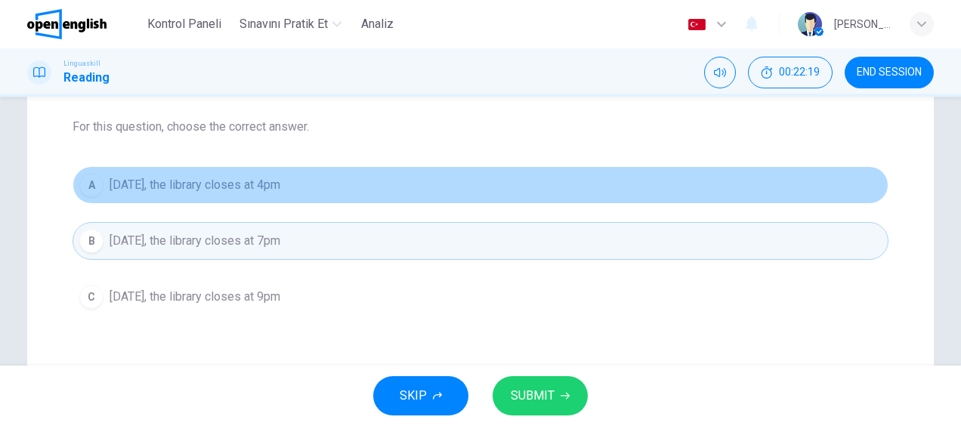
click at [280, 193] on span "[DATE], the library closes at 4pm" at bounding box center [195, 185] width 171 height 18
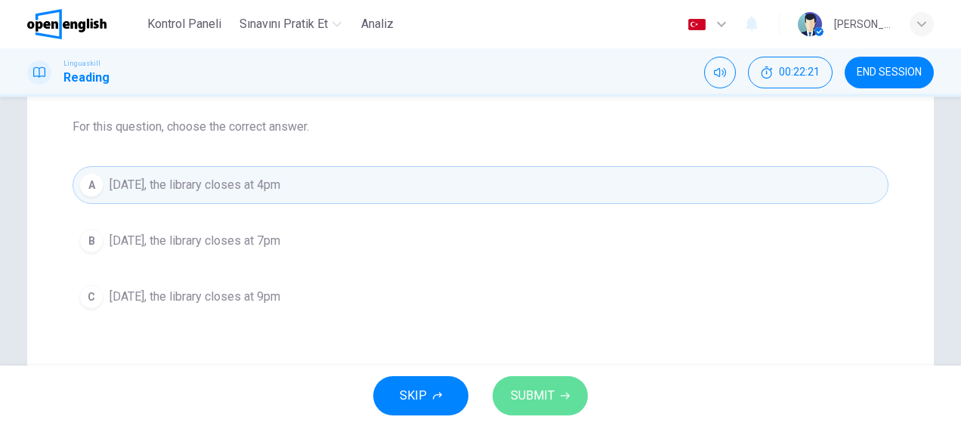
click at [536, 390] on span "SUBMIT" at bounding box center [533, 395] width 44 height 21
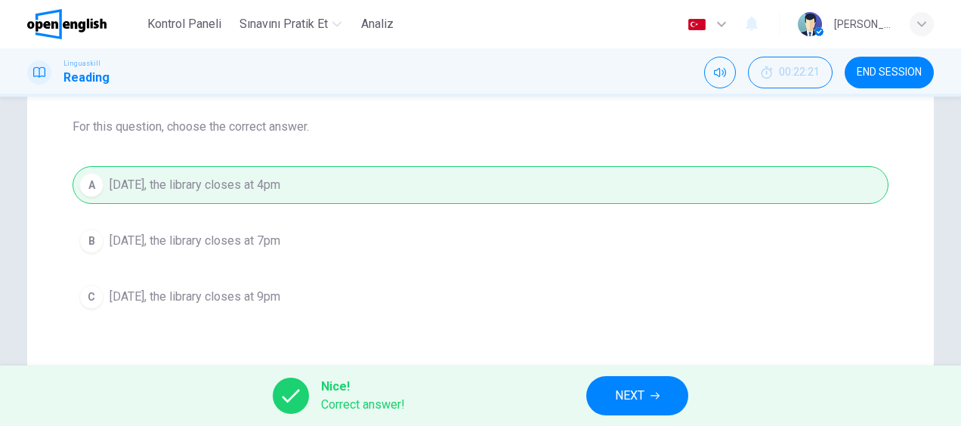
click at [638, 397] on span "NEXT" at bounding box center [629, 395] width 29 height 21
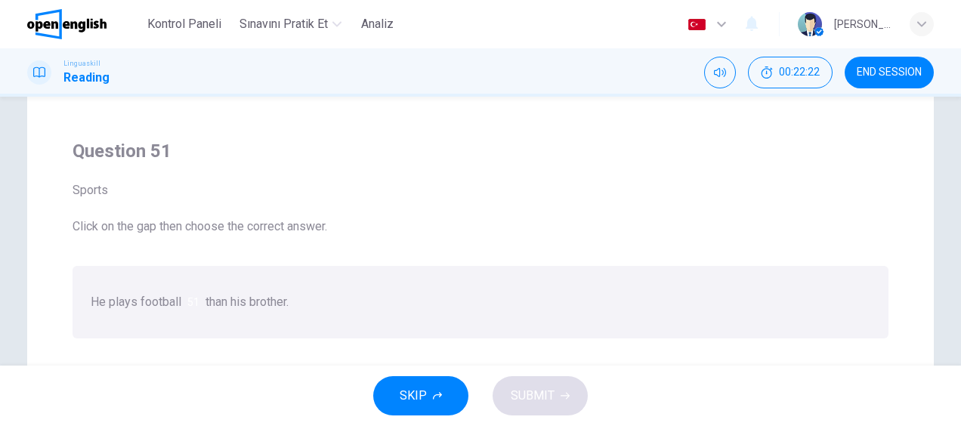
scroll to position [76, 0]
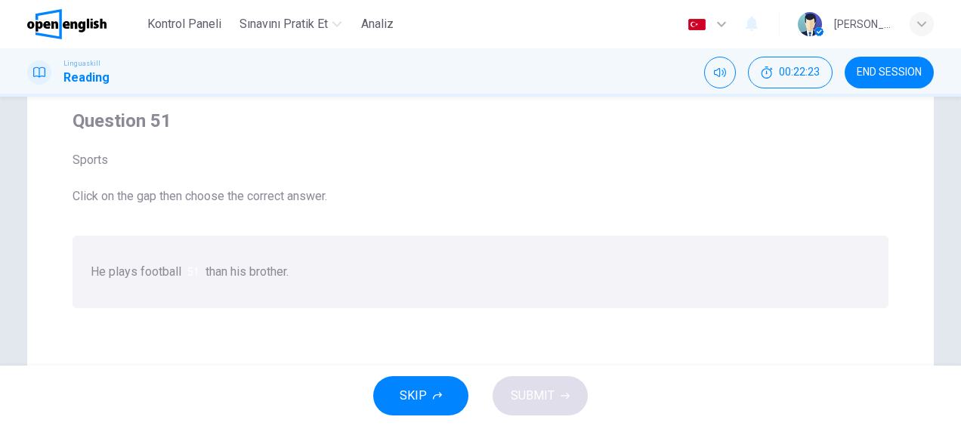
click at [199, 272] on div at bounding box center [199, 272] width 0 height 0
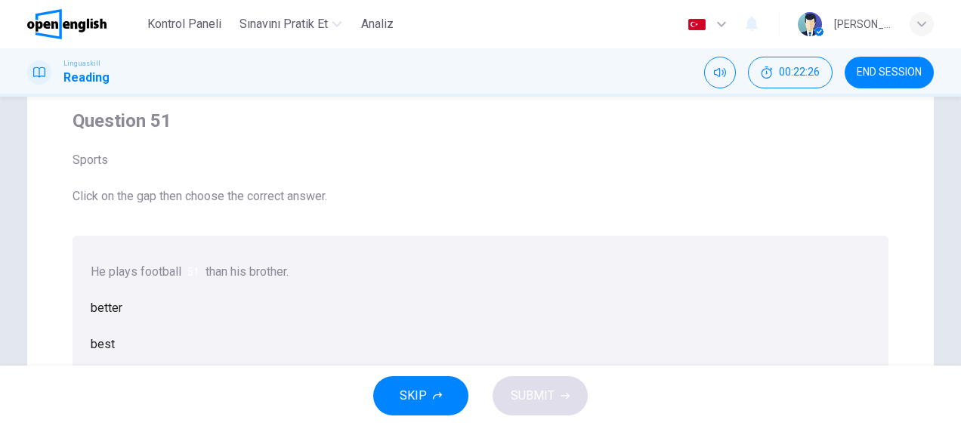
click at [397, 326] on div "better" at bounding box center [481, 308] width 780 height 36
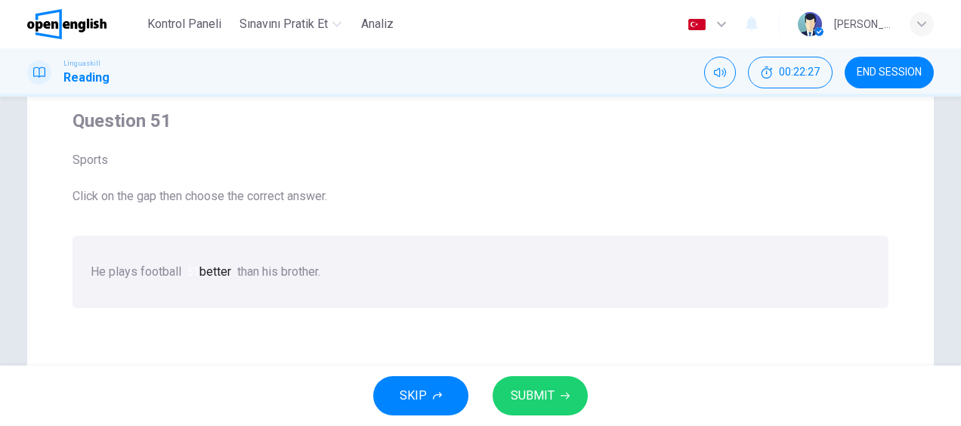
click at [535, 394] on span "SUBMIT" at bounding box center [533, 395] width 44 height 21
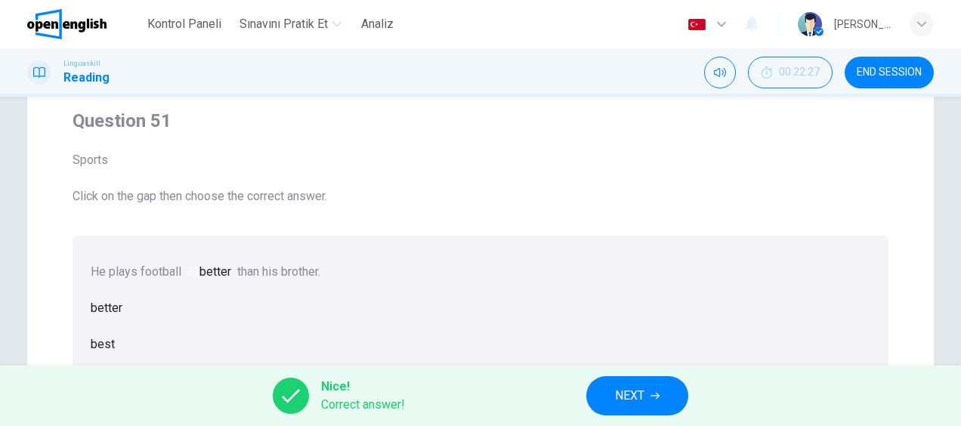
click at [672, 401] on button "NEXT" at bounding box center [637, 395] width 102 height 39
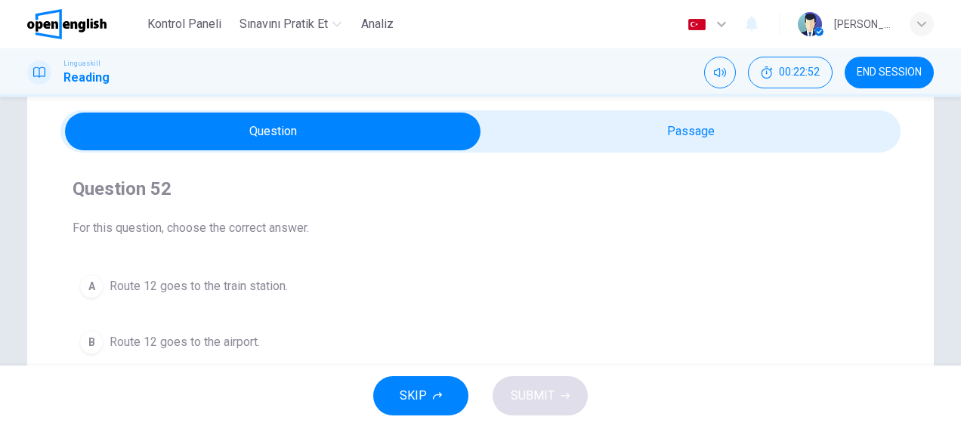
scroll to position [0, 0]
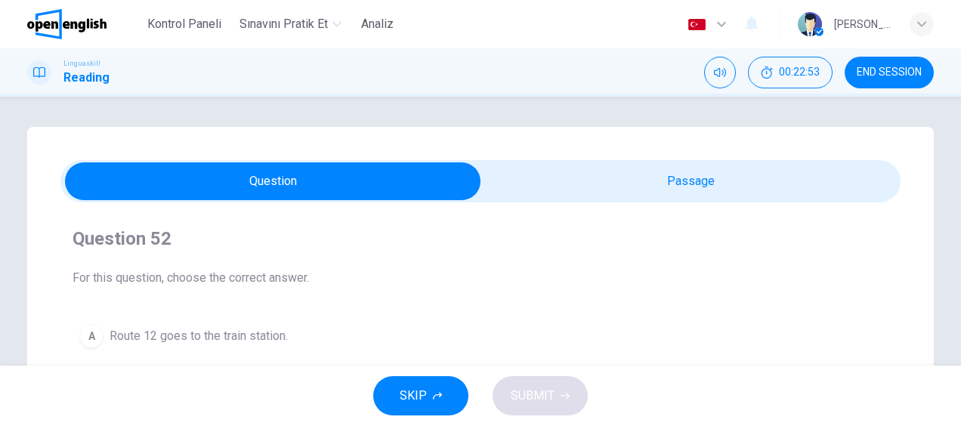
drag, startPoint x: 686, startPoint y: 133, endPoint x: 681, endPoint y: 147, distance: 15.1
click at [684, 136] on div "Bus Service The new bus route 12 runs every 20 minutes from 6 am to 10 pm, conn…" at bounding box center [480, 430] width 907 height 607
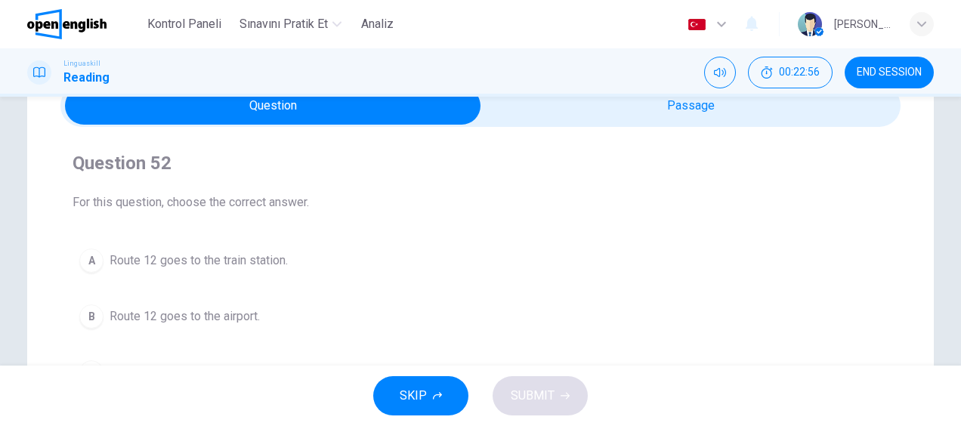
click at [226, 319] on span "Route 12 goes to the airport." at bounding box center [185, 316] width 150 height 18
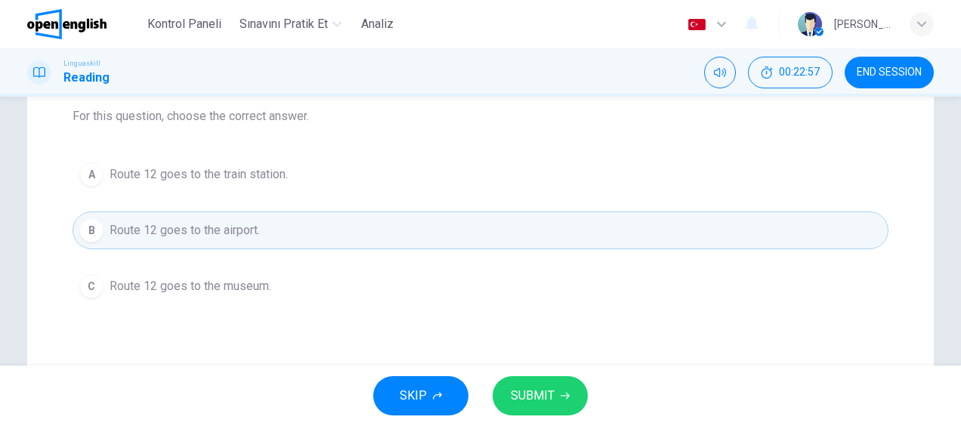
scroll to position [227, 0]
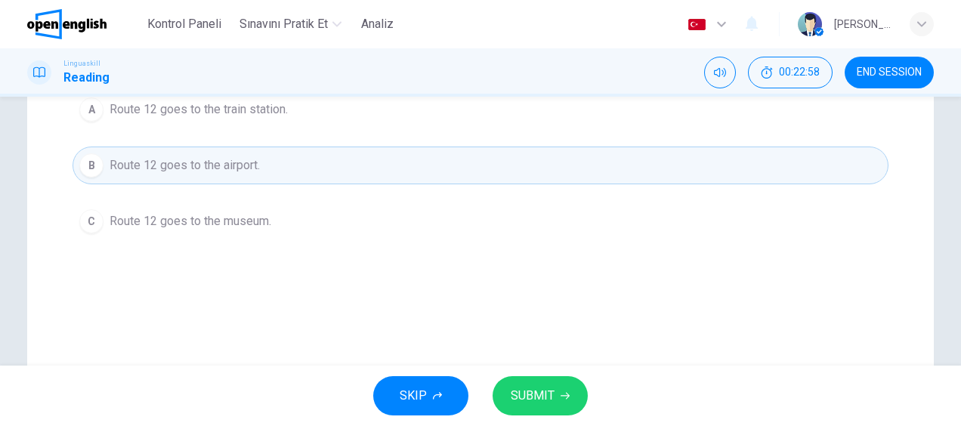
click at [562, 400] on button "SUBMIT" at bounding box center [540, 395] width 95 height 39
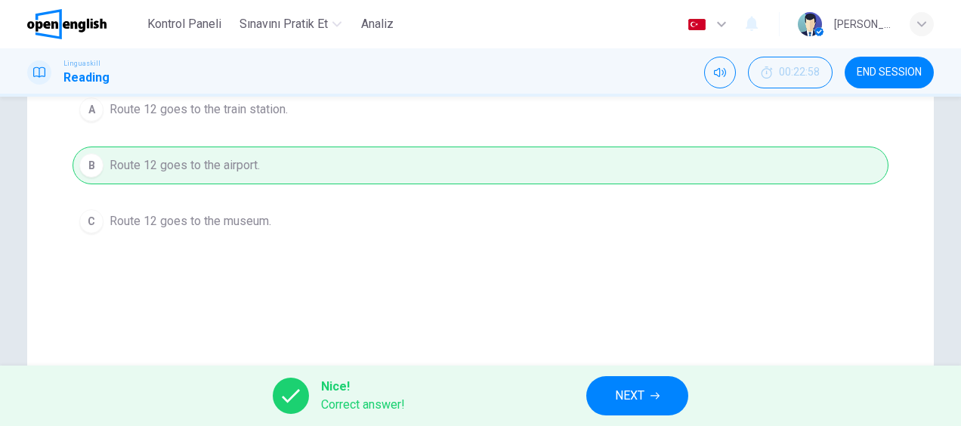
click at [644, 394] on span "NEXT" at bounding box center [629, 395] width 29 height 21
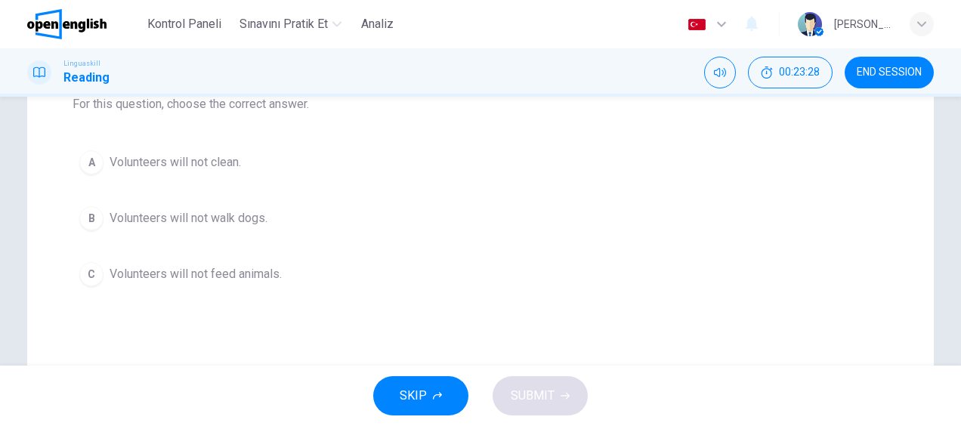
scroll to position [151, 0]
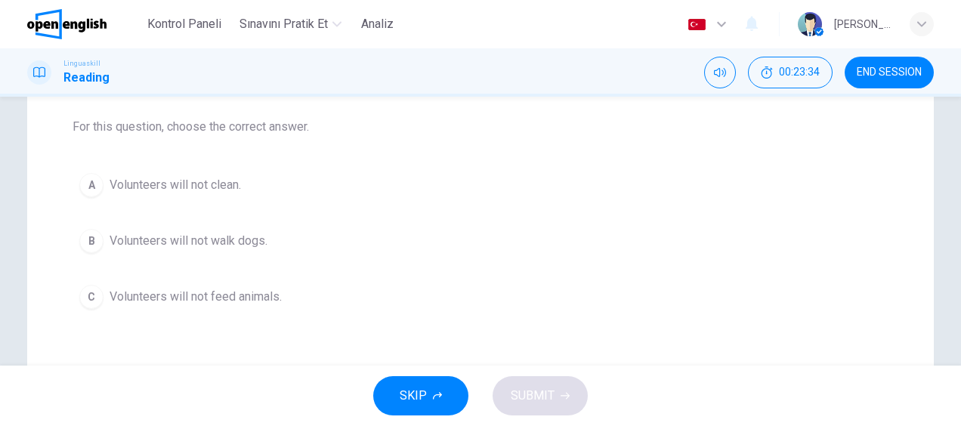
click at [220, 184] on span "Volunteers will not clean." at bounding box center [175, 185] width 131 height 18
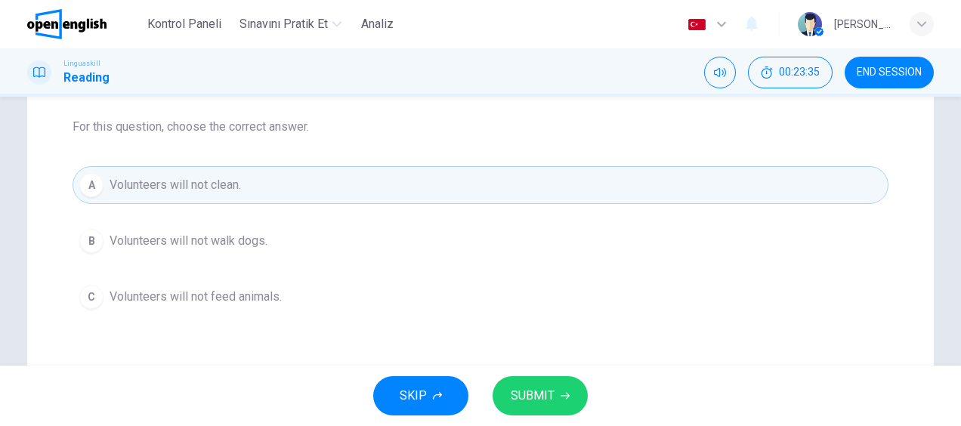
scroll to position [227, 0]
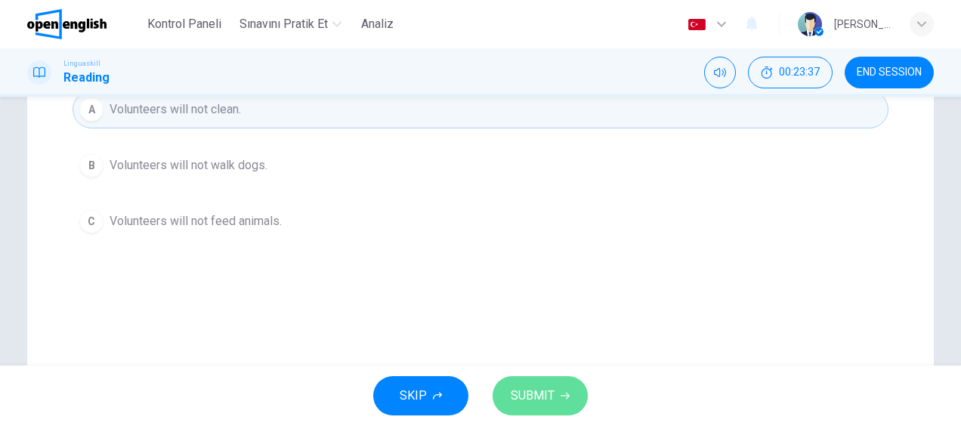
click at [526, 390] on span "SUBMIT" at bounding box center [533, 395] width 44 height 21
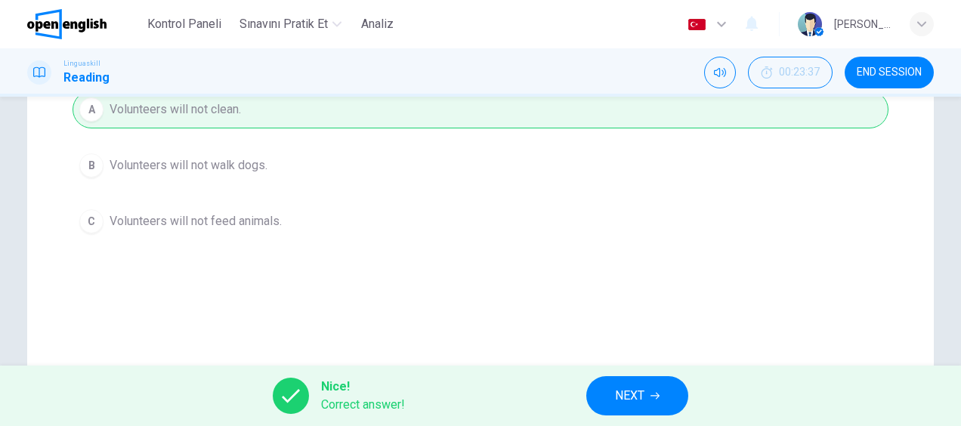
click at [619, 391] on span "NEXT" at bounding box center [629, 395] width 29 height 21
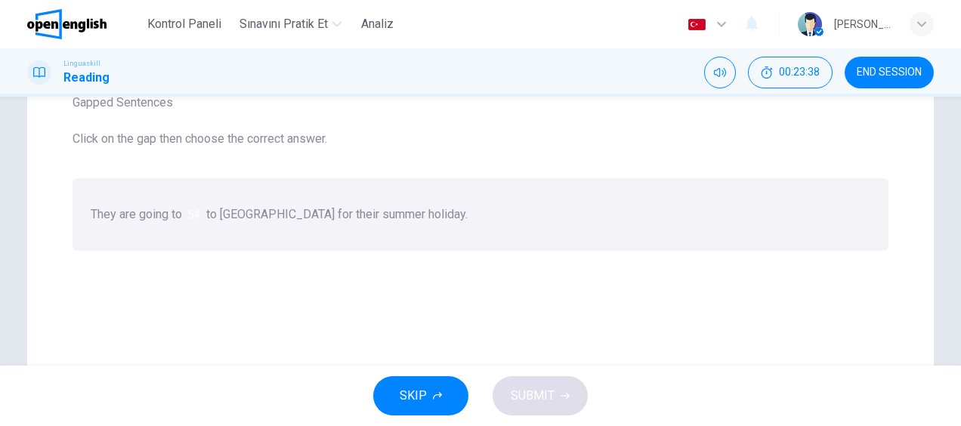
scroll to position [151, 0]
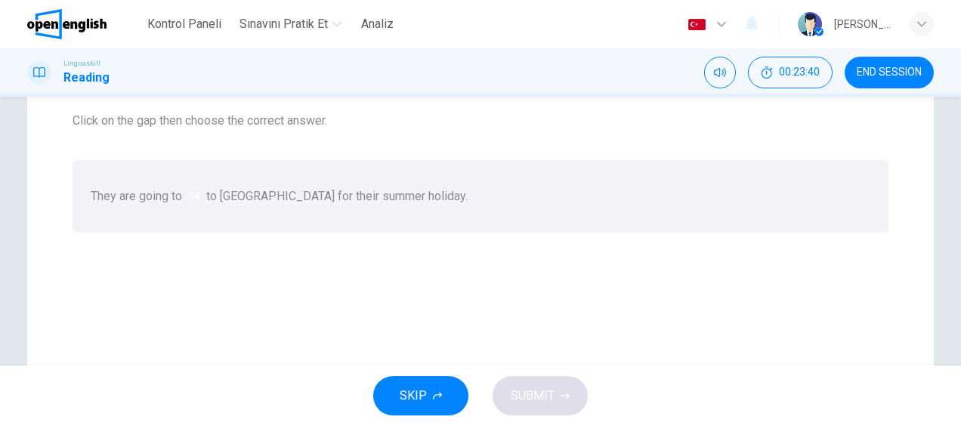
click at [200, 196] on div at bounding box center [200, 196] width 0 height 0
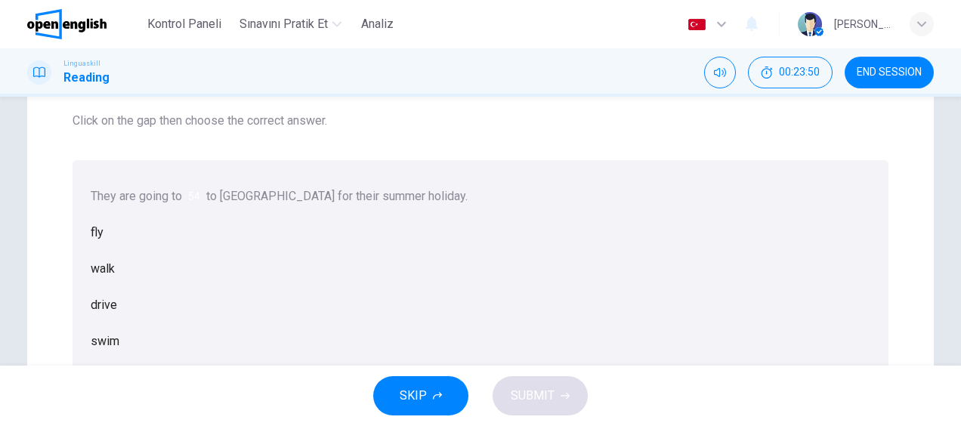
click at [490, 323] on div "drive" at bounding box center [481, 305] width 780 height 36
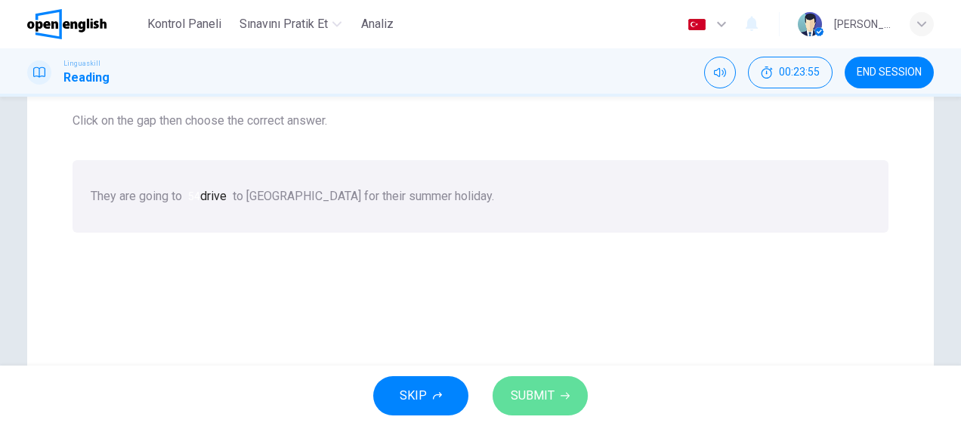
click at [539, 394] on span "SUBMIT" at bounding box center [533, 395] width 44 height 21
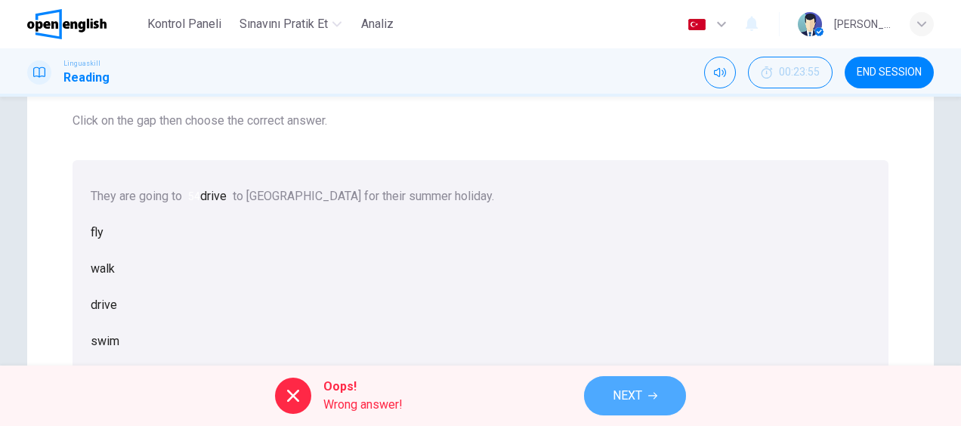
click at [639, 393] on span "NEXT" at bounding box center [627, 395] width 29 height 21
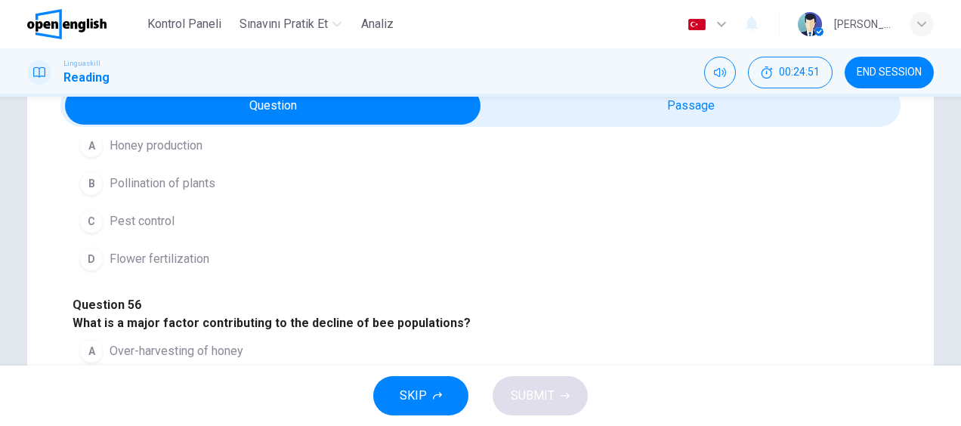
click at [180, 193] on span "Pollination of plants" at bounding box center [163, 184] width 106 height 18
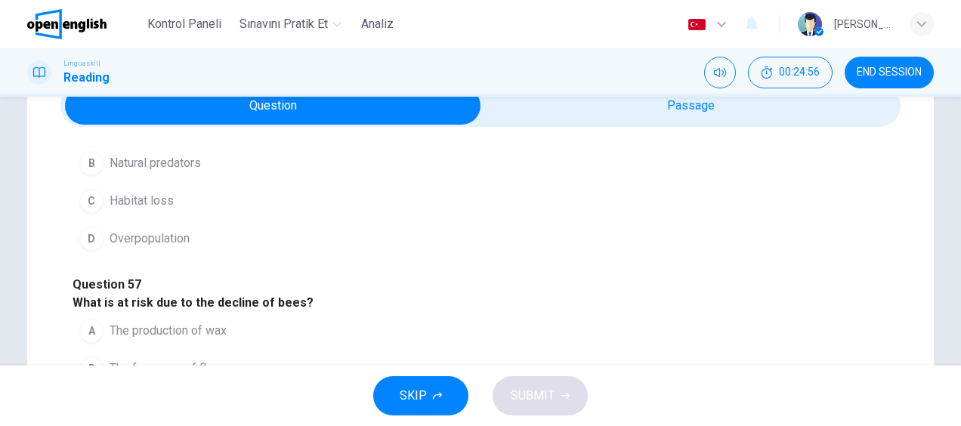
scroll to position [378, 0]
click at [151, 209] on span "Habitat loss" at bounding box center [142, 200] width 64 height 18
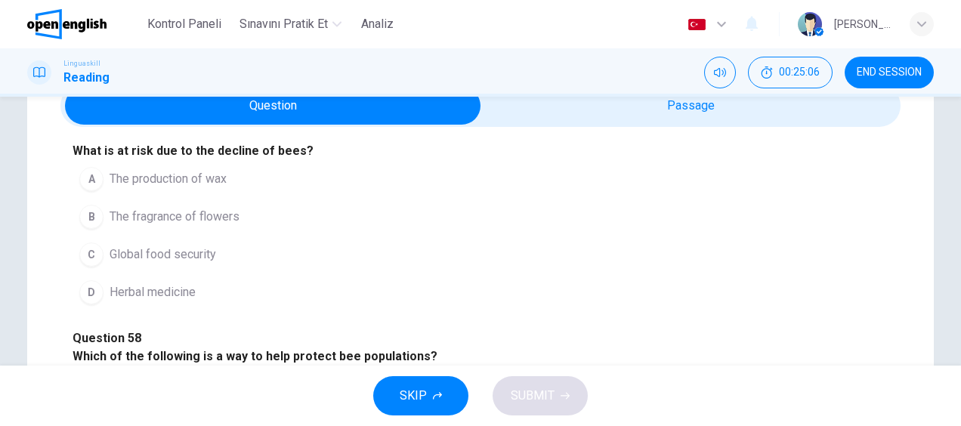
scroll to position [680, 0]
click at [199, 261] on span "Global food security" at bounding box center [163, 255] width 107 height 18
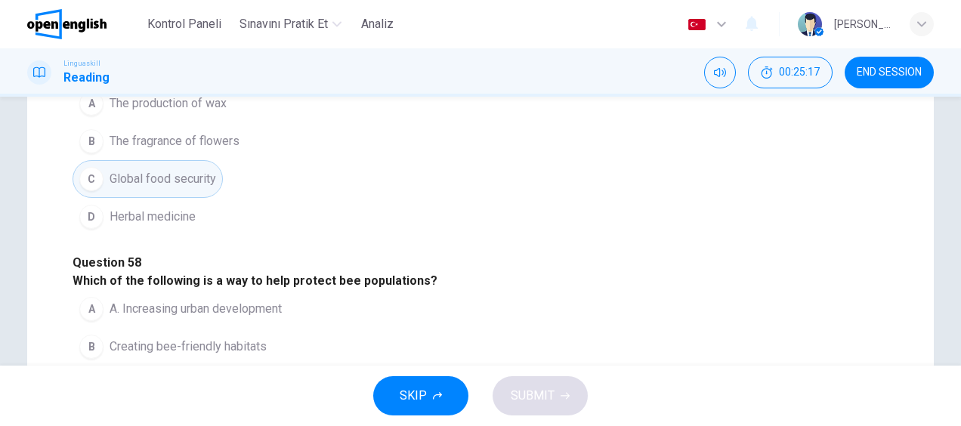
click at [257, 338] on span "Creating bee-friendly habitats" at bounding box center [188, 347] width 157 height 18
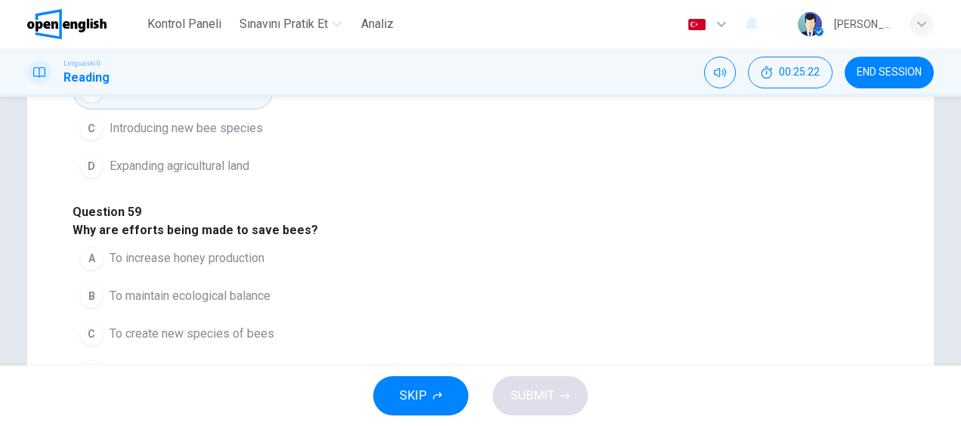
scroll to position [453, 0]
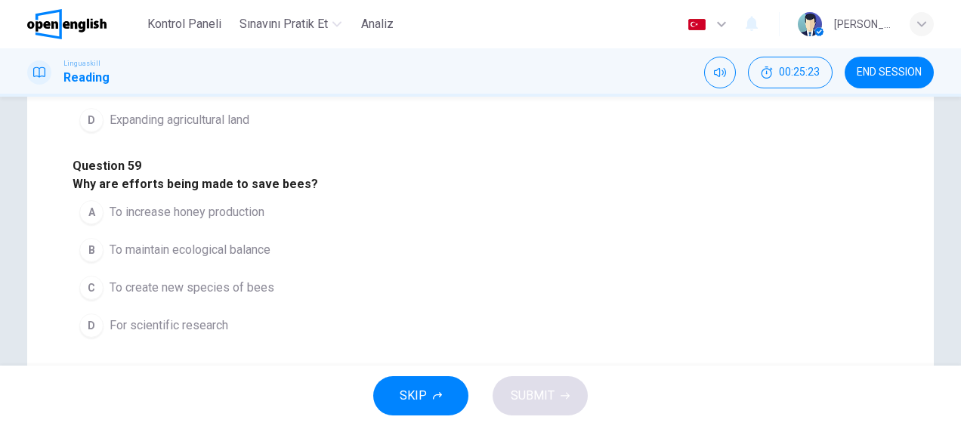
click at [218, 241] on span "To maintain ecological balance" at bounding box center [190, 250] width 161 height 18
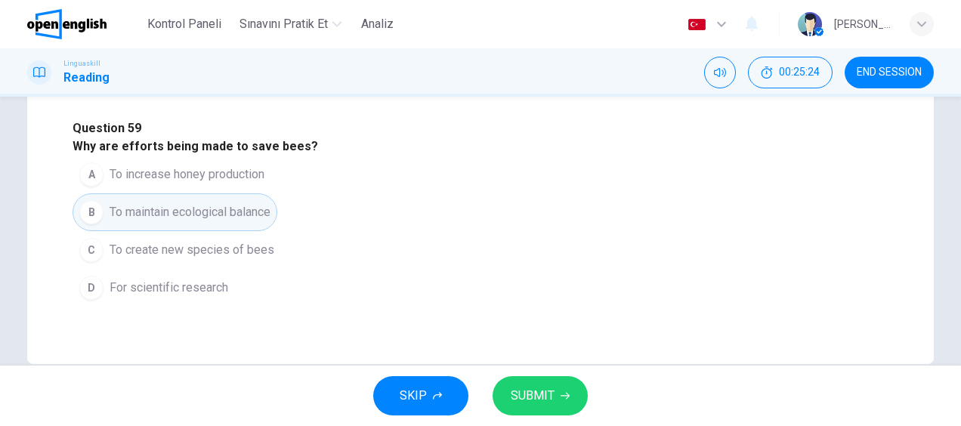
scroll to position [520, 0]
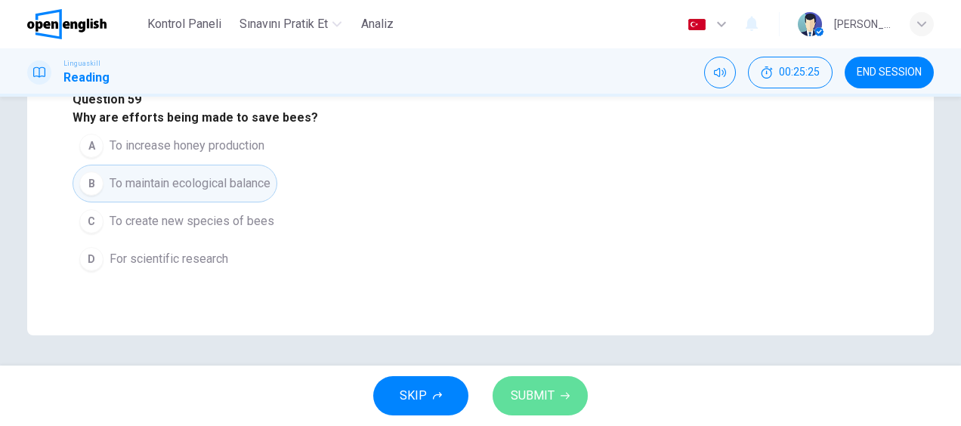
click at [534, 394] on span "SUBMIT" at bounding box center [533, 395] width 44 height 21
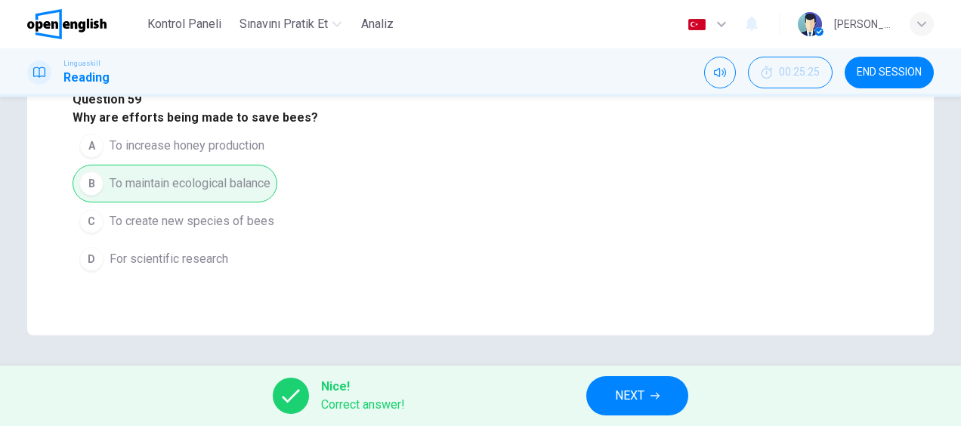
drag, startPoint x: 890, startPoint y: 70, endPoint x: 548, endPoint y: 56, distance: 342.5
click at [890, 71] on span "END SESSION" at bounding box center [889, 72] width 65 height 12
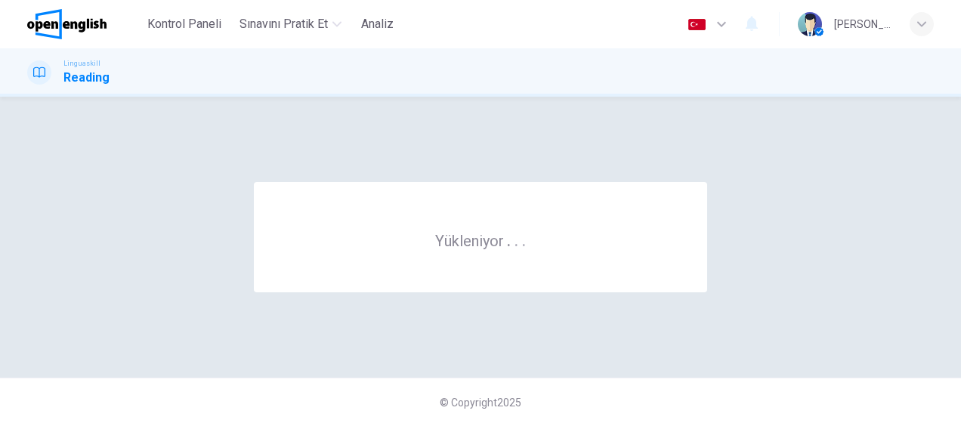
scroll to position [0, 0]
